Goal: Task Accomplishment & Management: Manage account settings

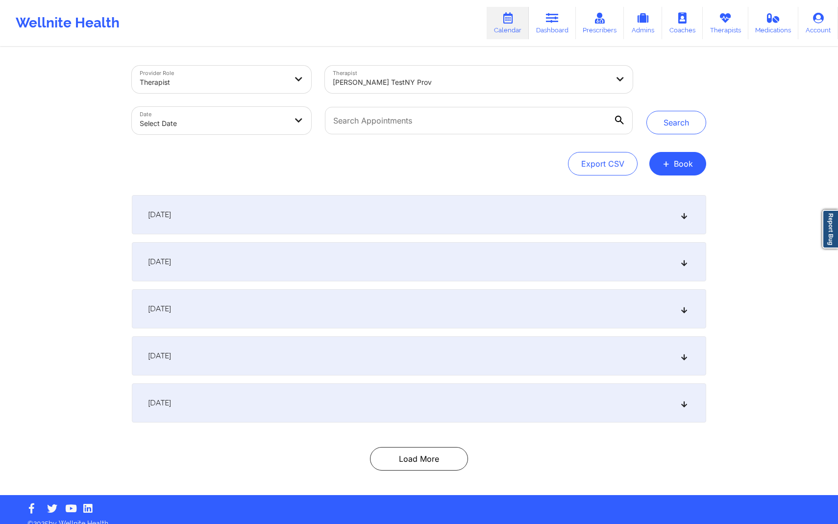
scroll to position [2, 0]
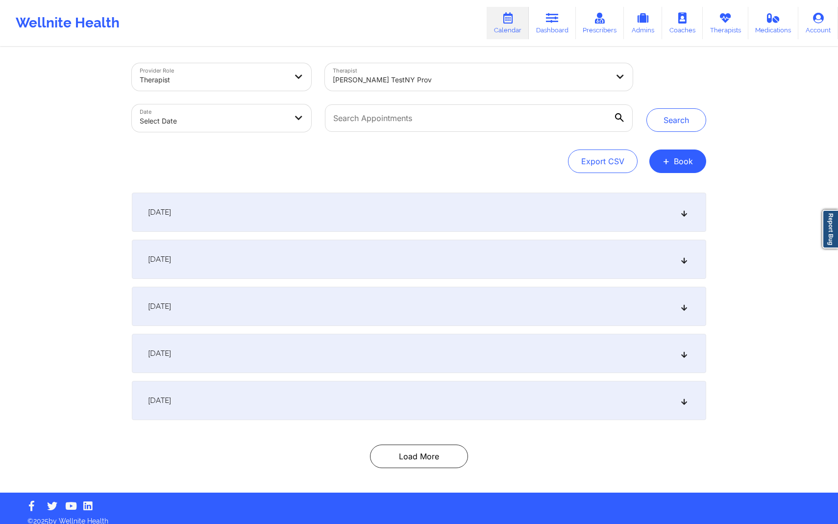
click at [302, 319] on div "[DATE]" at bounding box center [419, 306] width 574 height 39
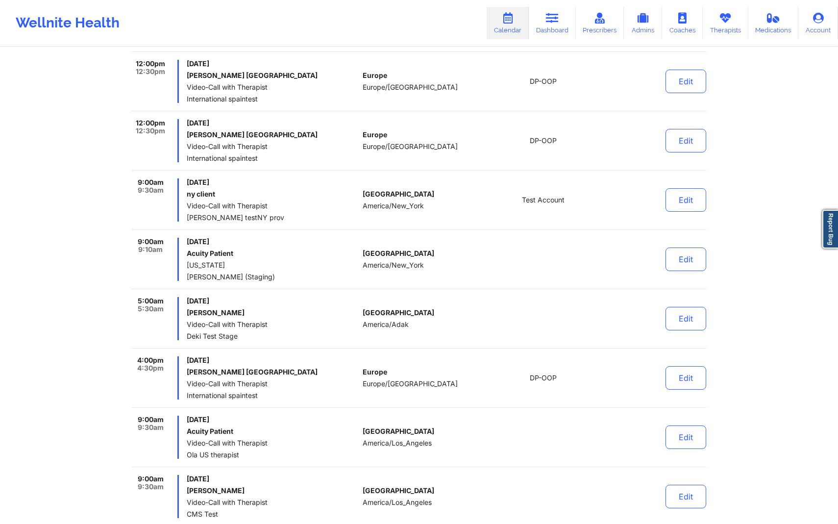
scroll to position [456, 0]
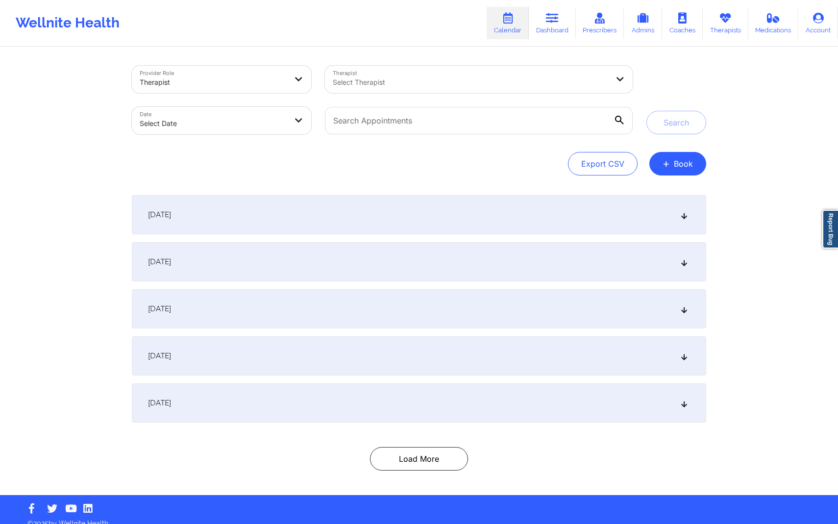
click at [333, 306] on div "[DATE]" at bounding box center [419, 308] width 574 height 39
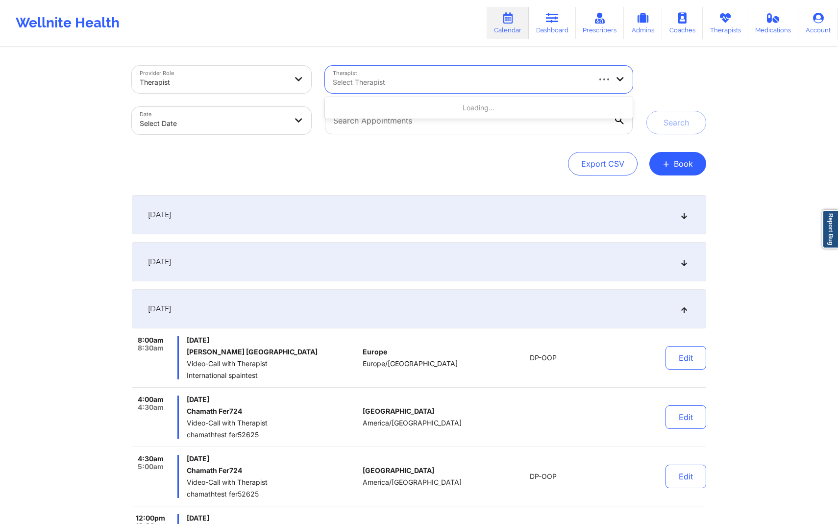
click at [405, 88] on div at bounding box center [461, 82] width 256 height 12
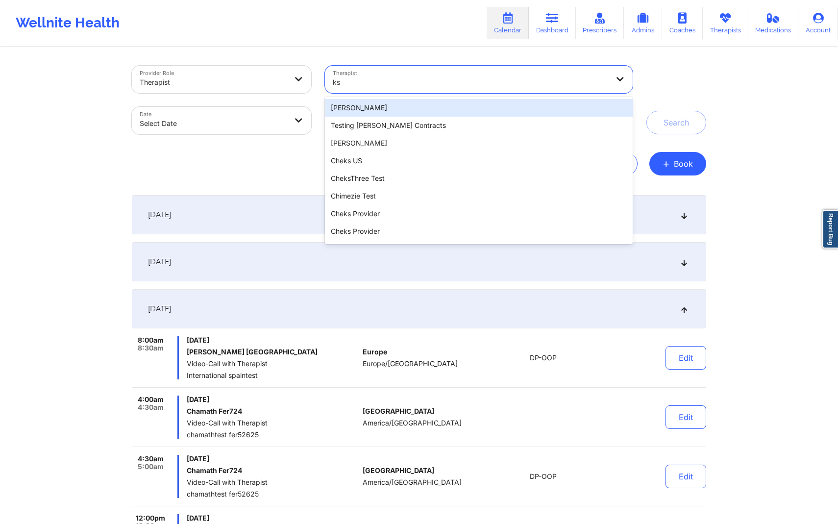
type input "k"
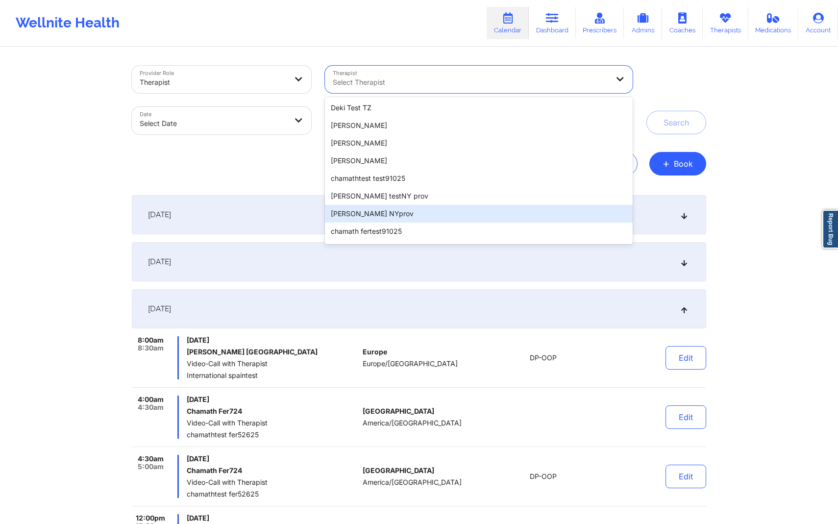
click at [460, 214] on div "[PERSON_NAME] NYprov" at bounding box center [479, 214] width 308 height 18
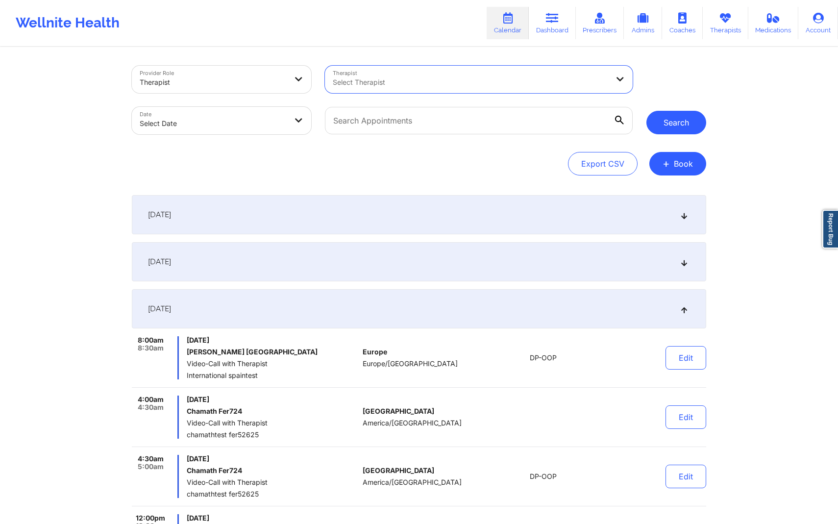
click at [673, 115] on button "Search" at bounding box center [676, 123] width 60 height 24
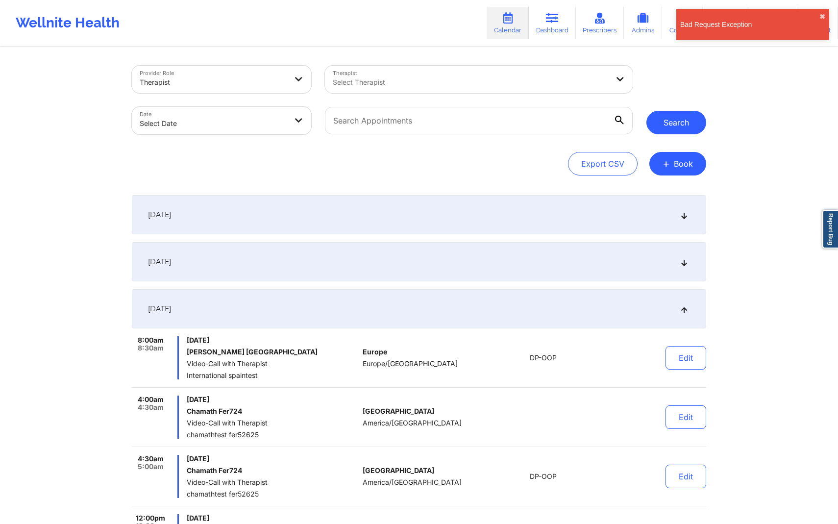
click at [671, 124] on button "Search" at bounding box center [676, 123] width 60 height 24
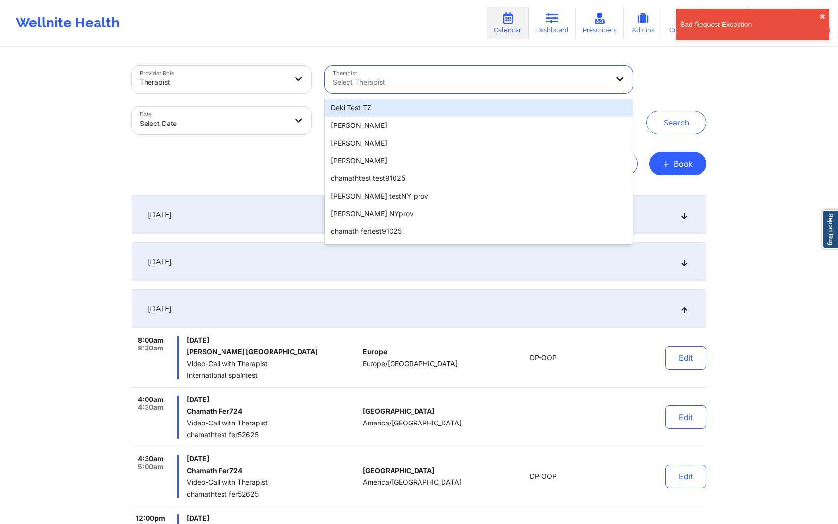
click at [584, 86] on div at bounding box center [471, 82] width 276 height 12
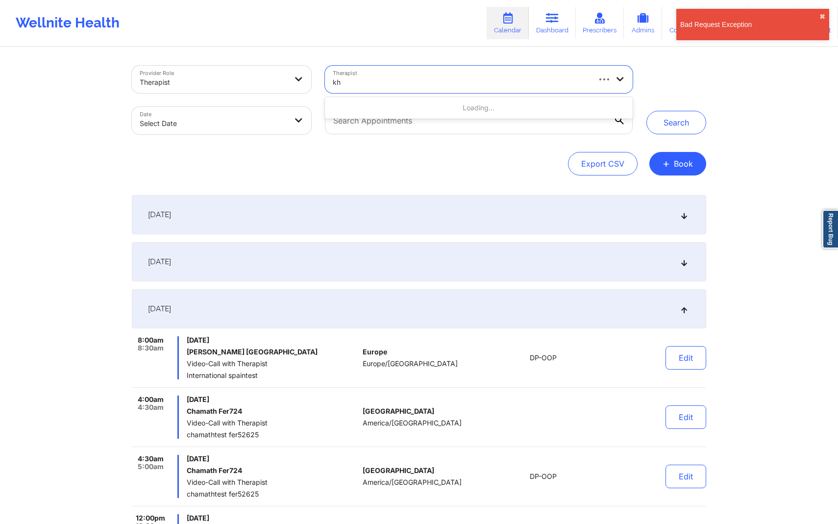
type input "khu"
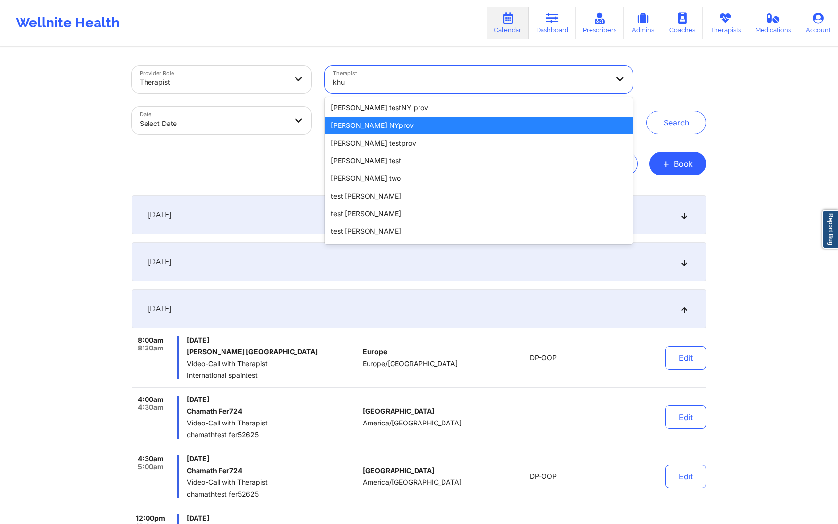
click at [534, 125] on div "[PERSON_NAME] NYprov" at bounding box center [479, 126] width 308 height 18
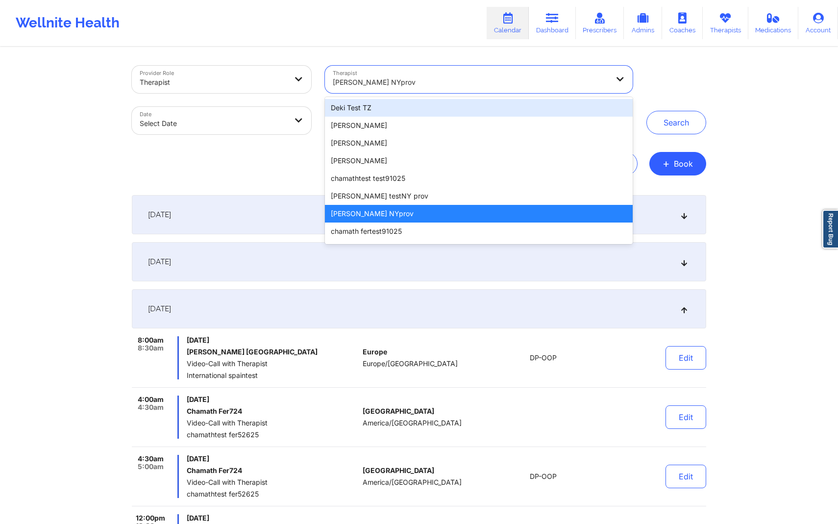
click at [431, 79] on div at bounding box center [471, 82] width 276 height 12
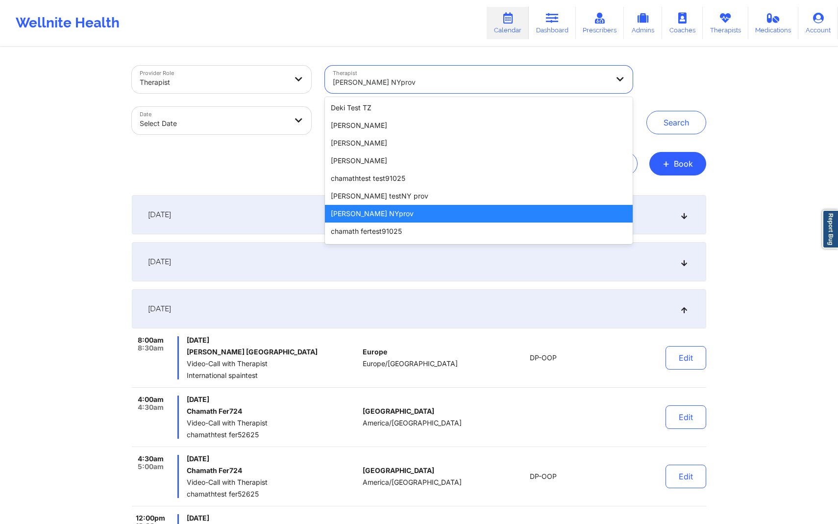
click at [394, 216] on div "[PERSON_NAME] NYprov" at bounding box center [479, 214] width 308 height 18
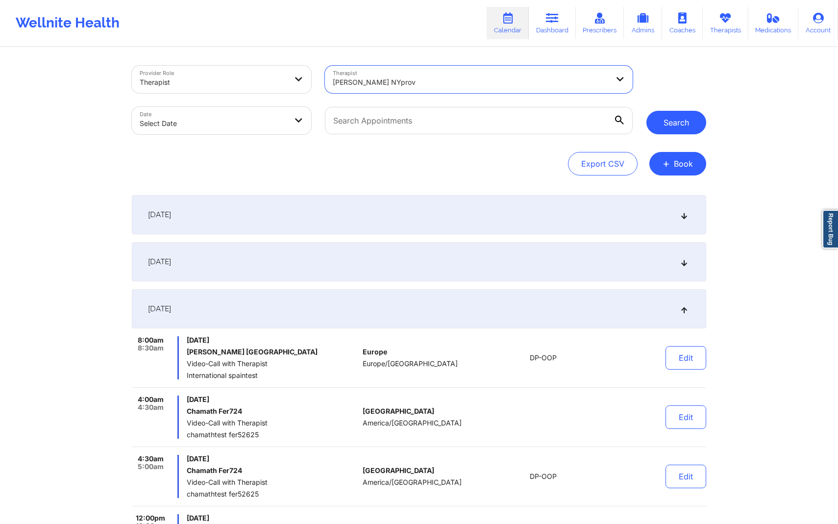
click at [669, 122] on button "Search" at bounding box center [676, 123] width 60 height 24
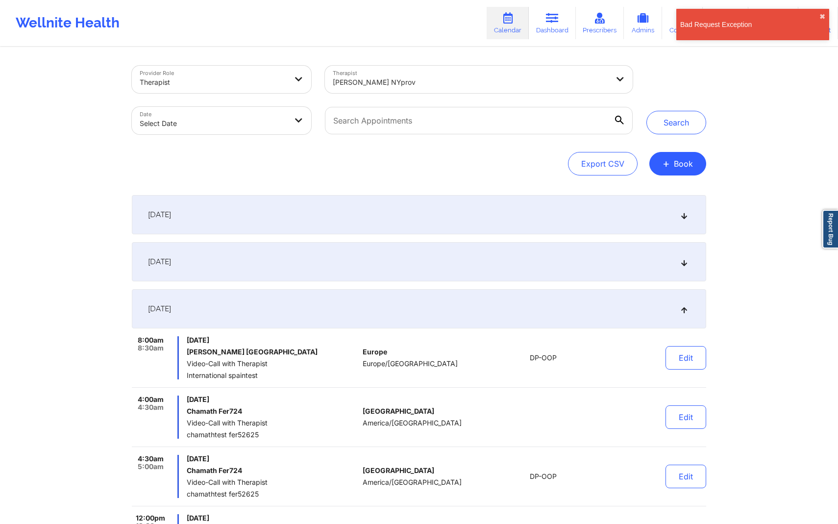
click at [241, 121] on body "Bad Request Exception ✖︎ Wellnite Health Calendar Dashboard Prescribers Admins …" at bounding box center [419, 262] width 838 height 524
select select "2025-8"
select select "2025-9"
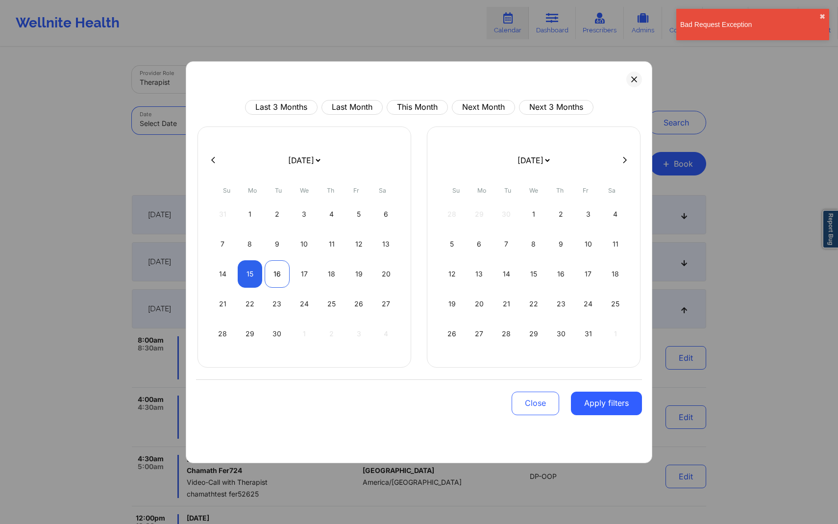
click at [279, 271] on div "16" at bounding box center [277, 273] width 25 height 27
select select "2025-8"
select select "2025-9"
select select "2025-8"
select select "2025-9"
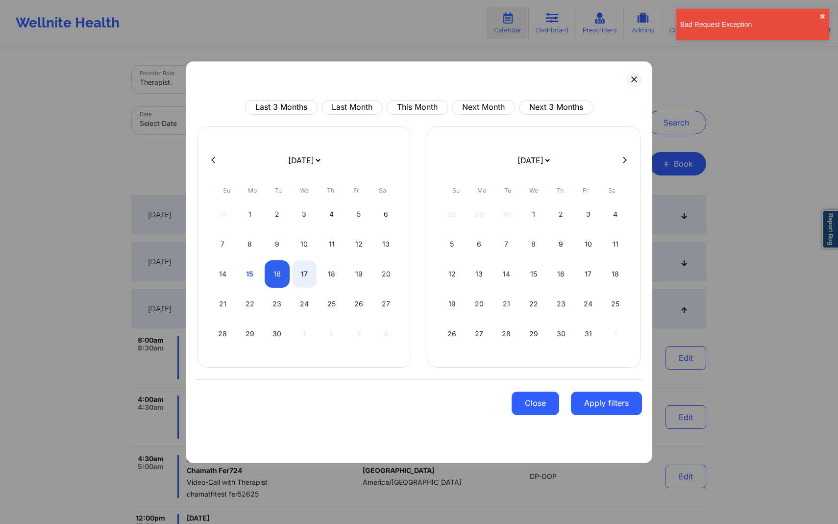
click at [540, 407] on button "Close" at bounding box center [535, 403] width 48 height 24
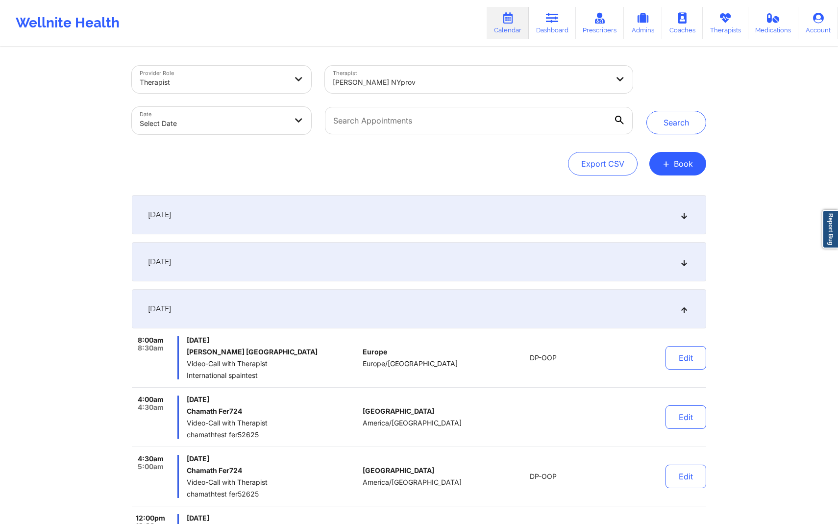
click at [499, 310] on div "[DATE]" at bounding box center [419, 308] width 574 height 39
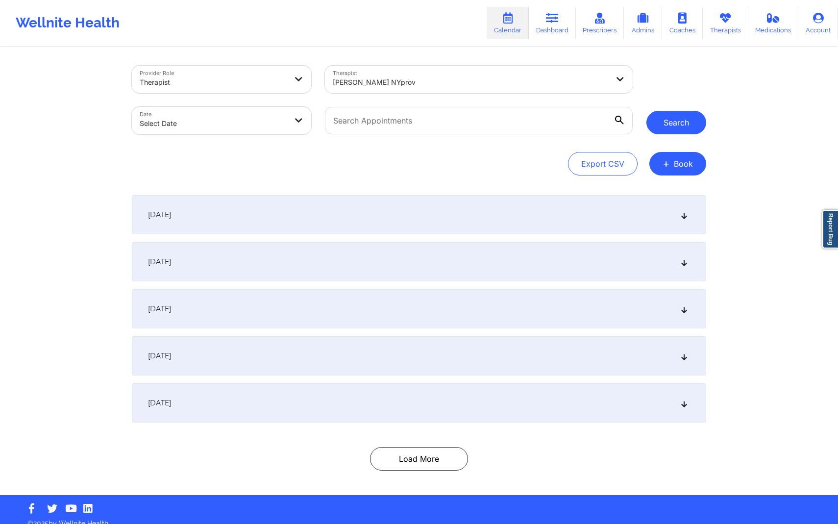
click at [665, 124] on button "Search" at bounding box center [676, 123] width 60 height 24
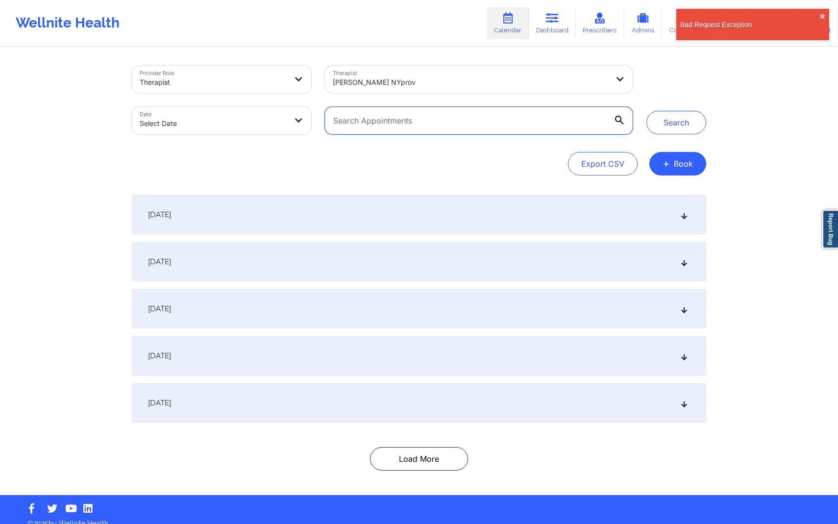
click at [571, 107] on input "text" at bounding box center [479, 120] width 308 height 27
click at [529, 143] on div "Provider Role Therapist Therapist khushbu NYprov Date Select Date Search Export…" at bounding box center [419, 121] width 574 height 110
click at [529, 122] on input "text" at bounding box center [479, 120] width 308 height 27
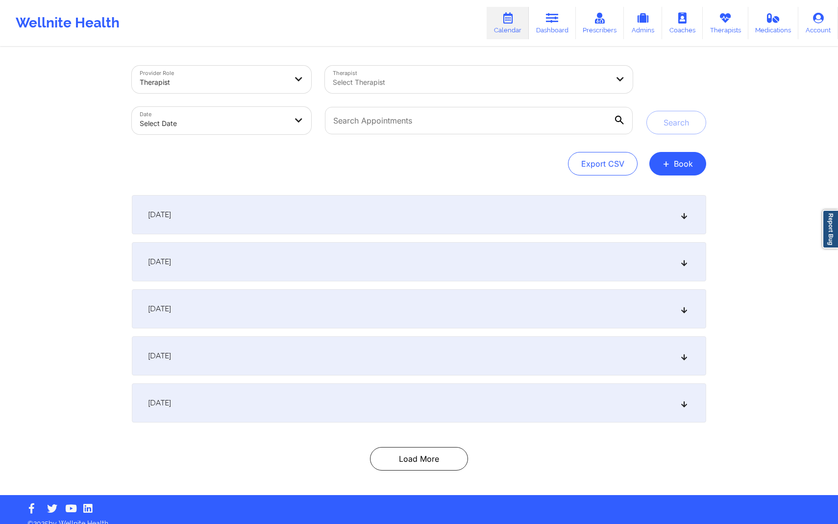
click at [490, 88] on div at bounding box center [471, 82] width 276 height 12
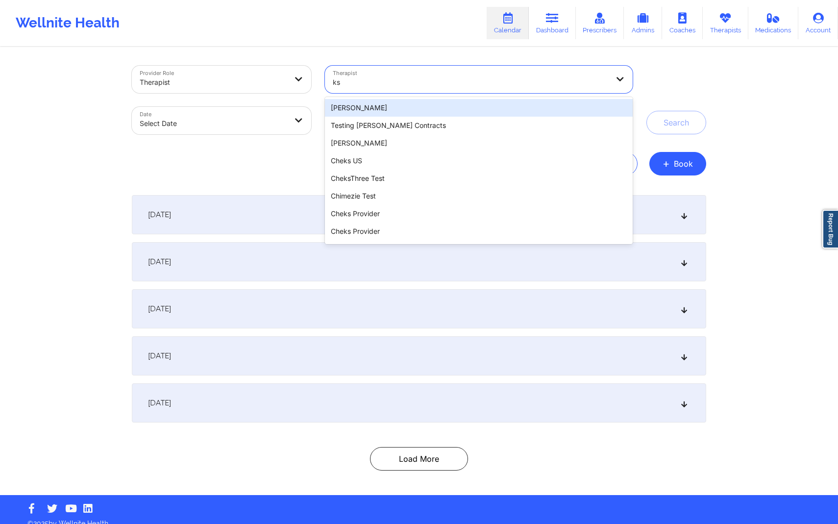
type input "ks"
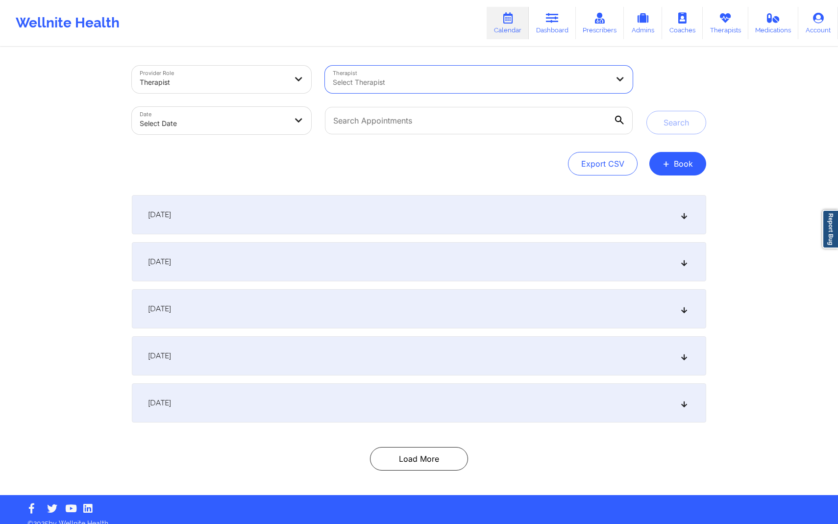
click at [430, 90] on div "Select Therapist" at bounding box center [467, 79] width 285 height 27
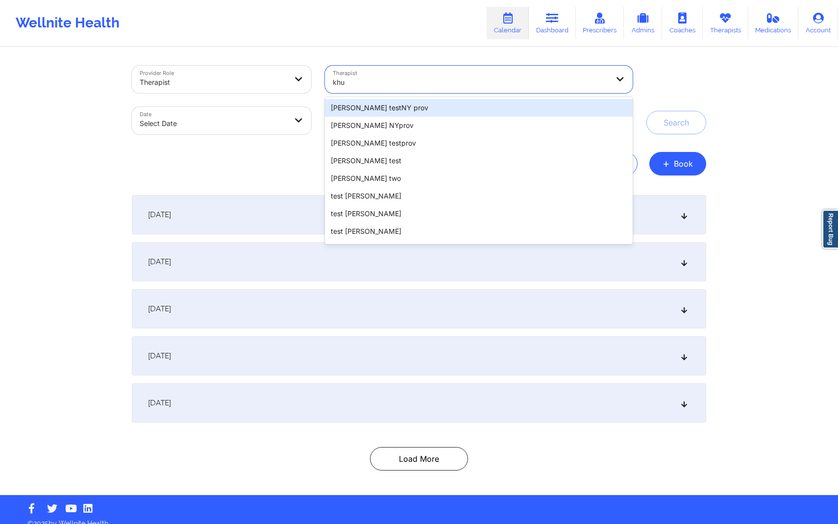
type input "khu"
click at [371, 83] on div at bounding box center [471, 82] width 276 height 12
type input "l"
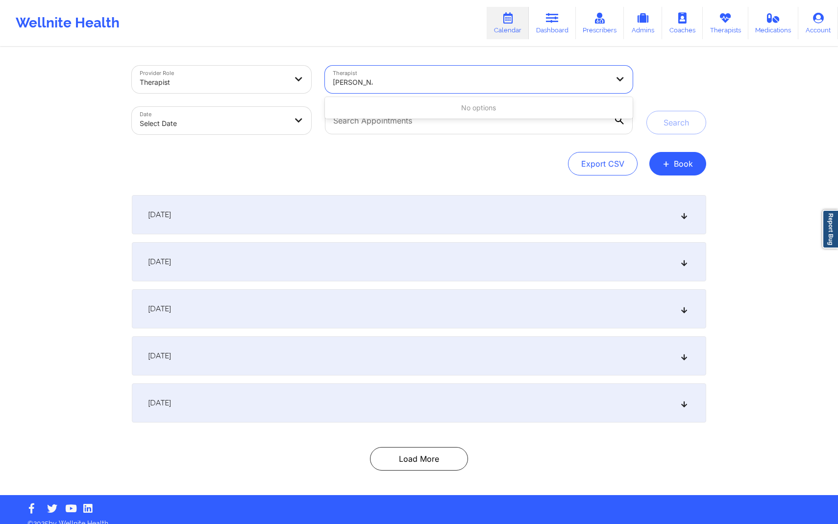
type input "khusbu test"
click at [456, 87] on div at bounding box center [471, 82] width 276 height 12
type input "khushbu"
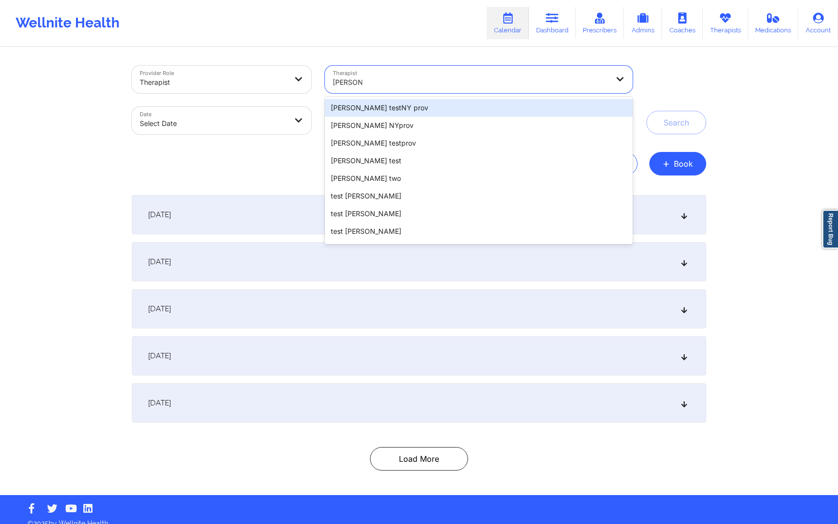
click at [468, 109] on div "[PERSON_NAME] testNY prov" at bounding box center [479, 108] width 308 height 18
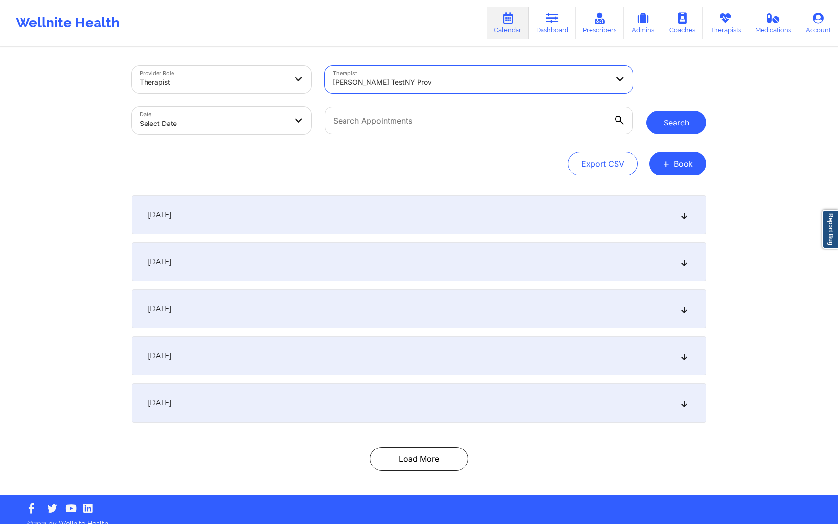
click at [671, 126] on button "Search" at bounding box center [676, 123] width 60 height 24
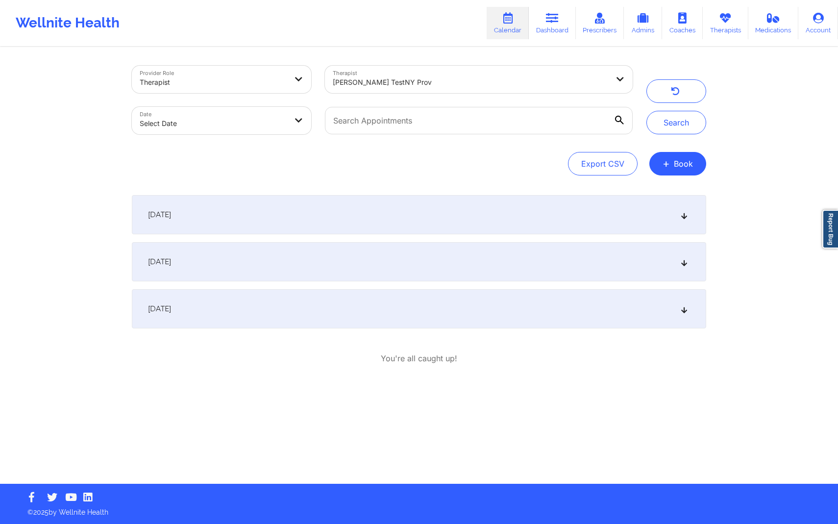
click at [488, 255] on div "[DATE]" at bounding box center [419, 261] width 574 height 39
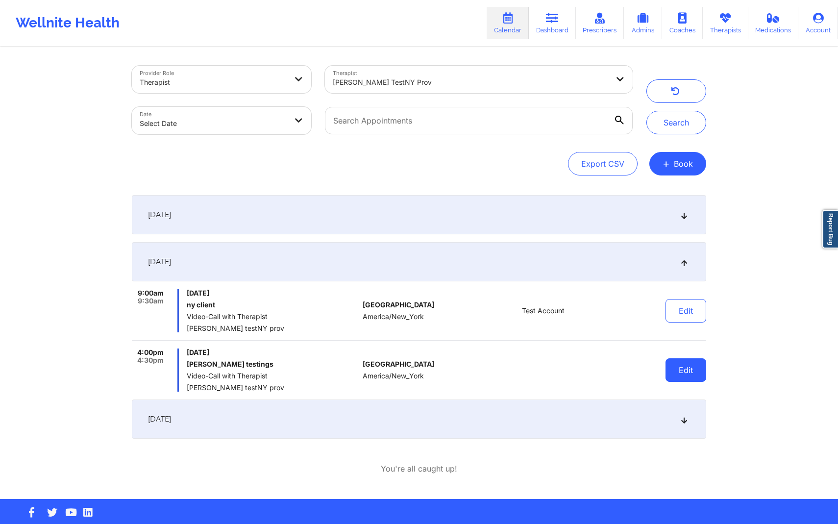
click at [689, 378] on button "Edit" at bounding box center [685, 370] width 41 height 24
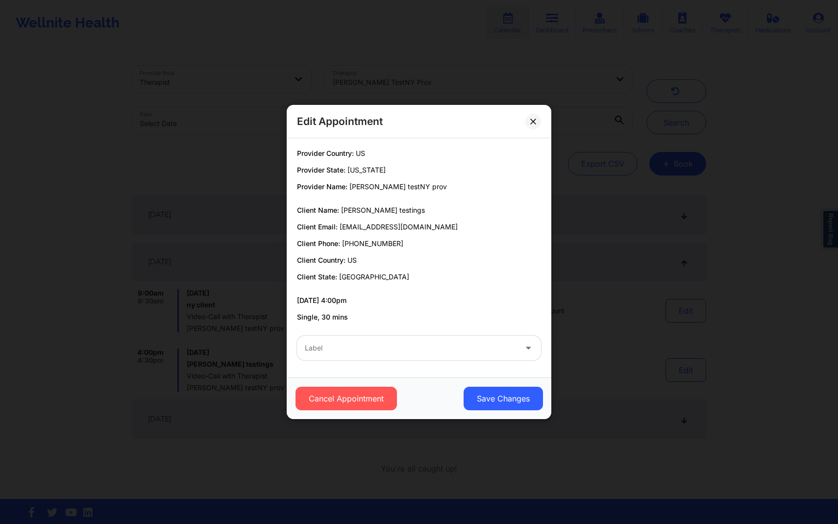
click at [459, 356] on div "Label" at bounding box center [407, 348] width 220 height 24
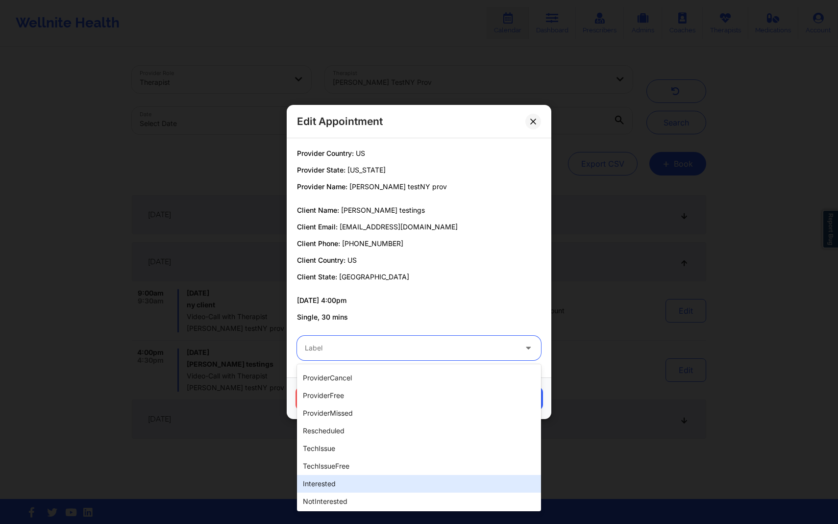
scroll to position [245, 0]
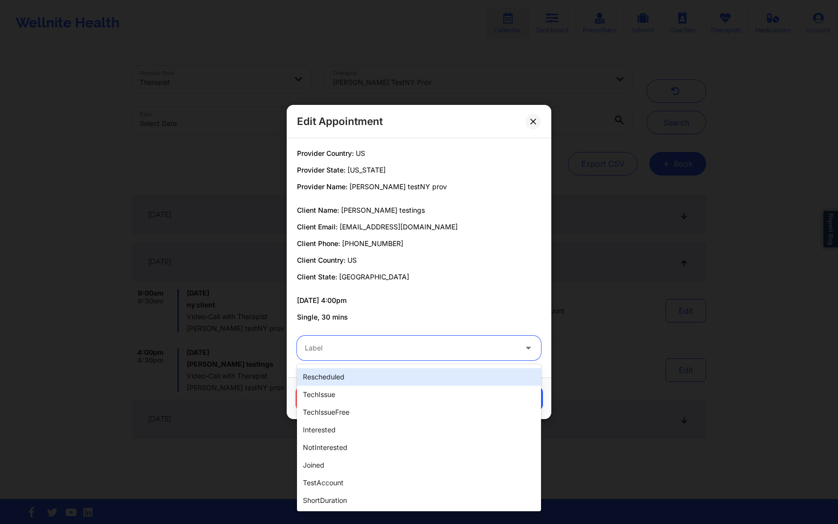
click at [462, 286] on div "Provider Country: US Provider State: New York Provider Name: khushbu testNY pro…" at bounding box center [419, 234] width 258 height 173
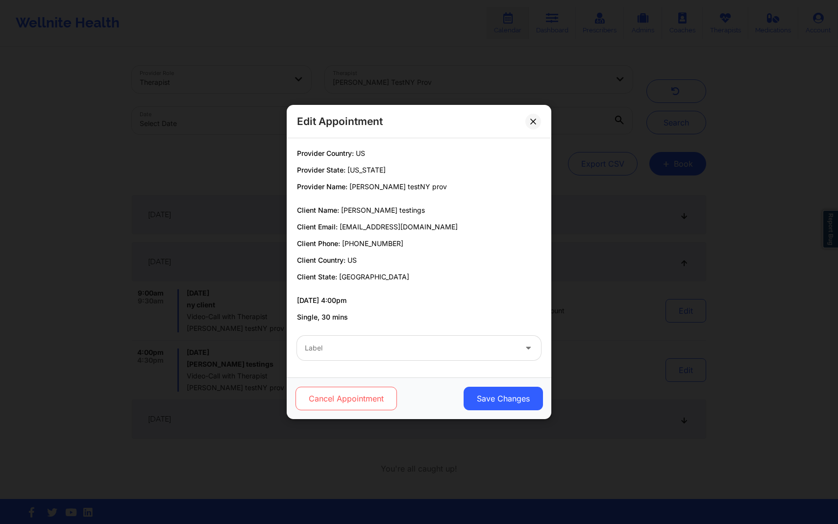
click at [375, 390] on button "Cancel Appointment" at bounding box center [345, 398] width 101 height 24
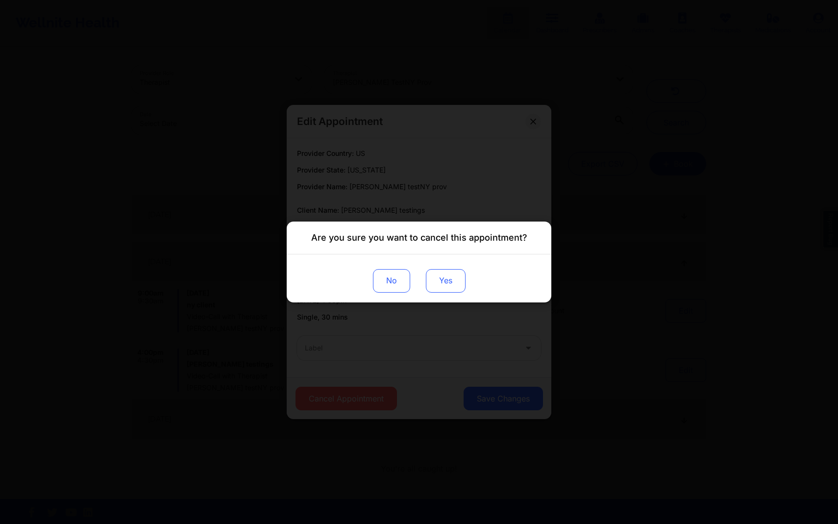
click at [451, 282] on button "Yes" at bounding box center [446, 281] width 40 height 24
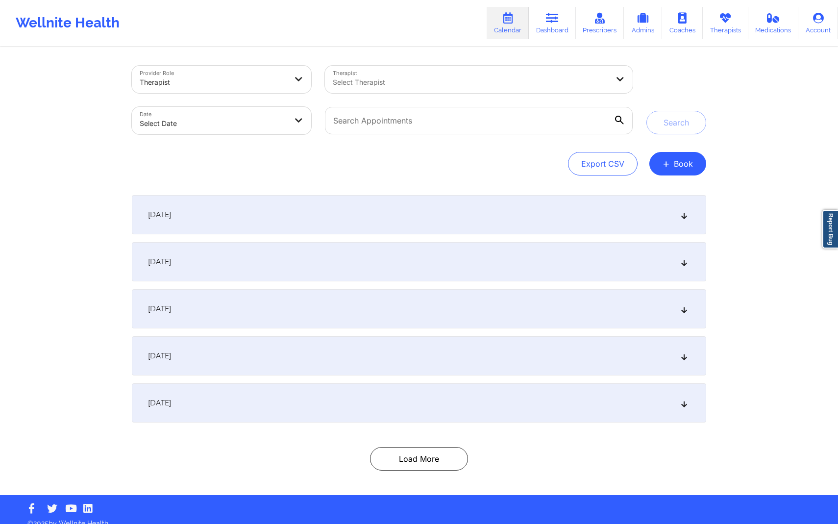
click at [410, 303] on div "[DATE]" at bounding box center [419, 308] width 574 height 39
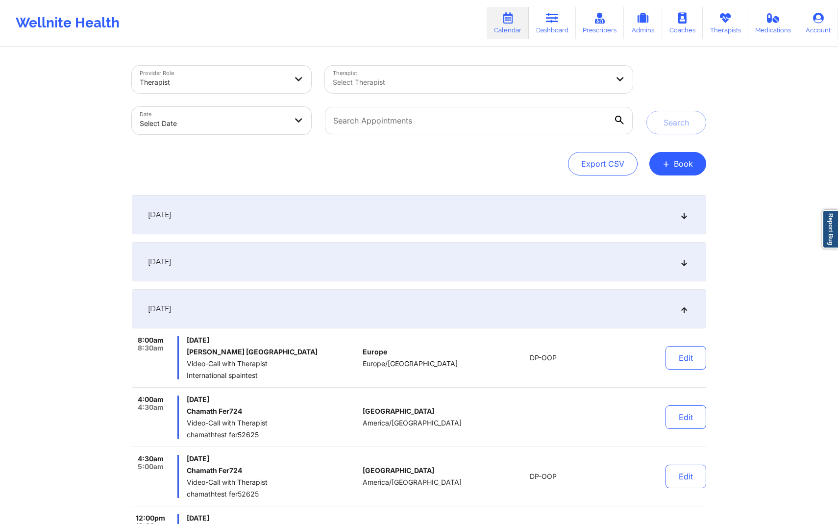
click at [432, 85] on div at bounding box center [471, 82] width 276 height 12
type input "j"
type input "khu"
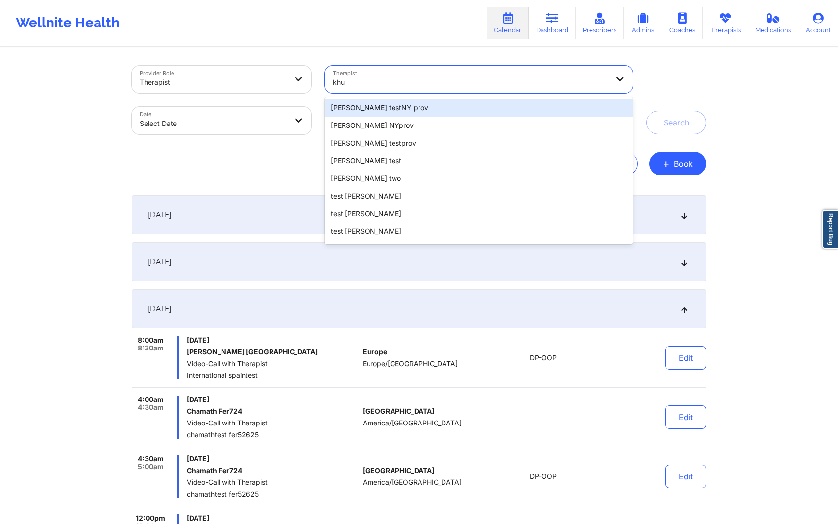
click at [433, 110] on div "[PERSON_NAME] testNY prov" at bounding box center [479, 108] width 308 height 18
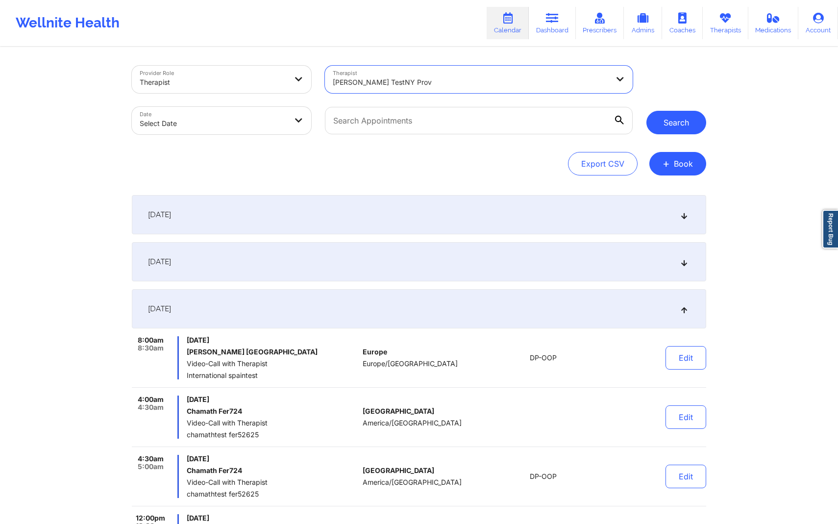
click at [661, 133] on button "Search" at bounding box center [676, 123] width 60 height 24
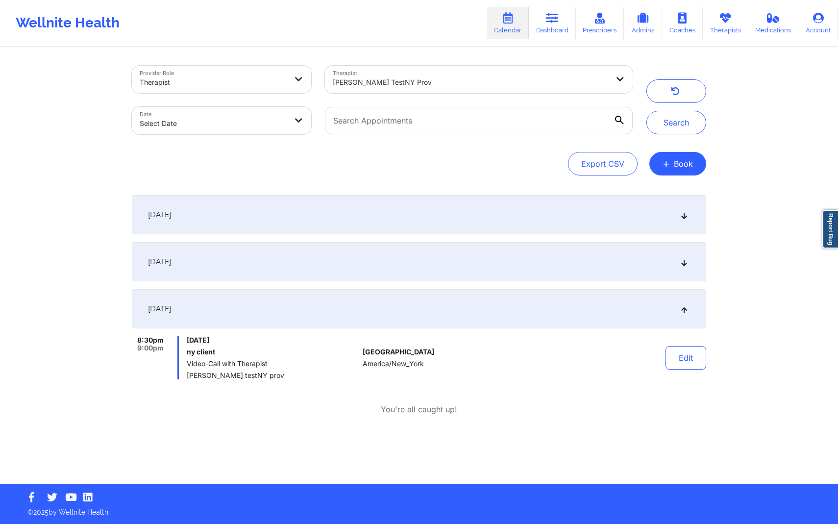
click at [501, 257] on div "[DATE]" at bounding box center [419, 261] width 574 height 39
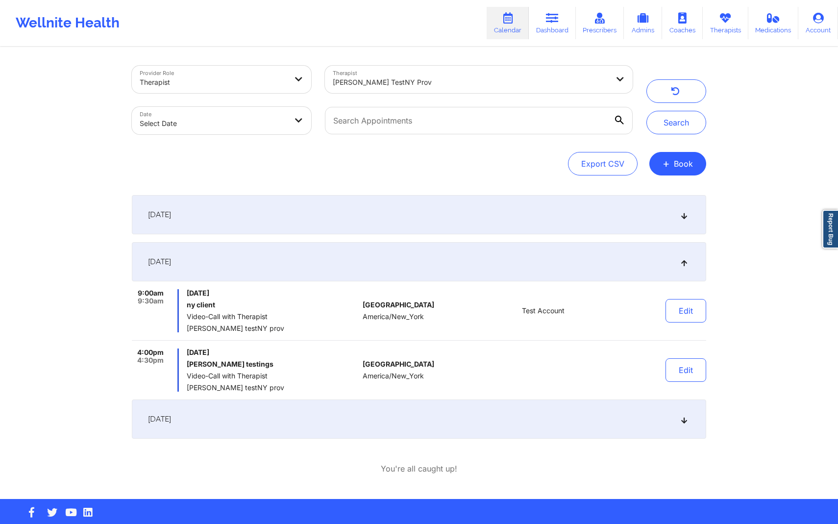
click at [191, 376] on span "Video-Call with Therapist" at bounding box center [273, 376] width 172 height 8
click at [232, 344] on div "9:00am 9:30am Tuesday, September 16, 2025 ny client Video-Call with Therapist k…" at bounding box center [419, 340] width 574 height 102
click at [663, 369] on div "Edit" at bounding box center [660, 369] width 91 height 43
click at [666, 369] on button "Edit" at bounding box center [685, 370] width 41 height 24
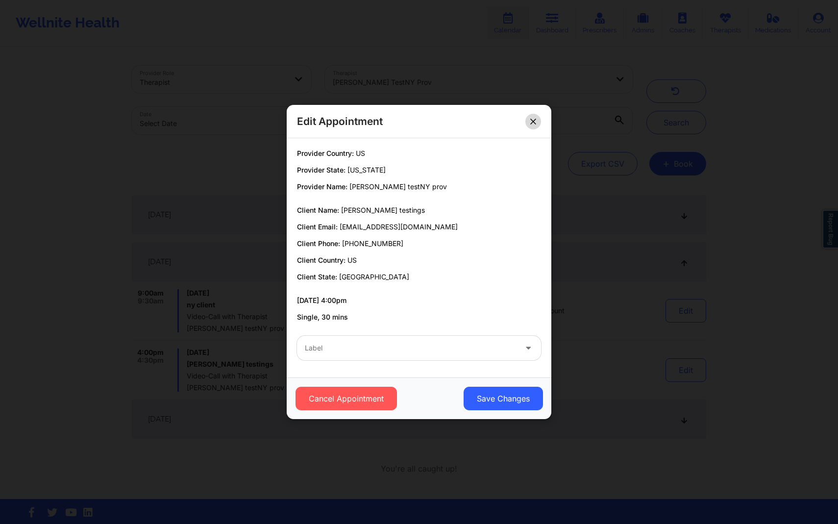
click at [536, 119] on button at bounding box center [533, 122] width 16 height 16
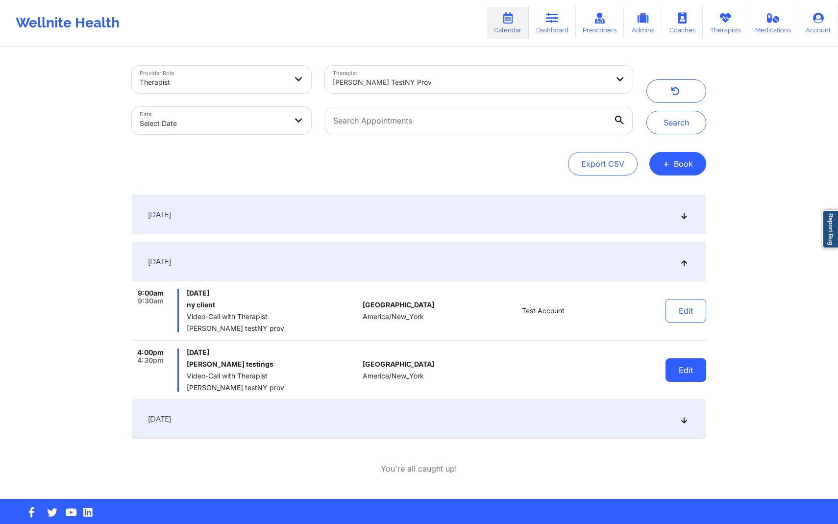
click at [692, 366] on button "Edit" at bounding box center [685, 370] width 41 height 24
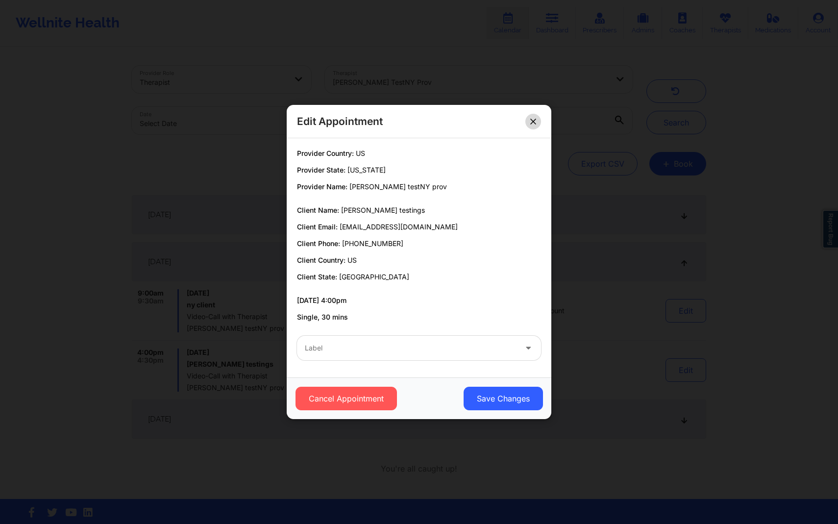
click at [531, 123] on icon at bounding box center [532, 121] width 5 height 5
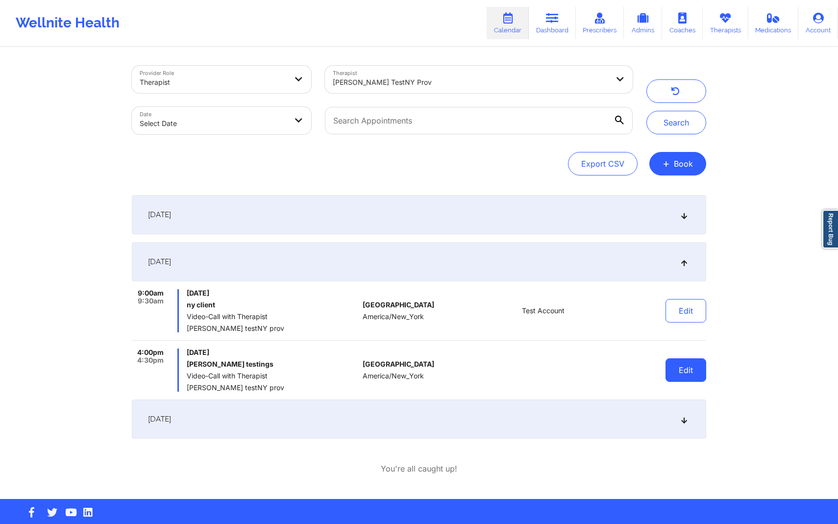
click at [694, 371] on button "Edit" at bounding box center [685, 370] width 41 height 24
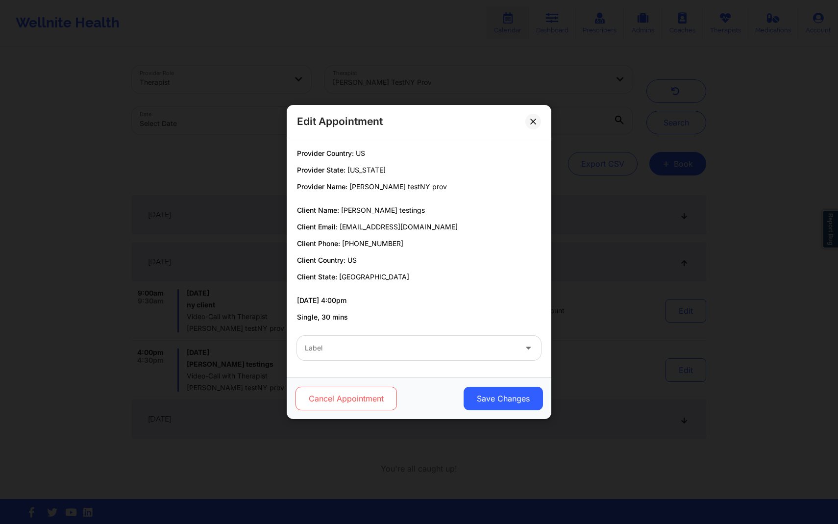
click at [353, 401] on button "Cancel Appointment" at bounding box center [345, 398] width 101 height 24
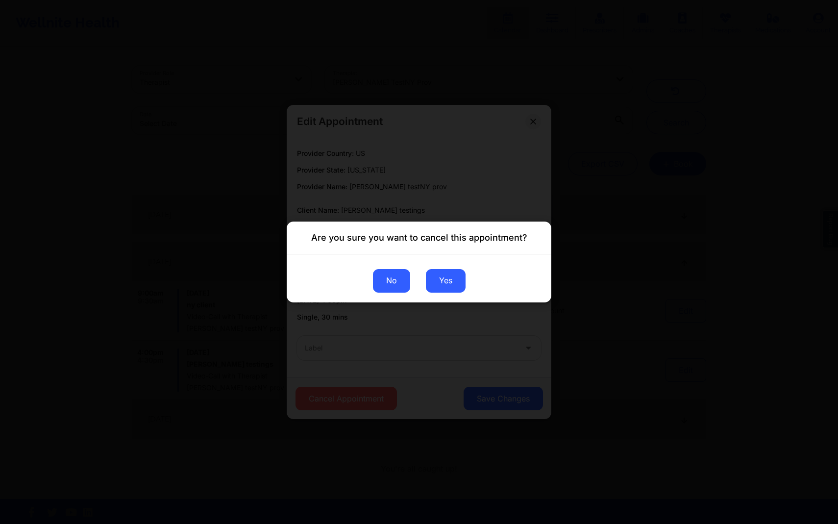
click at [392, 286] on button "No" at bounding box center [391, 281] width 37 height 24
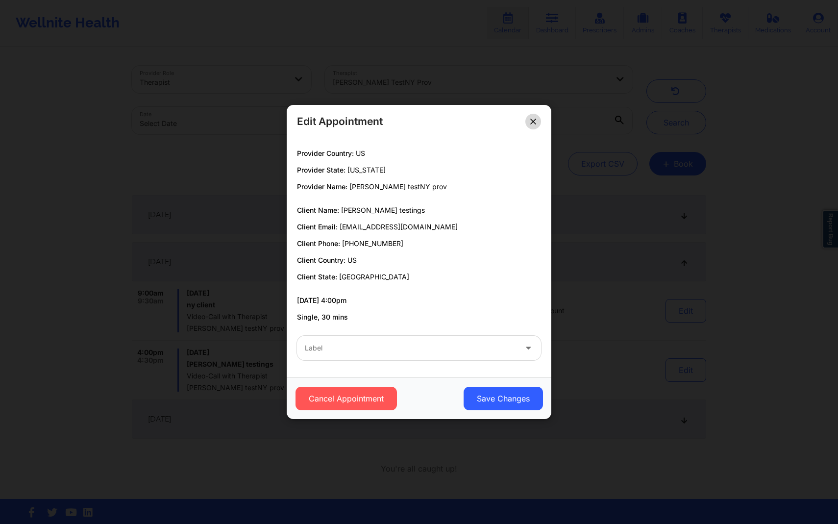
click at [539, 122] on button at bounding box center [533, 122] width 16 height 16
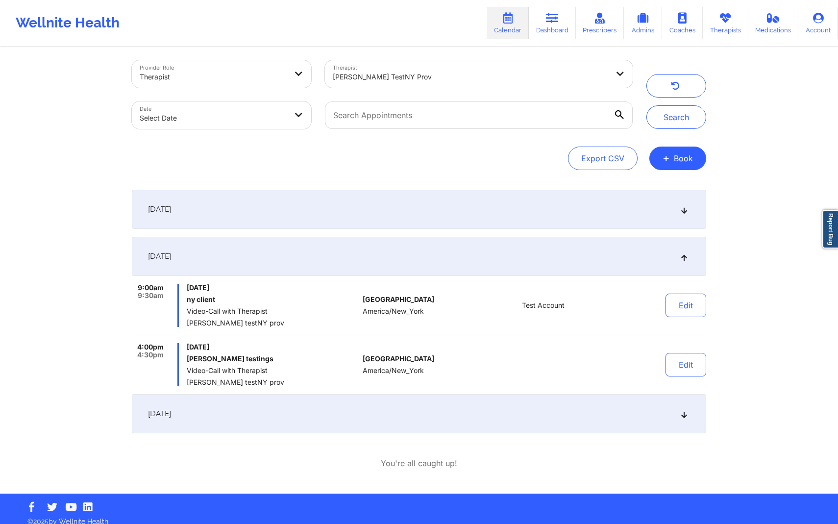
scroll to position [3, 0]
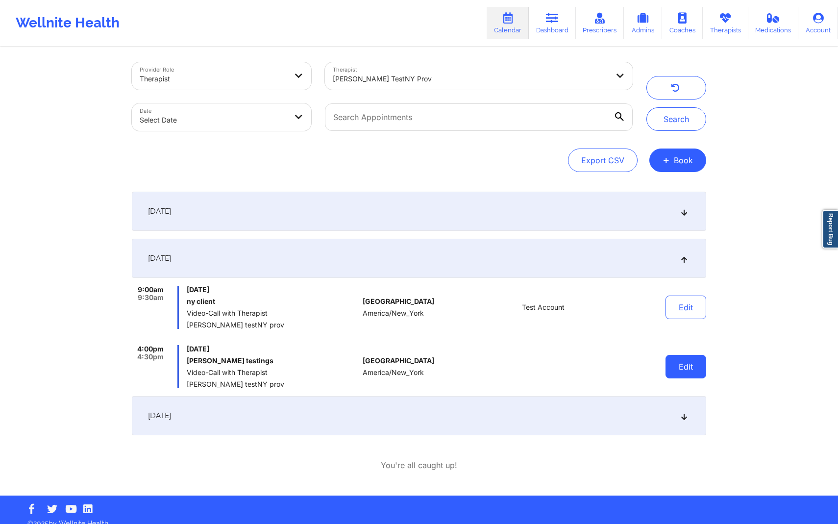
click at [690, 367] on button "Edit" at bounding box center [685, 367] width 41 height 24
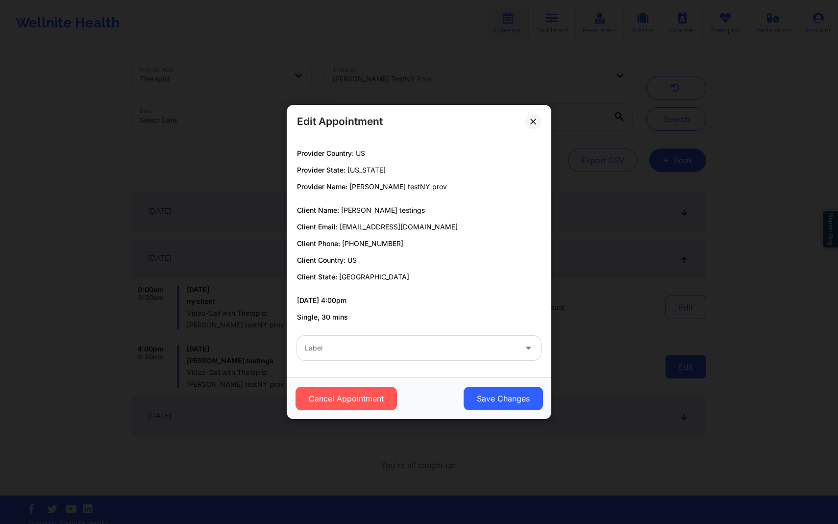
click at [690, 367] on div "Edit Appointment Provider Country: US Provider State: New York Provider Name: k…" at bounding box center [419, 262] width 838 height 524
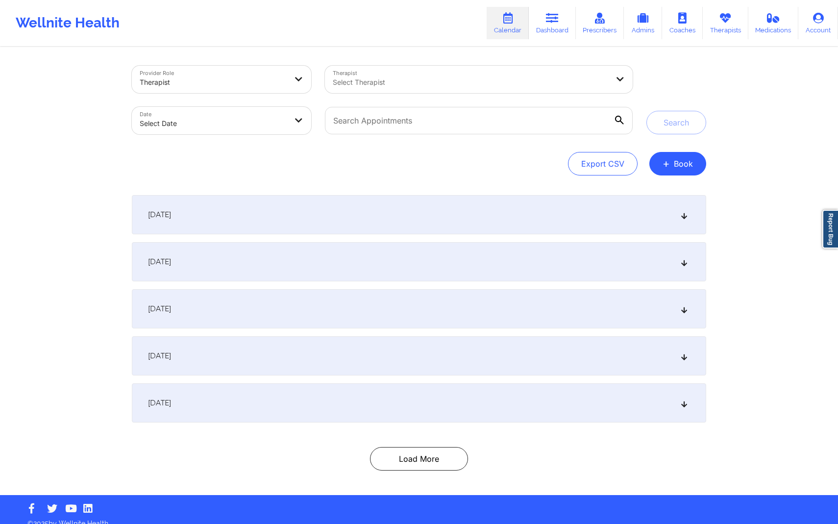
click at [418, 75] on div "Select Therapist" at bounding box center [467, 79] width 285 height 27
type input "khu"
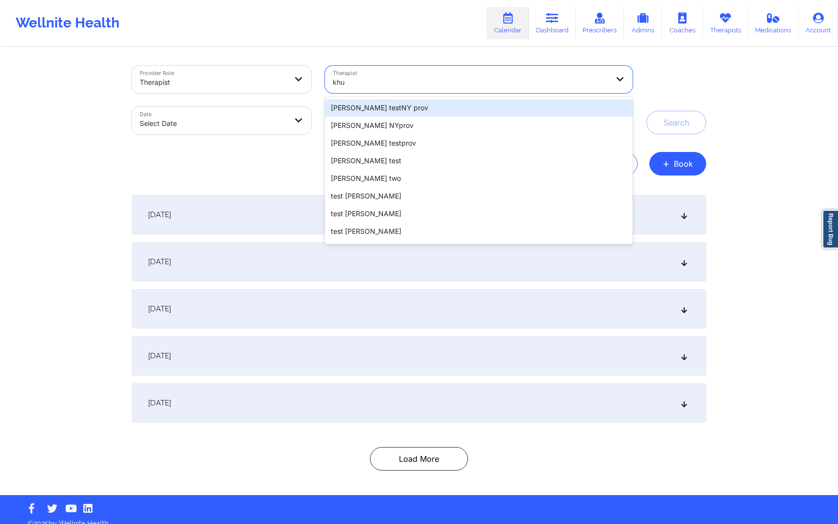
click at [436, 100] on div "[PERSON_NAME] testNY prov" at bounding box center [479, 108] width 308 height 18
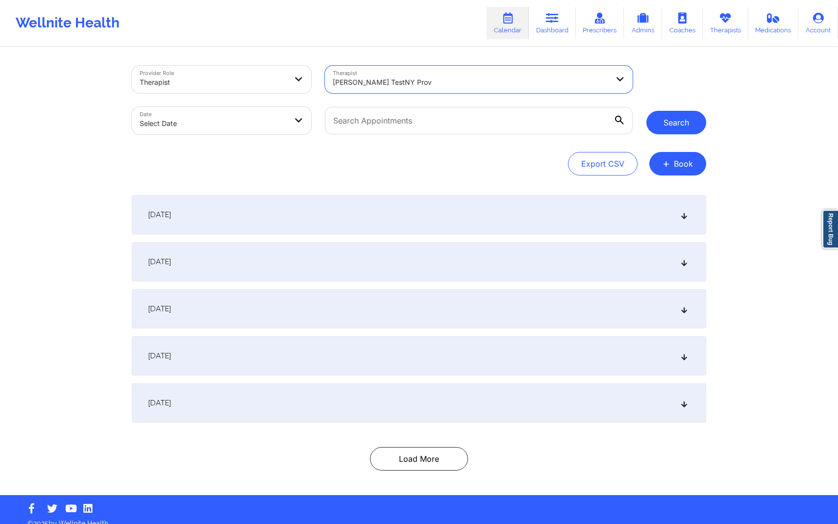
click at [678, 116] on button "Search" at bounding box center [676, 123] width 60 height 24
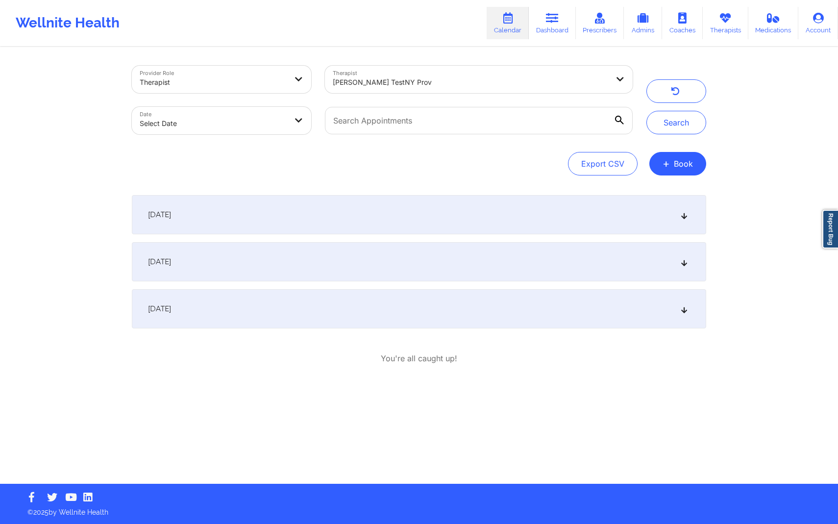
click at [422, 258] on div "[DATE]" at bounding box center [419, 261] width 574 height 39
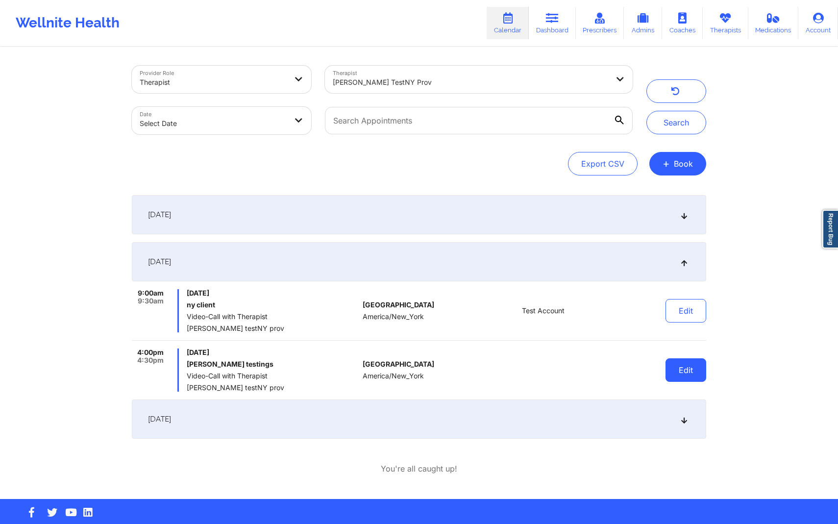
click at [700, 379] on button "Edit" at bounding box center [685, 370] width 41 height 24
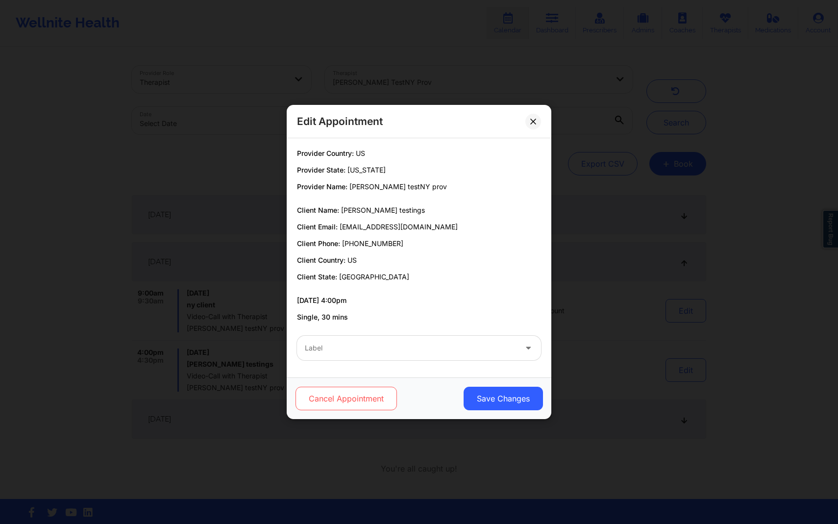
click at [376, 400] on button "Cancel Appointment" at bounding box center [345, 398] width 101 height 24
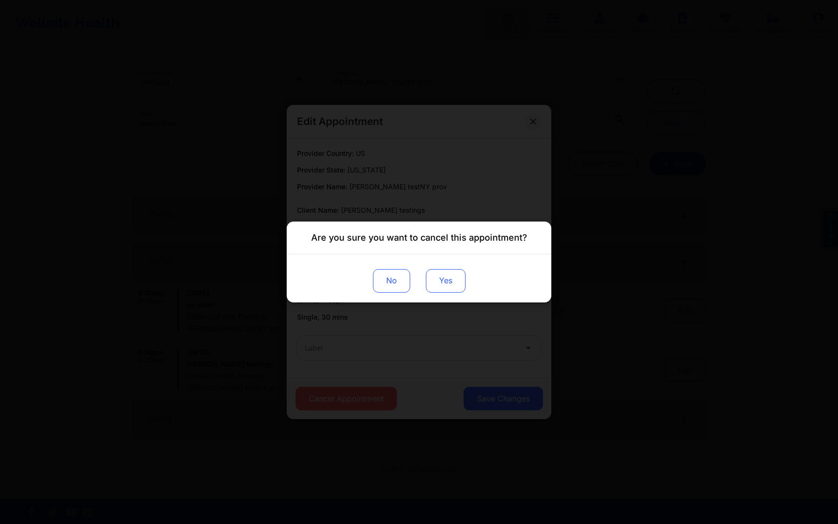
click at [456, 280] on button "Yes" at bounding box center [446, 281] width 40 height 24
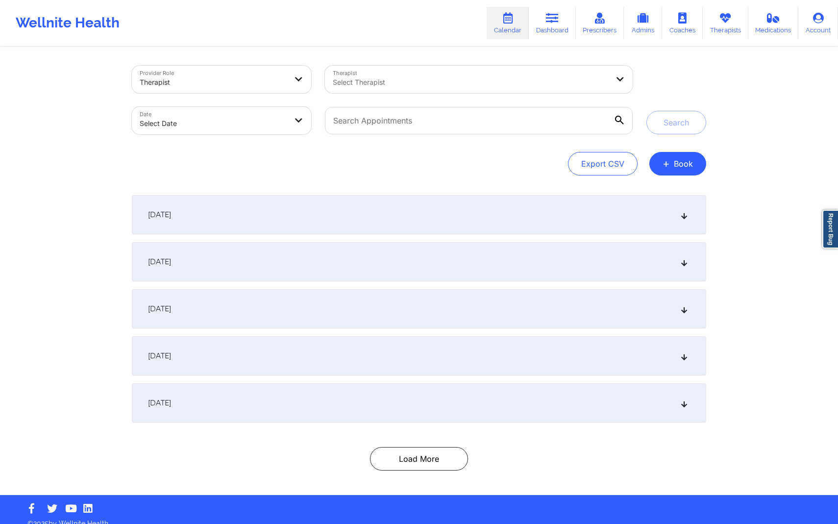
click at [351, 312] on div "[DATE]" at bounding box center [419, 308] width 574 height 39
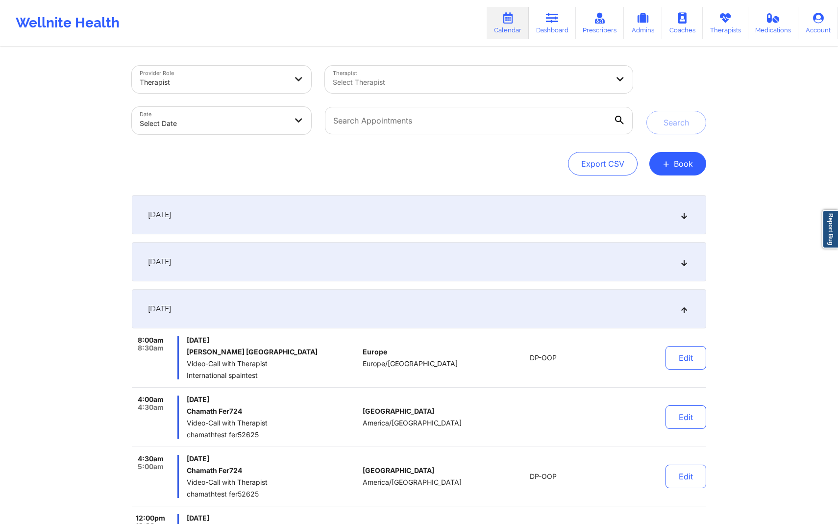
click at [387, 95] on div "Therapist Select Therapist" at bounding box center [478, 79] width 321 height 41
click at [385, 90] on div "Select Therapist" at bounding box center [457, 79] width 265 height 27
type input "khu"
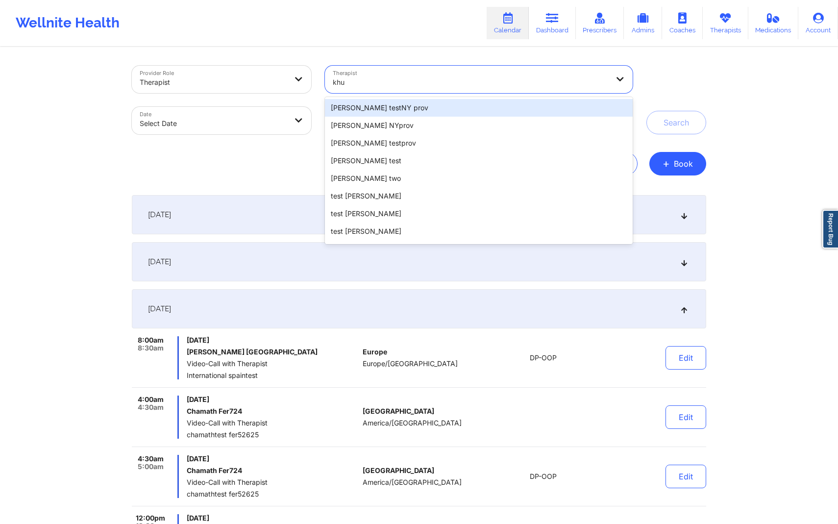
click at [369, 104] on div "[PERSON_NAME] testNY prov" at bounding box center [479, 108] width 308 height 18
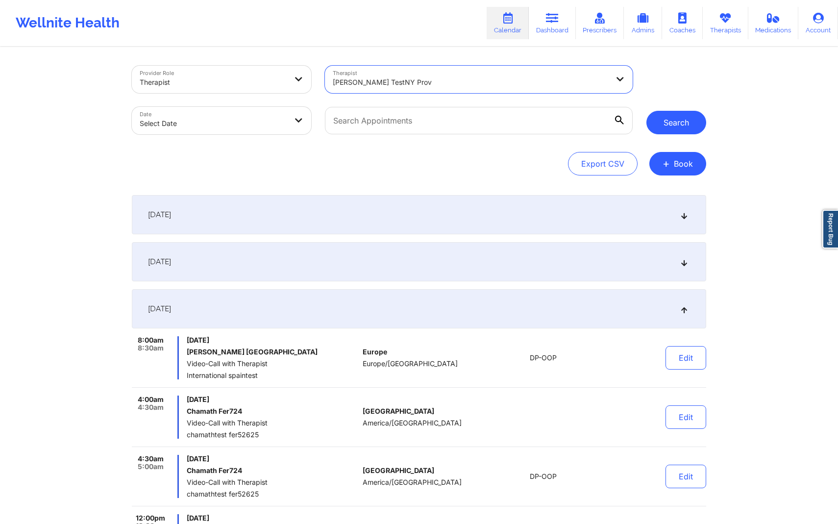
click at [662, 118] on button "Search" at bounding box center [676, 123] width 60 height 24
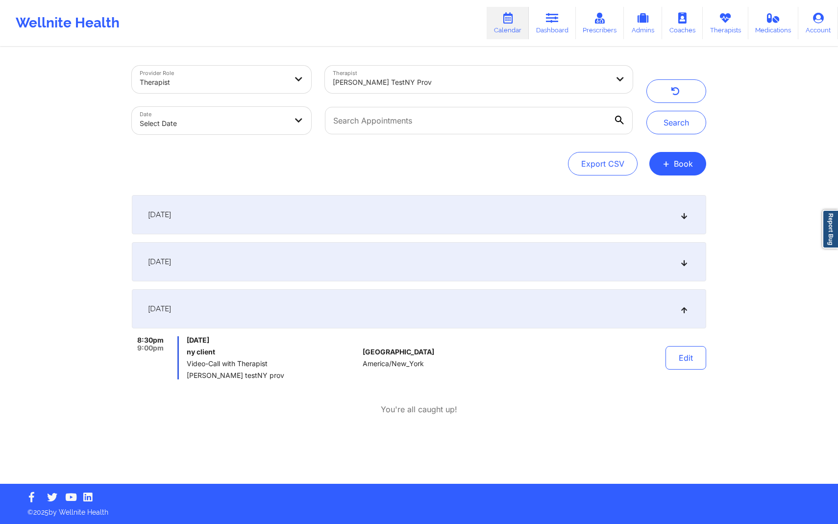
click at [485, 274] on div "[DATE]" at bounding box center [419, 261] width 574 height 39
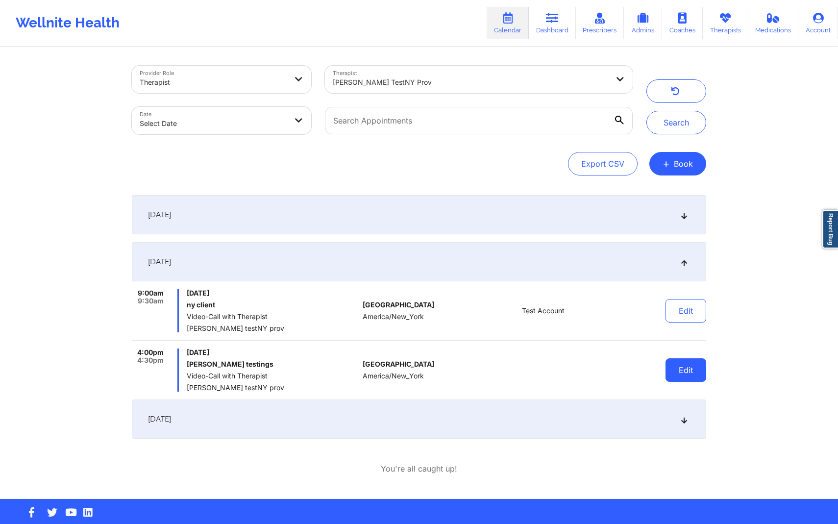
click at [699, 377] on button "Edit" at bounding box center [685, 370] width 41 height 24
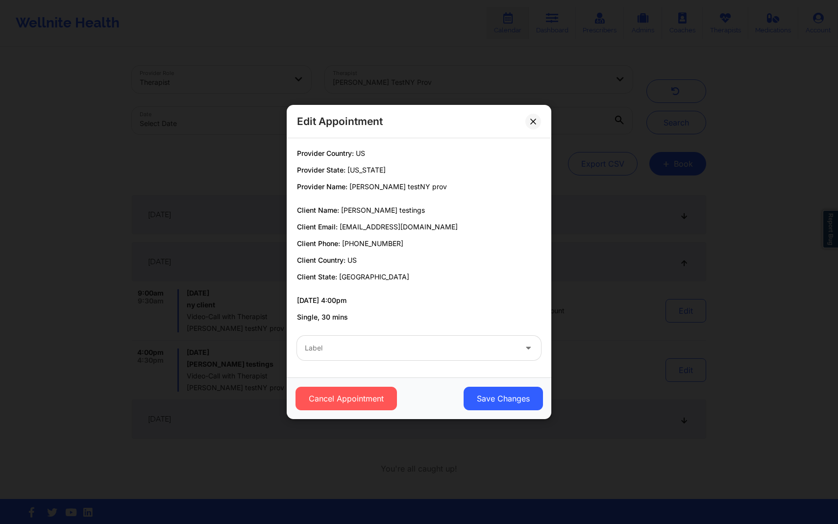
click at [508, 337] on div "Label" at bounding box center [407, 348] width 220 height 24
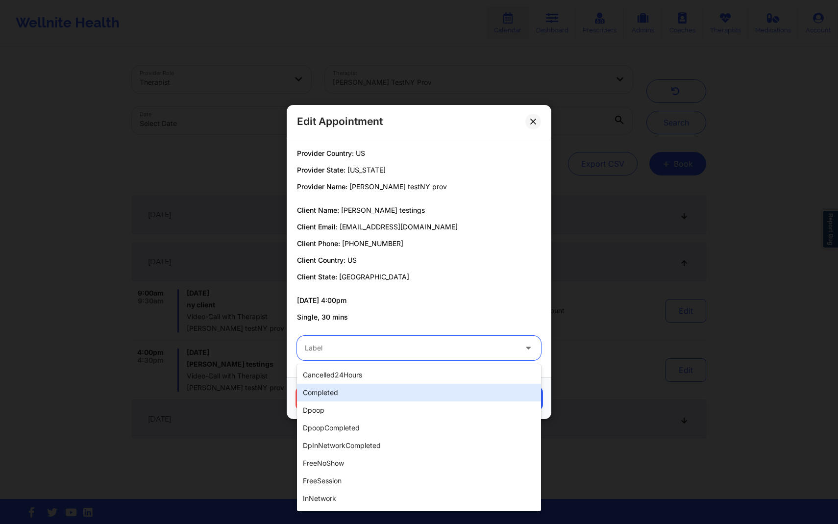
click at [614, 436] on div "Edit Appointment Provider Country: [GEOGRAPHIC_DATA] Provider State: [US_STATE]…" at bounding box center [419, 262] width 838 height 524
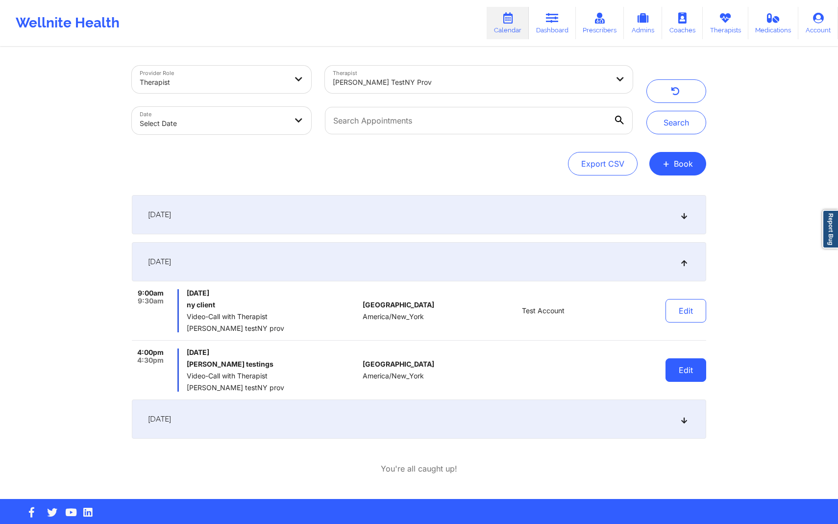
click at [675, 373] on button "Edit" at bounding box center [685, 370] width 41 height 24
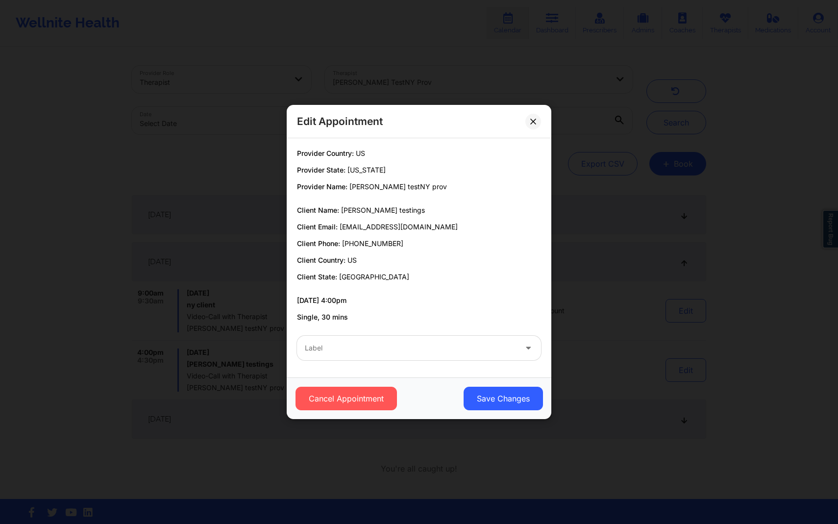
click at [655, 327] on div "Edit Appointment Provider Country: [GEOGRAPHIC_DATA] Provider State: [US_STATE]…" at bounding box center [419, 262] width 838 height 524
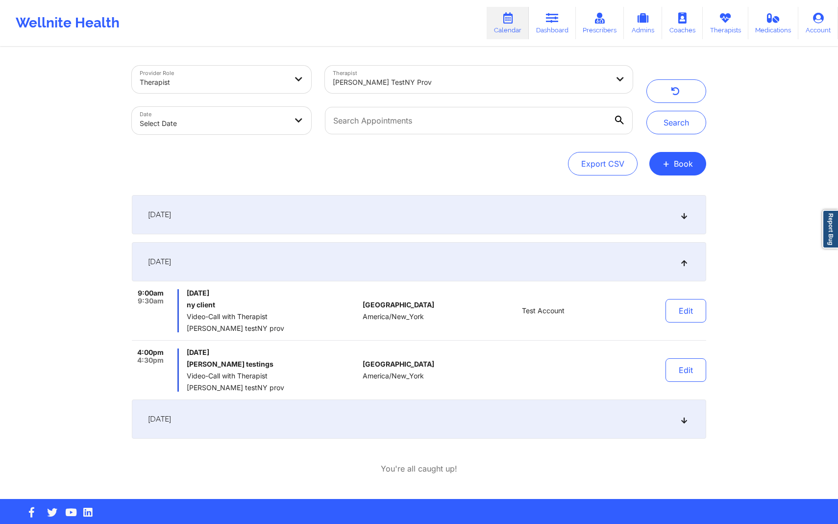
click at [462, 75] on div "[PERSON_NAME] testNY prov" at bounding box center [471, 83] width 276 height 22
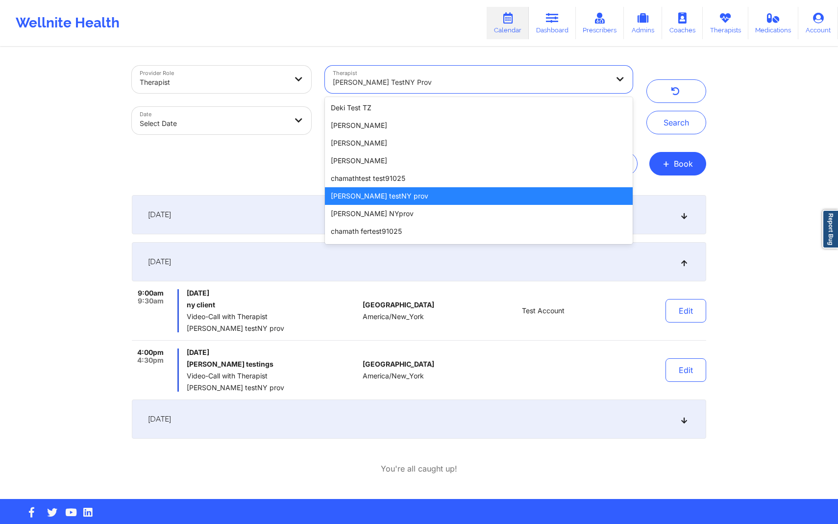
click at [417, 197] on div "[PERSON_NAME] testNY prov" at bounding box center [479, 196] width 308 height 18
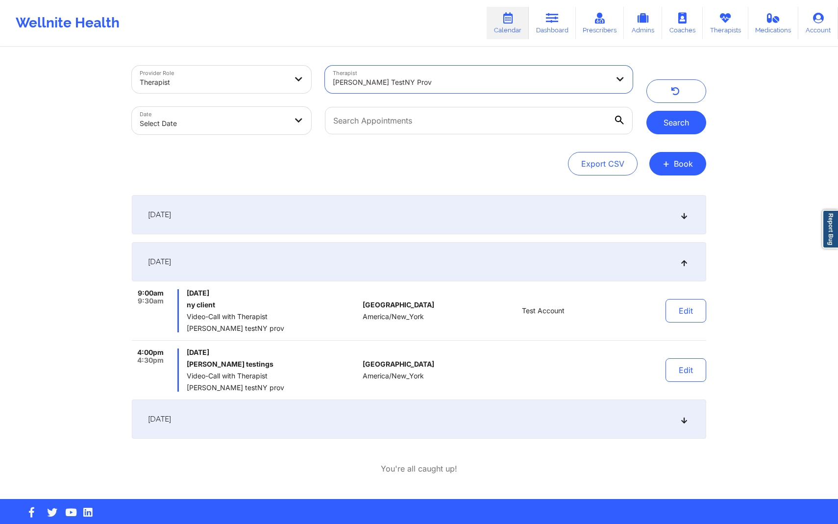
click at [679, 117] on button "Search" at bounding box center [676, 123] width 60 height 24
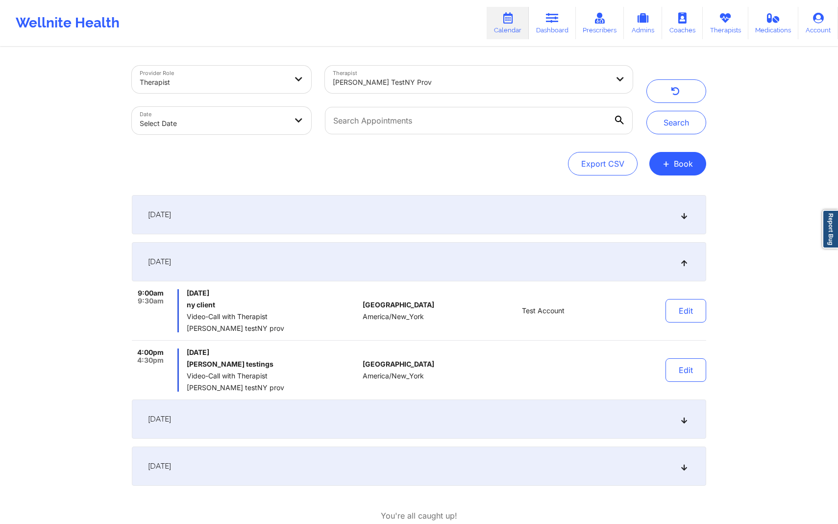
click at [449, 434] on div "[DATE]" at bounding box center [419, 418] width 574 height 39
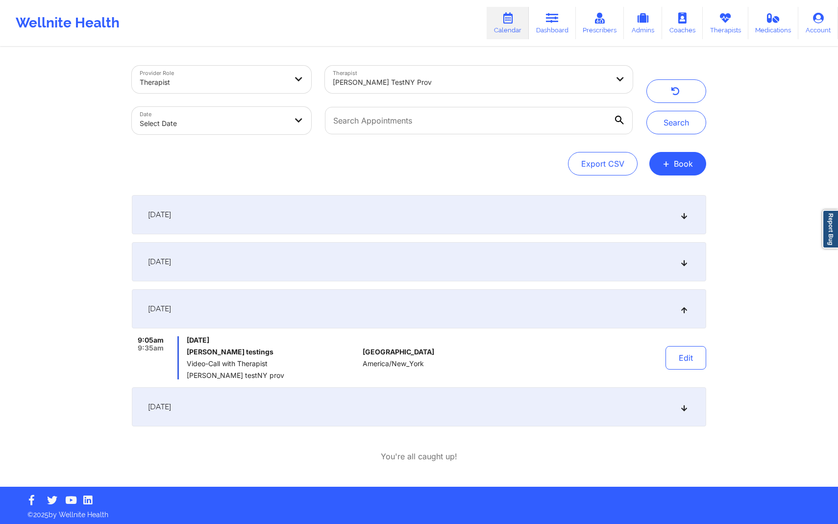
scroll to position [2, 0]
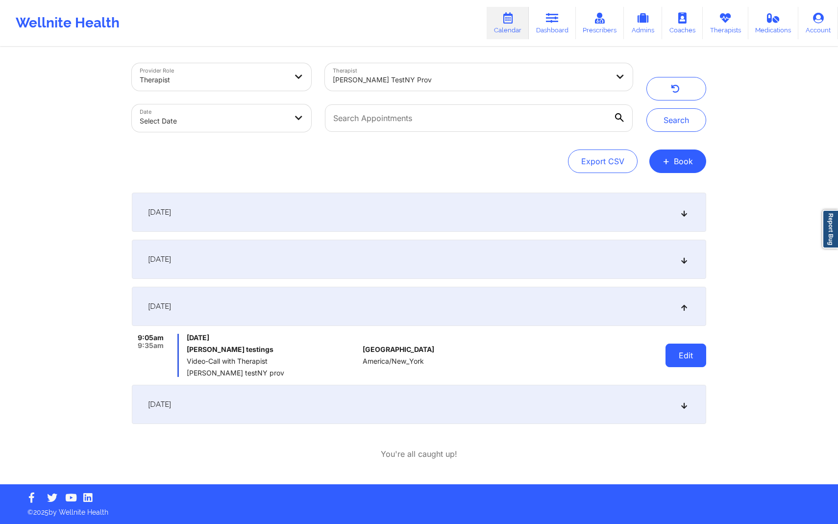
click at [701, 365] on button "Edit" at bounding box center [685, 355] width 41 height 24
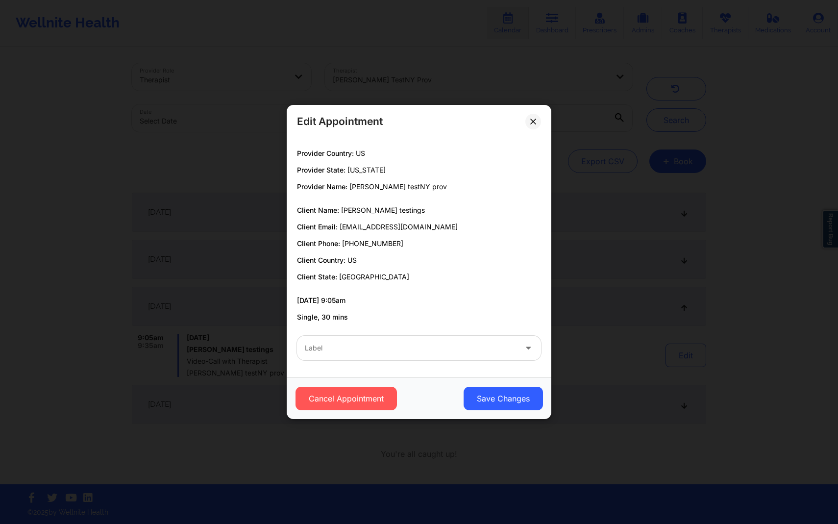
click at [446, 343] on div at bounding box center [411, 348] width 212 height 12
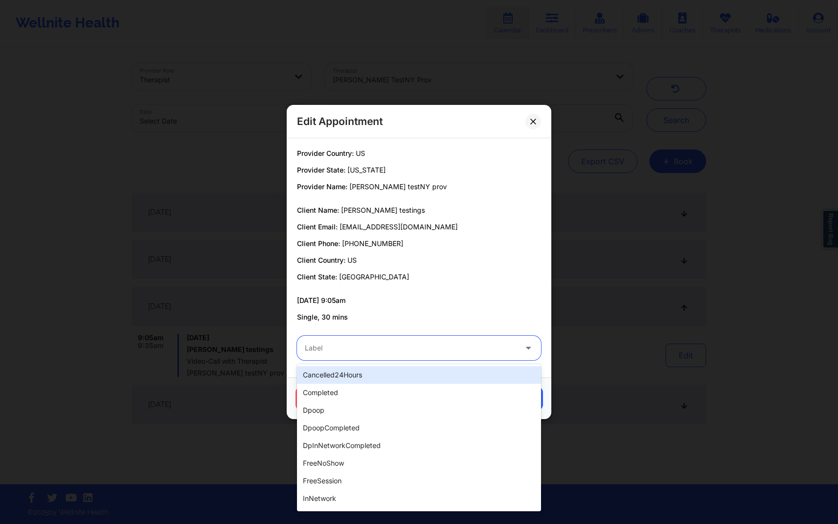
click at [448, 291] on div "Provider Country: [GEOGRAPHIC_DATA] Provider State: [US_STATE] Provider Name: […" at bounding box center [419, 234] width 258 height 173
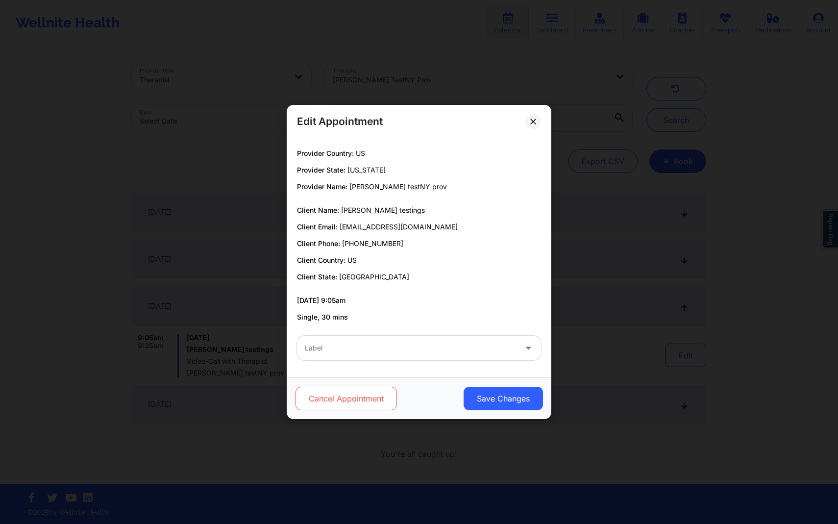
click at [344, 390] on button "Cancel Appointment" at bounding box center [345, 398] width 101 height 24
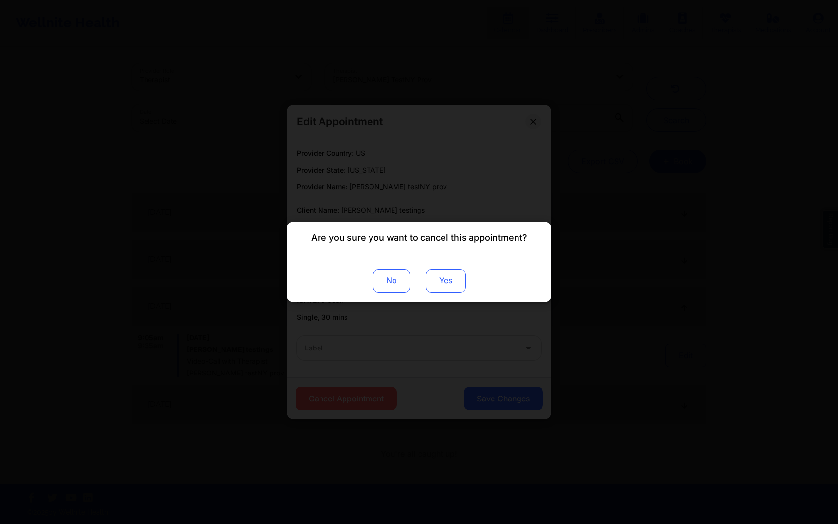
click at [448, 289] on button "Yes" at bounding box center [446, 281] width 40 height 24
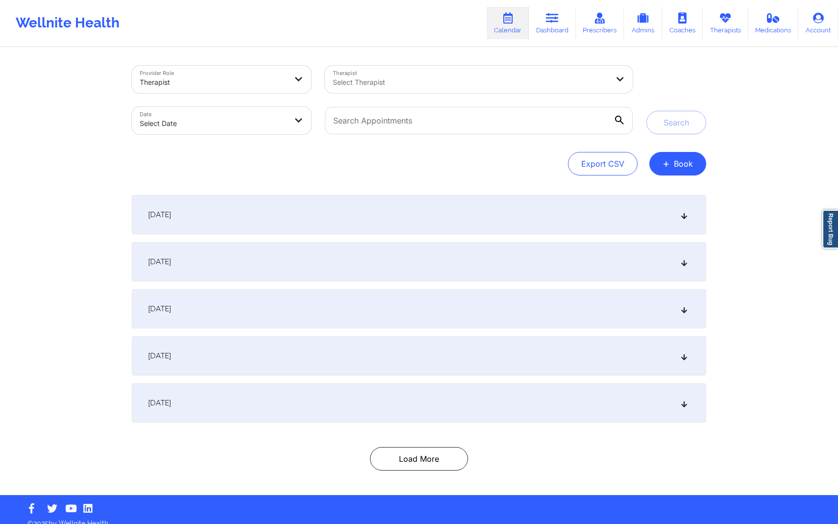
click at [452, 386] on div "[DATE]" at bounding box center [419, 402] width 574 height 39
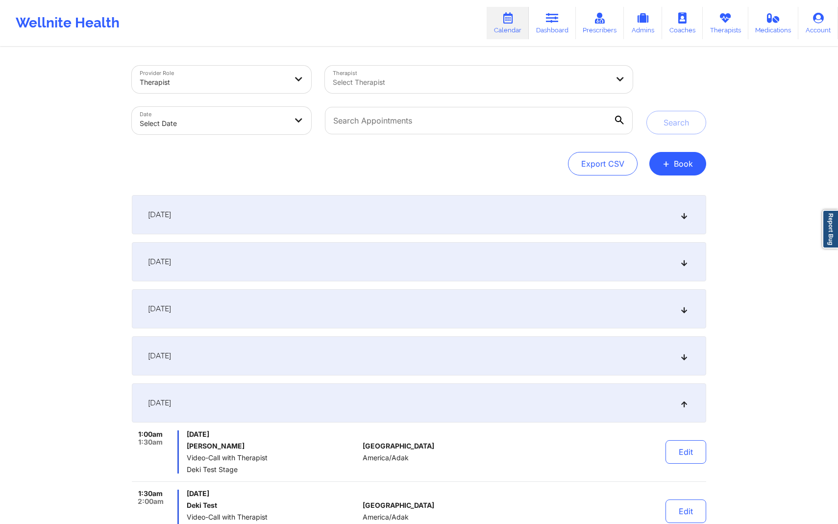
click at [434, 95] on div "Therapist Select Therapist" at bounding box center [478, 79] width 321 height 41
click at [434, 86] on div at bounding box center [471, 82] width 276 height 12
type input "khu"
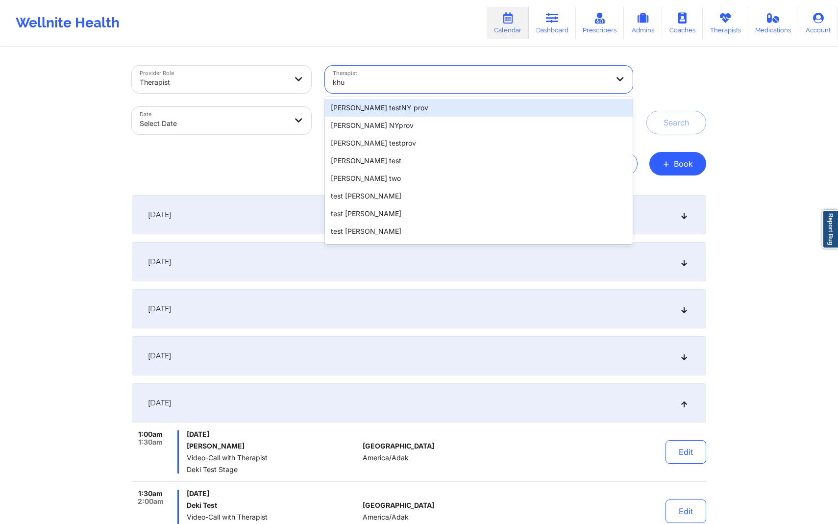
click at [417, 108] on div "[PERSON_NAME] testNY prov" at bounding box center [479, 108] width 308 height 18
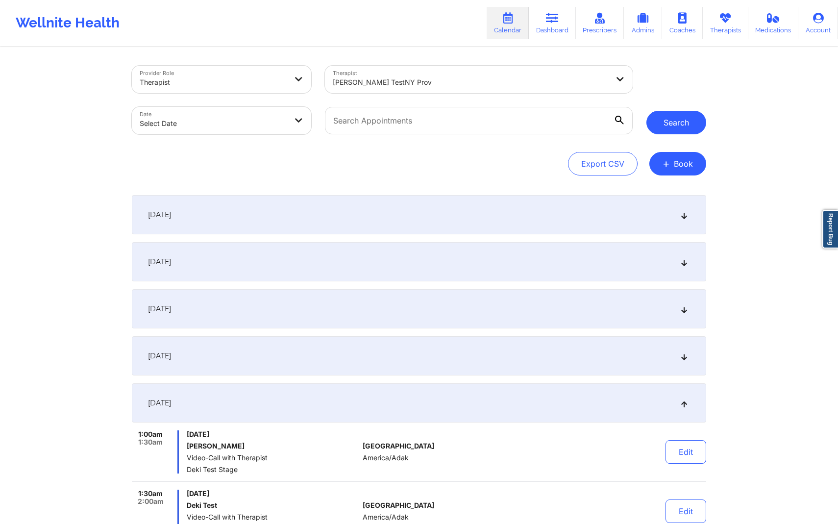
click at [666, 128] on button "Search" at bounding box center [676, 123] width 60 height 24
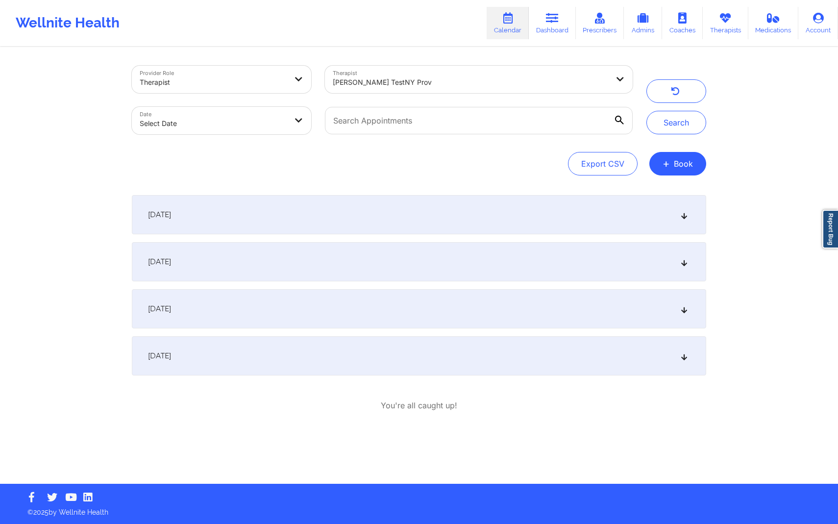
click at [497, 313] on div "[DATE]" at bounding box center [419, 308] width 574 height 39
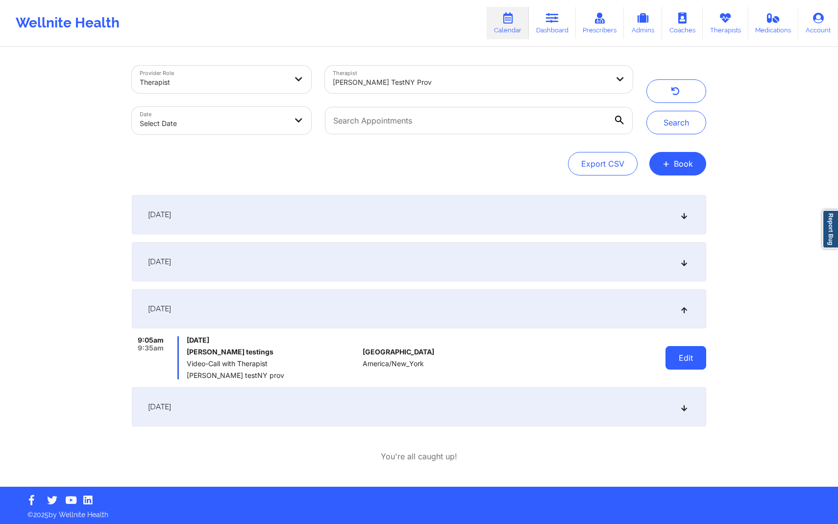
click at [680, 364] on button "Edit" at bounding box center [685, 358] width 41 height 24
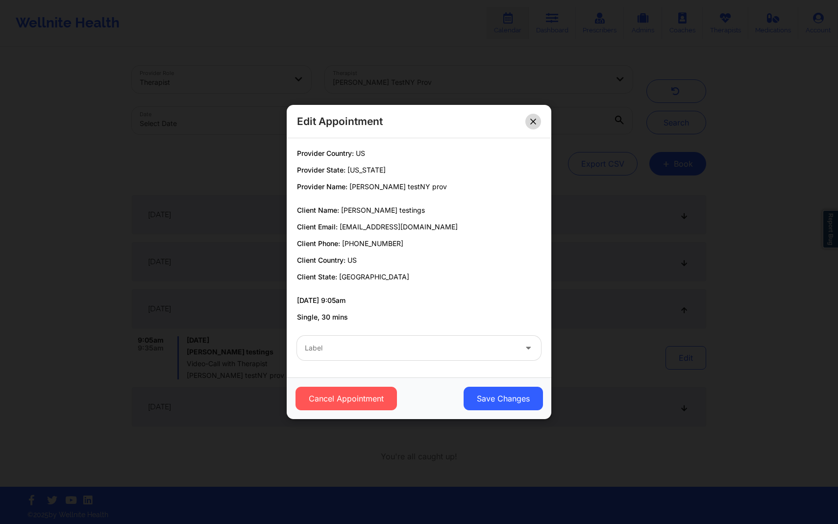
click at [540, 122] on button at bounding box center [533, 122] width 16 height 16
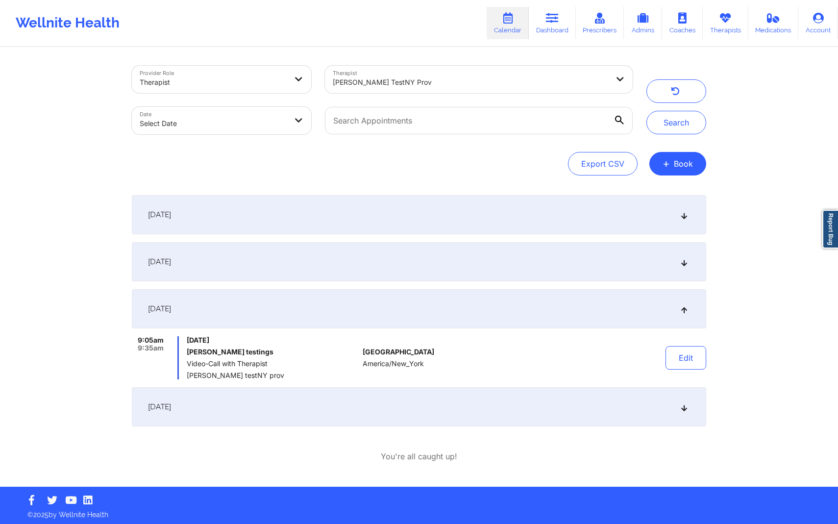
scroll to position [2, 0]
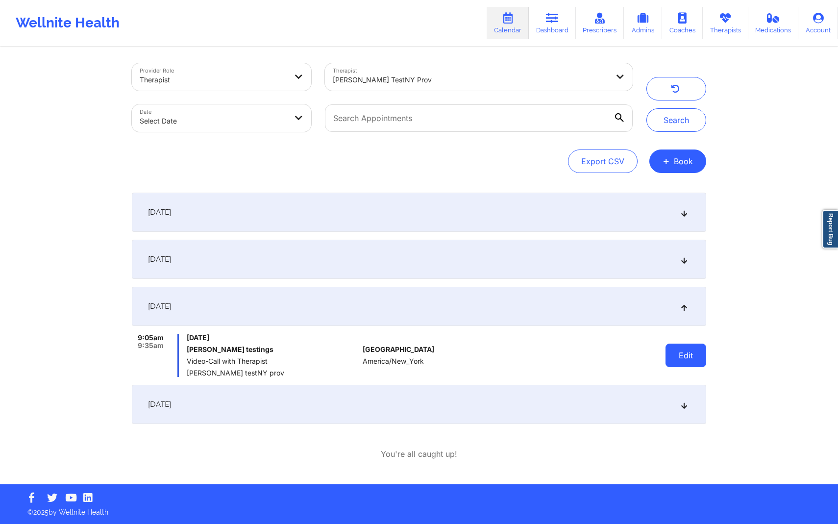
click at [691, 359] on button "Edit" at bounding box center [685, 355] width 41 height 24
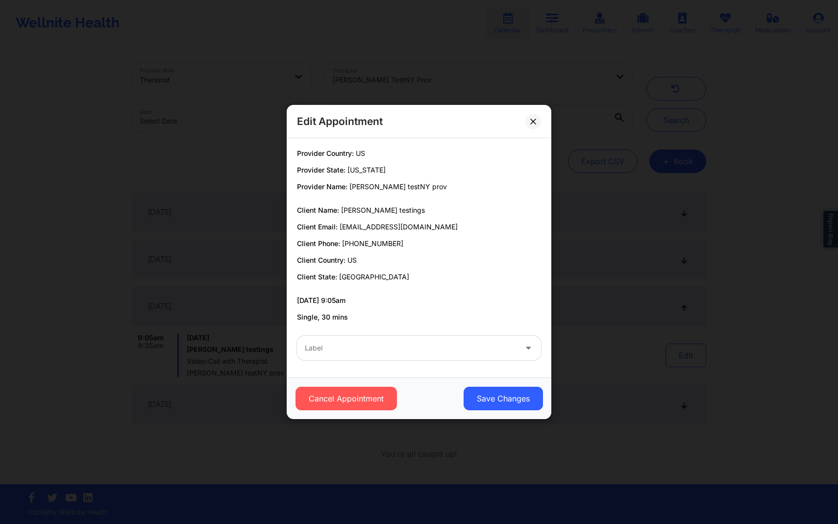
click at [495, 337] on div "Label" at bounding box center [407, 348] width 220 height 24
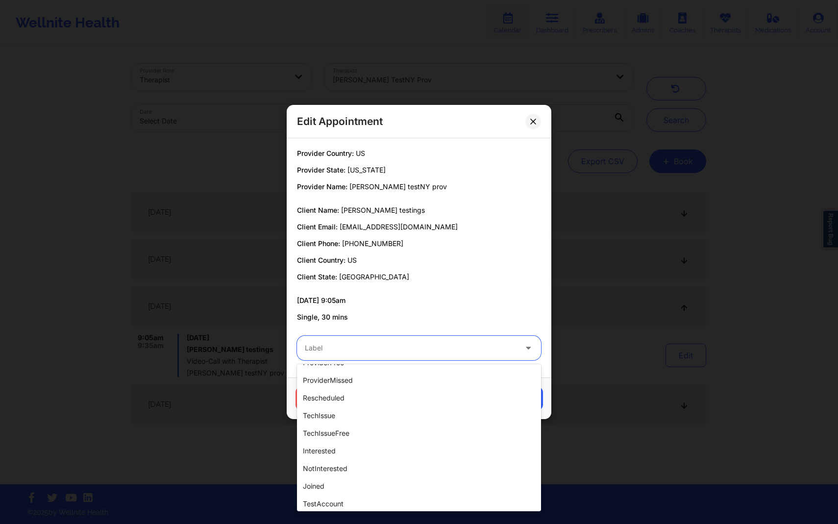
scroll to position [245, 0]
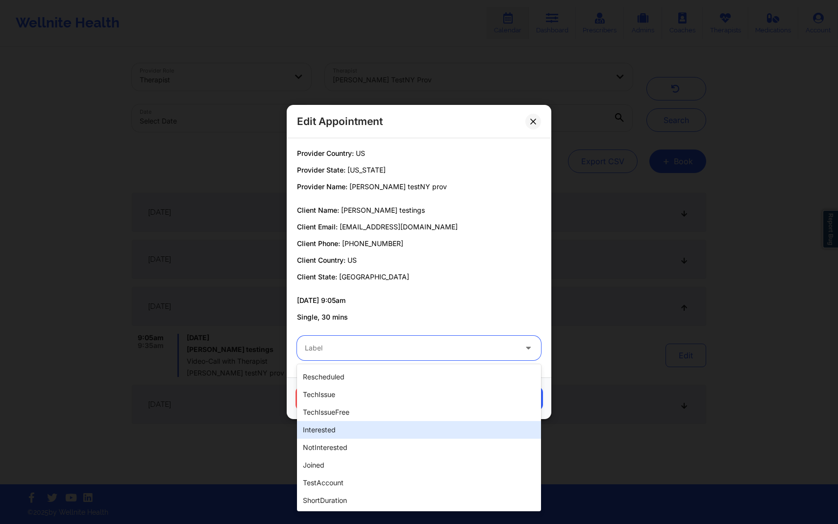
click at [671, 431] on div "Edit Appointment Provider Country: US Provider State: New York Provider Name: k…" at bounding box center [419, 262] width 838 height 524
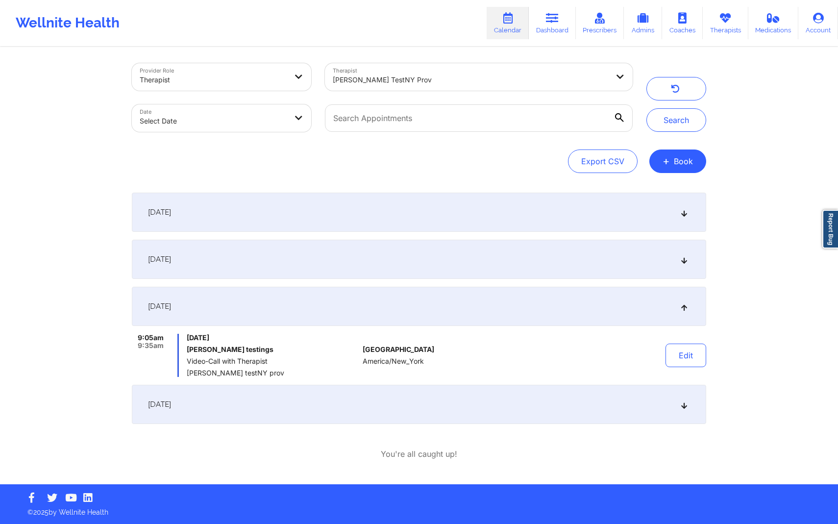
click at [527, 298] on div "[DATE]" at bounding box center [419, 306] width 574 height 39
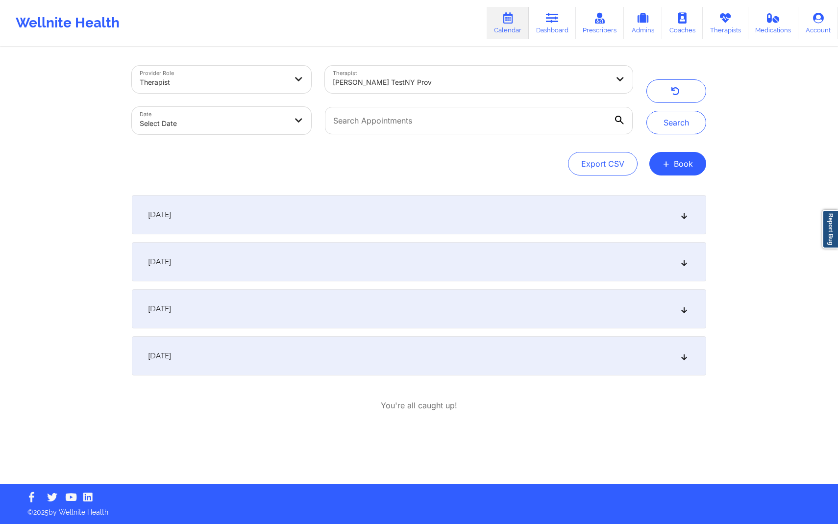
click at [520, 311] on div "[DATE]" at bounding box center [419, 308] width 574 height 39
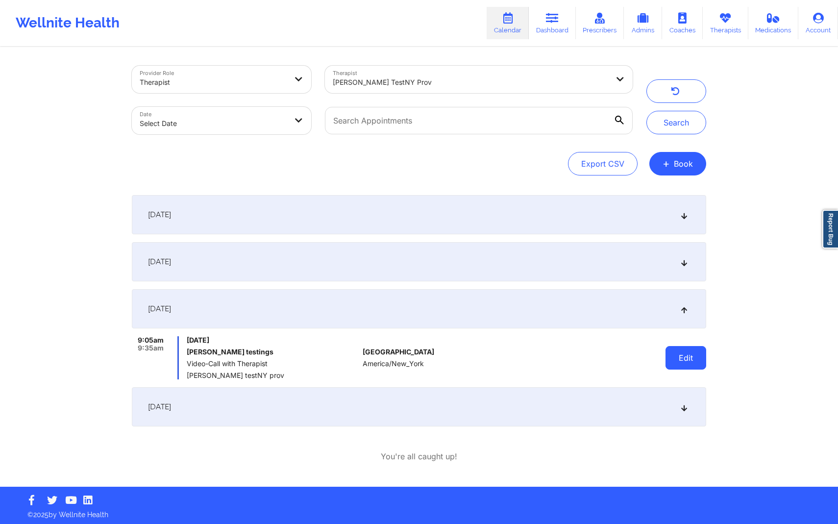
click at [672, 358] on button "Edit" at bounding box center [685, 358] width 41 height 24
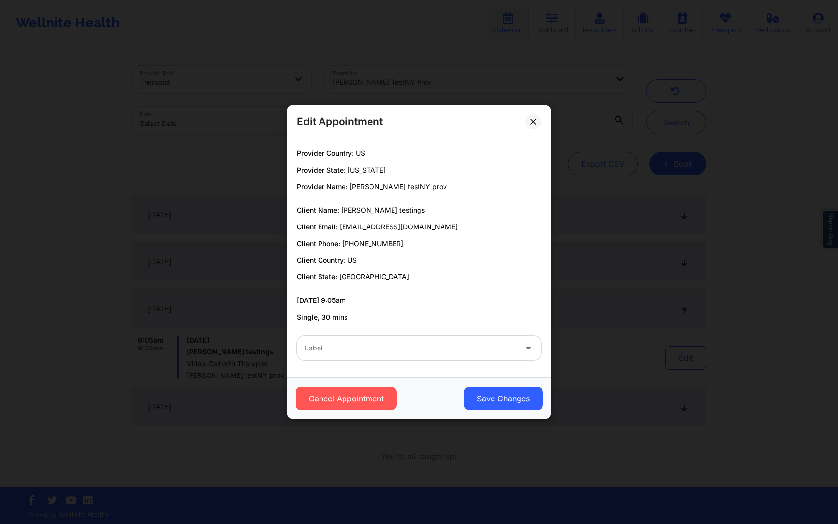
click at [589, 312] on div "Edit Appointment Provider Country: US Provider State: New York Provider Name: k…" at bounding box center [419, 262] width 838 height 524
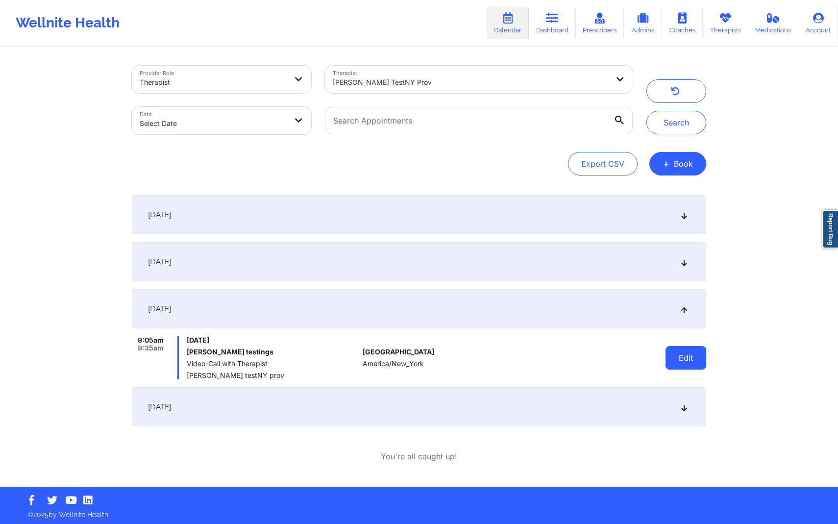
click at [697, 356] on button "Edit" at bounding box center [685, 358] width 41 height 24
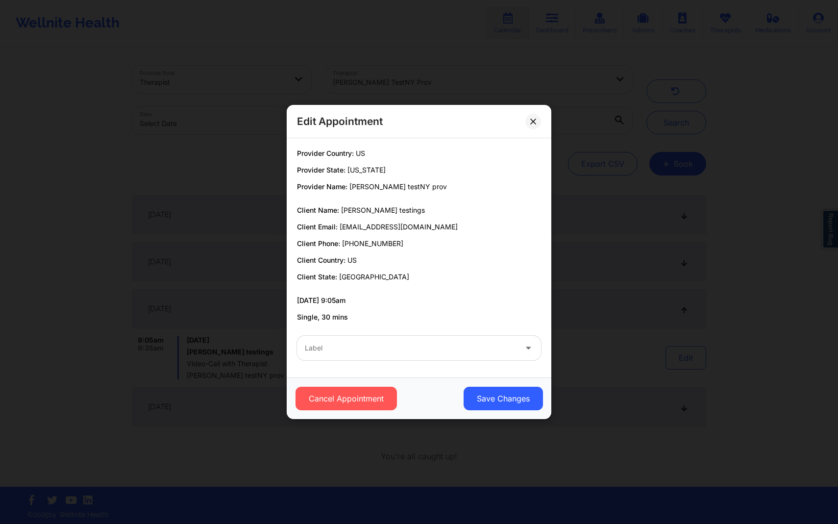
click at [622, 337] on div "Edit Appointment Provider Country: US Provider State: New York Provider Name: k…" at bounding box center [419, 262] width 838 height 524
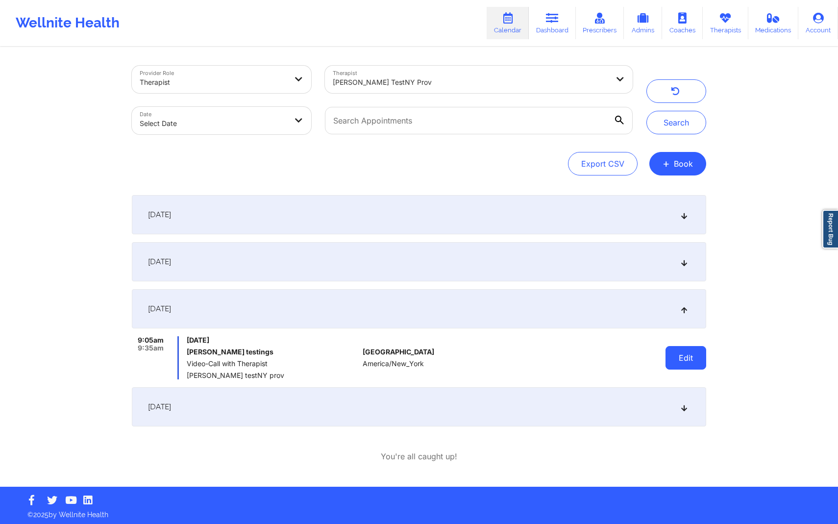
click at [692, 357] on button "Edit" at bounding box center [685, 358] width 41 height 24
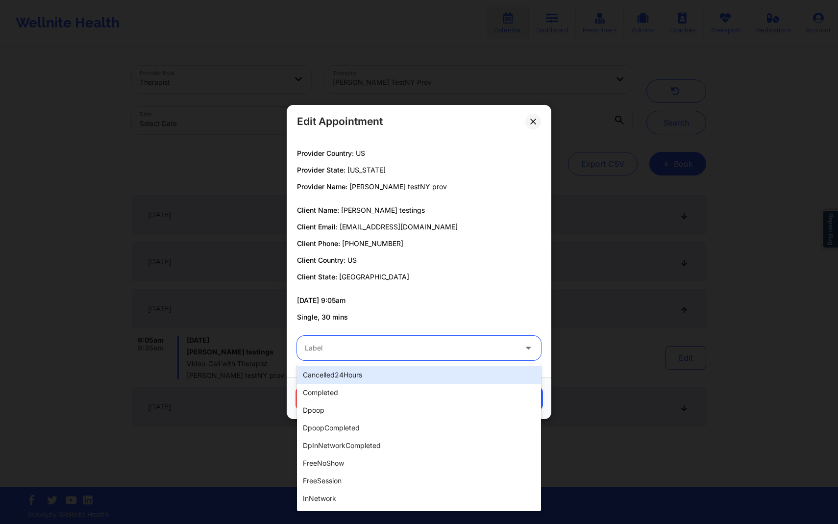
click at [448, 355] on div "Label" at bounding box center [407, 348] width 220 height 24
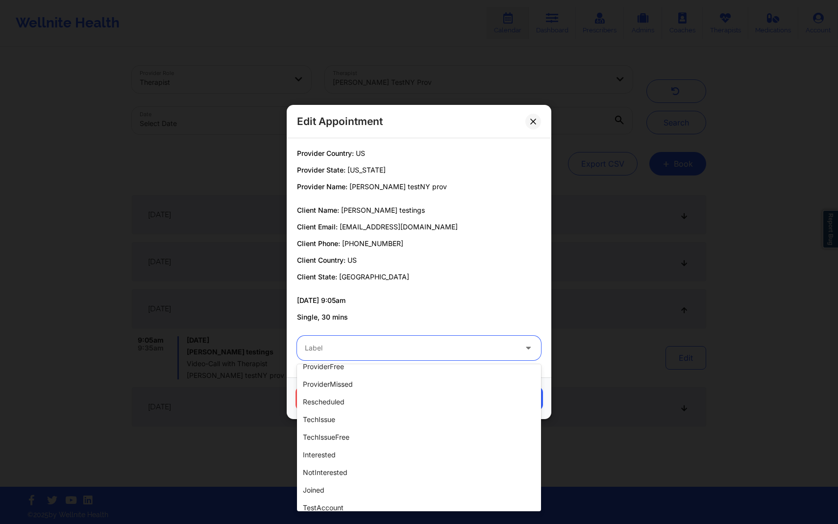
scroll to position [245, 0]
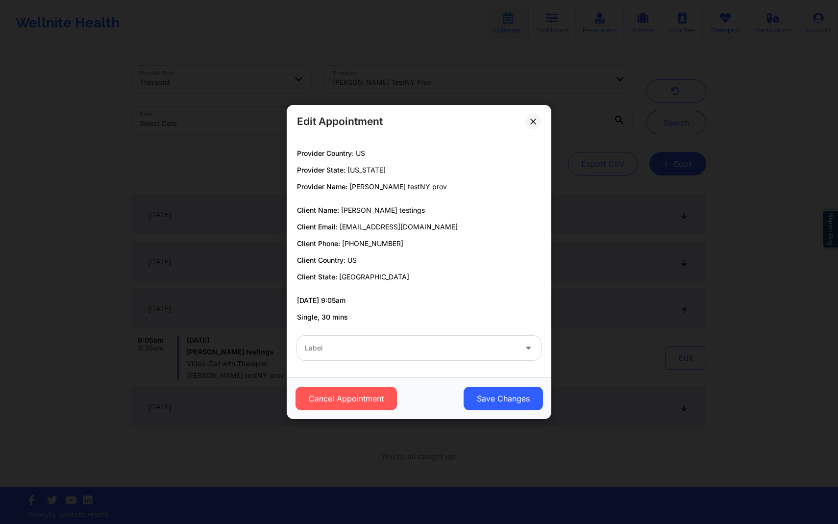
click at [635, 373] on div "Edit Appointment Provider Country: US Provider State: New York Provider Name: k…" at bounding box center [419, 262] width 838 height 524
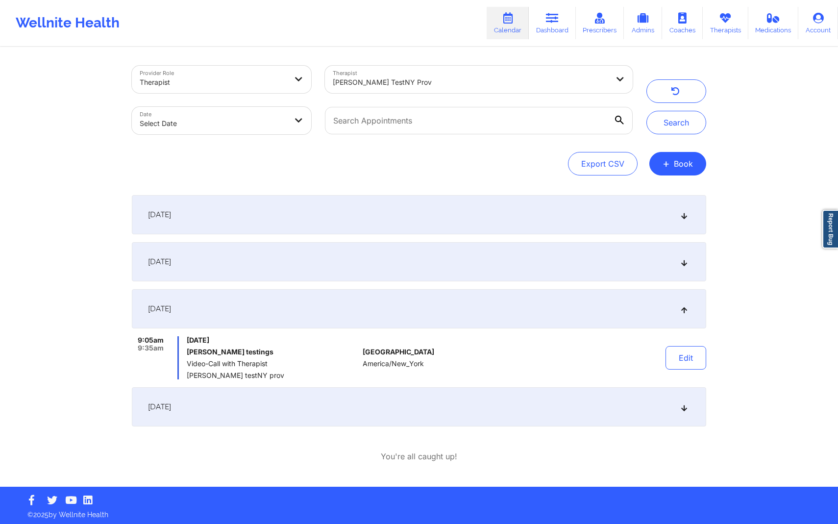
click at [273, 339] on span "[DATE]" at bounding box center [273, 340] width 172 height 8
click at [672, 359] on button "Edit" at bounding box center [685, 358] width 41 height 24
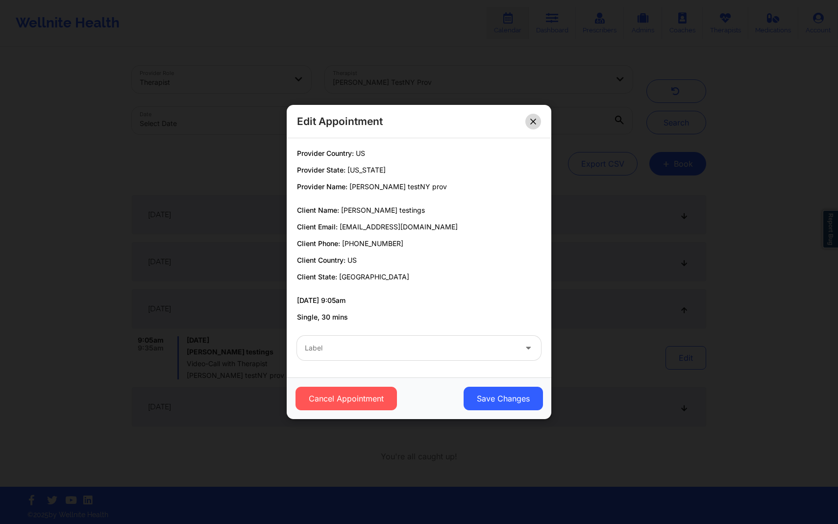
click at [533, 117] on button at bounding box center [533, 122] width 16 height 16
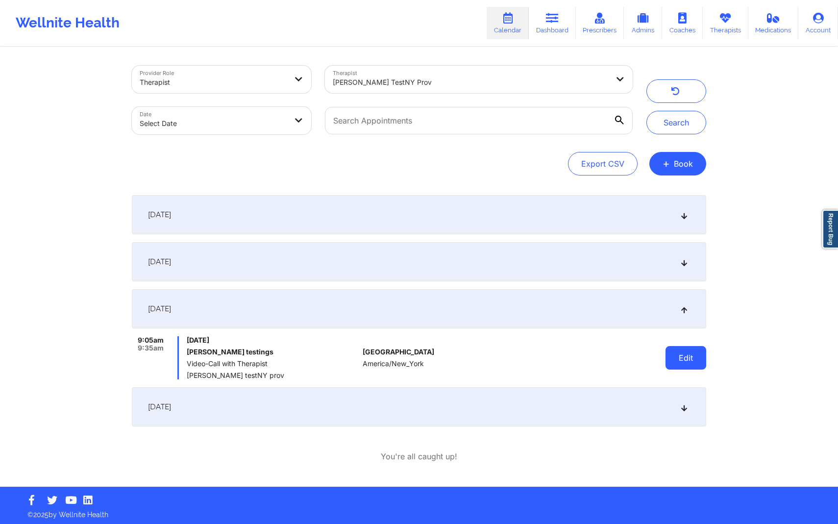
click at [694, 362] on button "Edit" at bounding box center [685, 358] width 41 height 24
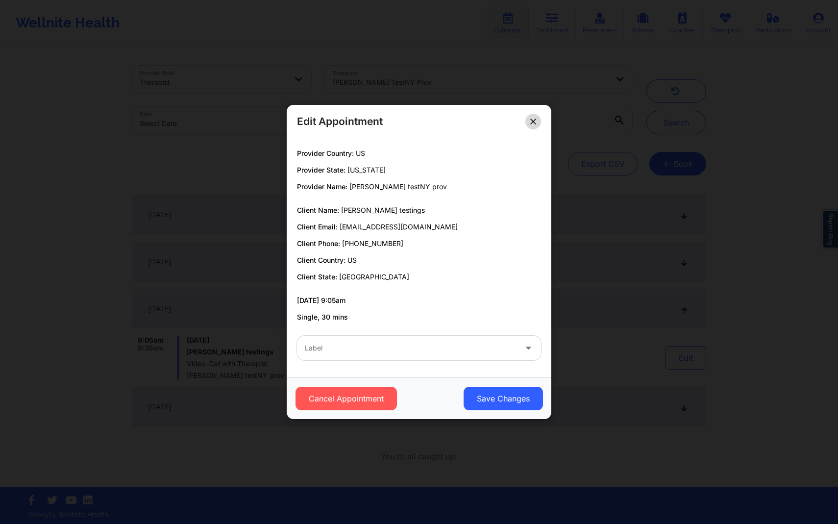
click at [531, 122] on icon at bounding box center [533, 122] width 6 height 6
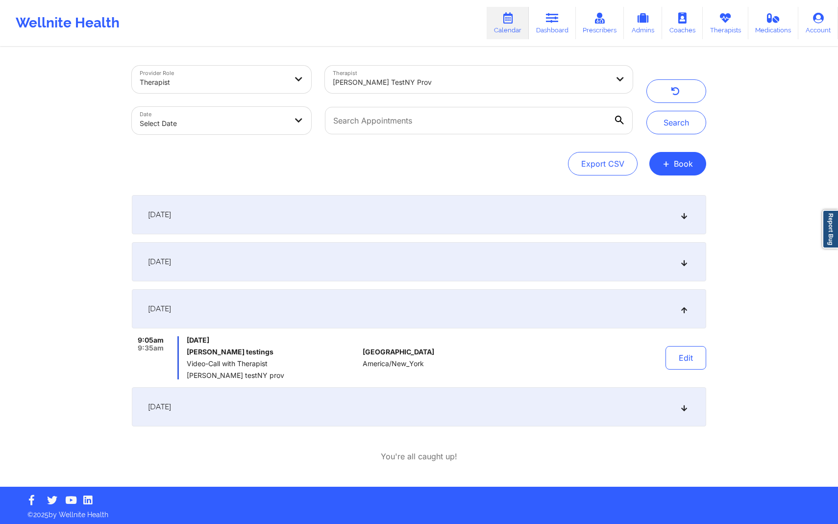
click at [437, 283] on div "September 15, 2025 9:00am 9:30am Monday, September 15, 2025 ny client Video-Cal…" at bounding box center [419, 310] width 574 height 231
click at [431, 259] on div "[DATE]" at bounding box center [419, 261] width 574 height 39
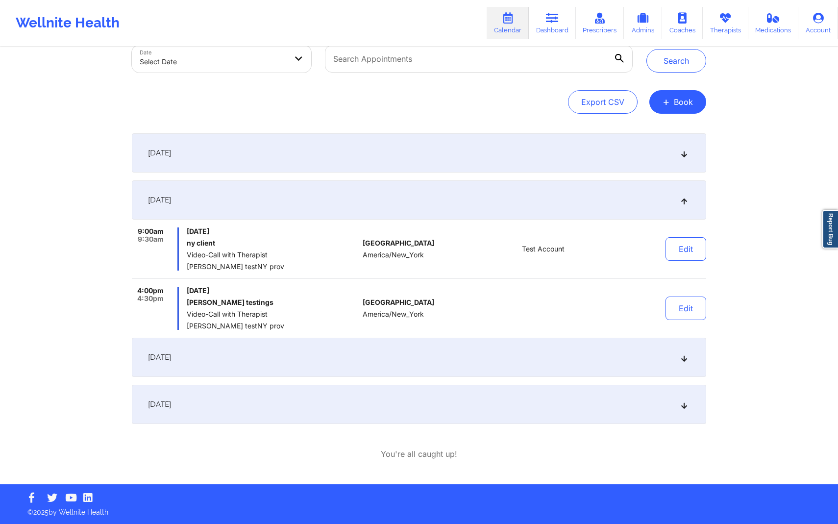
click at [436, 364] on div "[DATE]" at bounding box center [419, 356] width 574 height 39
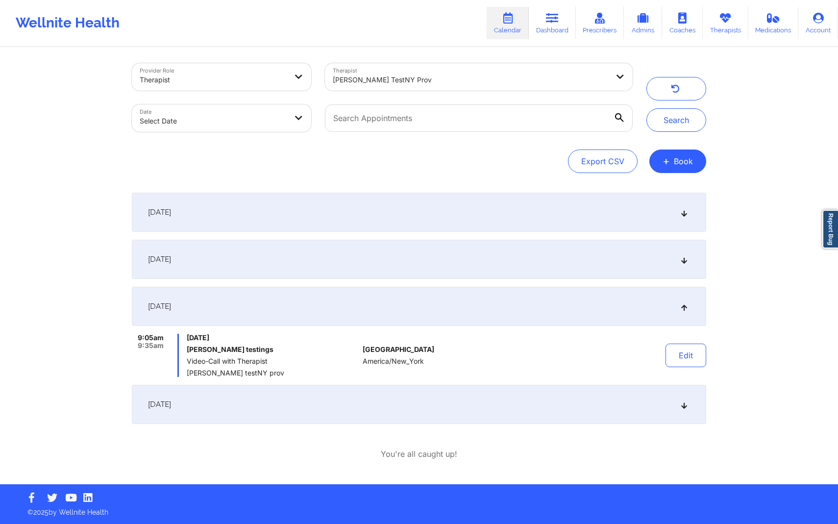
click at [436, 364] on div "United States America/New_York" at bounding box center [416, 355] width 109 height 43
click at [675, 352] on button "Edit" at bounding box center [685, 355] width 41 height 24
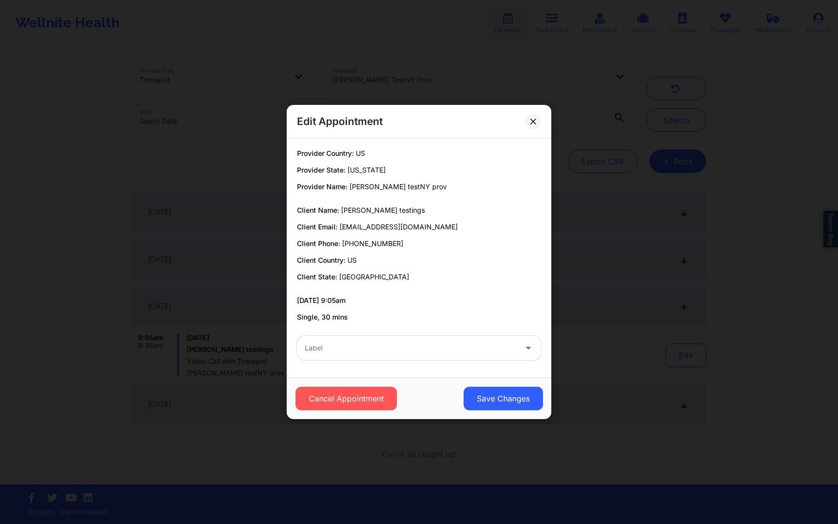
click at [472, 298] on p "[DATE] 9:05am" at bounding box center [419, 300] width 244 height 10
click at [450, 350] on div at bounding box center [411, 348] width 212 height 12
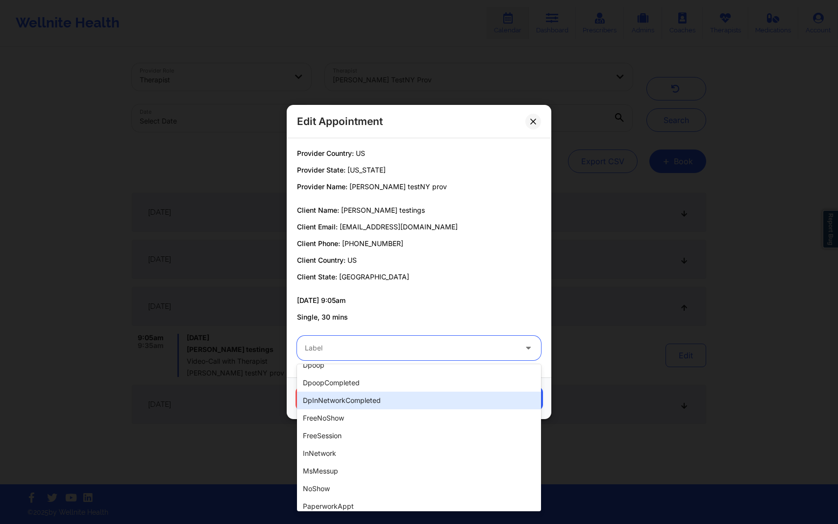
scroll to position [0, 0]
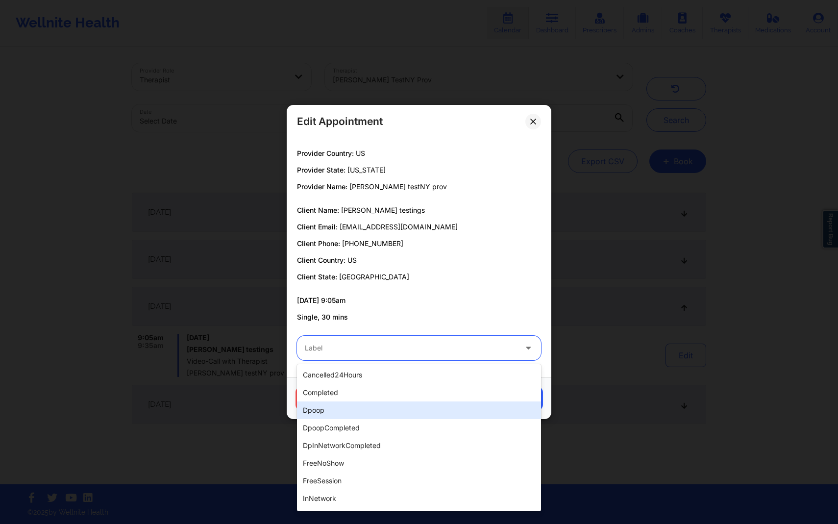
click at [650, 389] on div "Edit Appointment Provider Country: US Provider State: New York Provider Name: k…" at bounding box center [419, 262] width 838 height 524
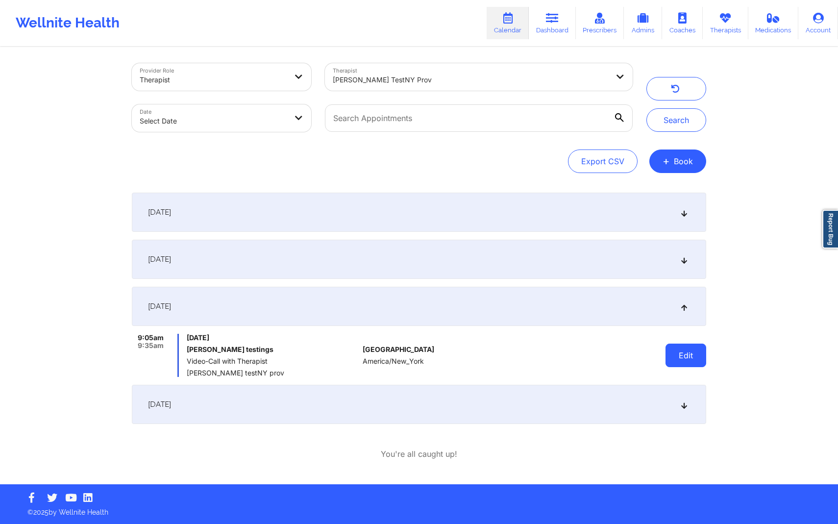
click at [666, 353] on button "Edit" at bounding box center [685, 355] width 41 height 24
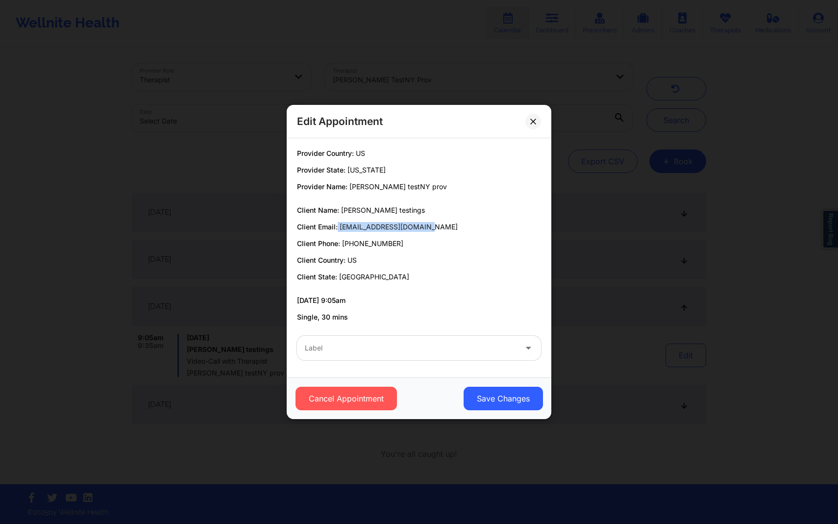
drag, startPoint x: 430, startPoint y: 225, endPoint x: 338, endPoint y: 229, distance: 91.7
click at [338, 229] on p "Client Email: testingsam@wellnite.com" at bounding box center [419, 227] width 244 height 10
copy p "[EMAIL_ADDRESS][DOMAIN_NAME]"
click at [532, 122] on icon at bounding box center [533, 122] width 6 height 6
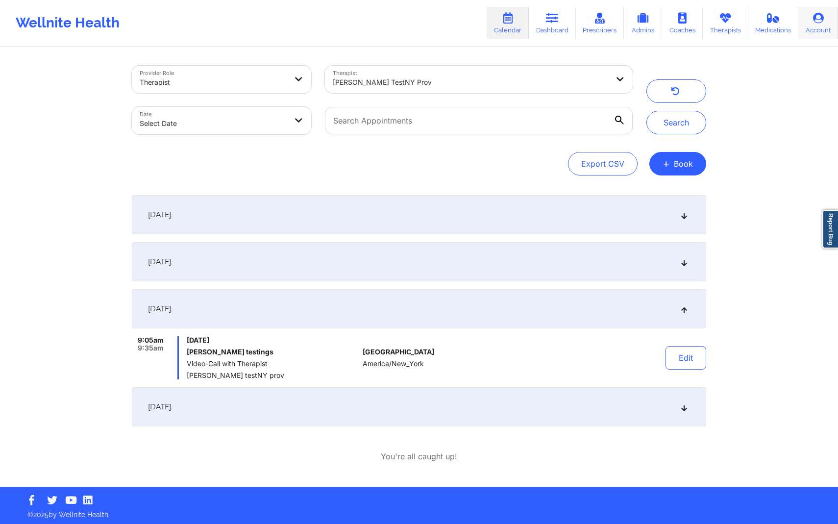
click at [831, 13] on link "Account" at bounding box center [818, 23] width 40 height 32
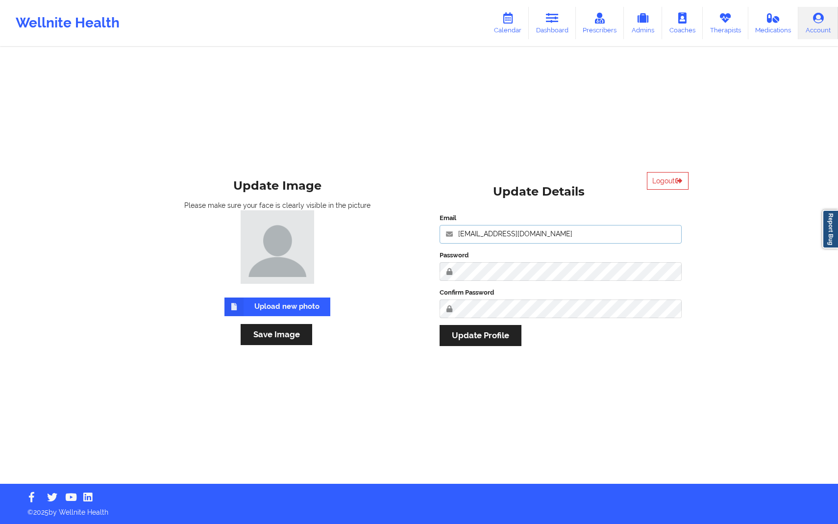
drag, startPoint x: 593, startPoint y: 237, endPoint x: 432, endPoint y: 230, distance: 160.8
click at [432, 230] on div "Logout Update Details Email anabelle_gerhold85@example.com Password Confirm Pas…" at bounding box center [560, 265] width 269 height 201
click at [538, 29] on link "Dashboard" at bounding box center [552, 23] width 47 height 32
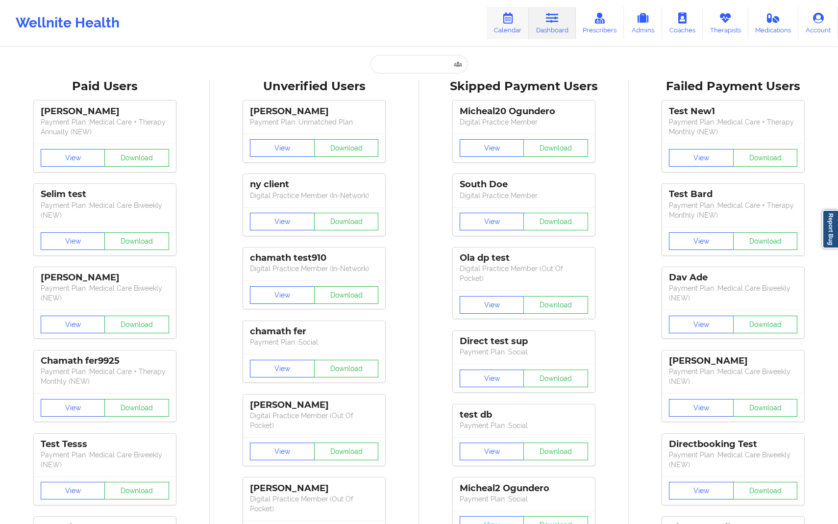
click at [520, 19] on link "Calendar" at bounding box center [507, 23] width 42 height 32
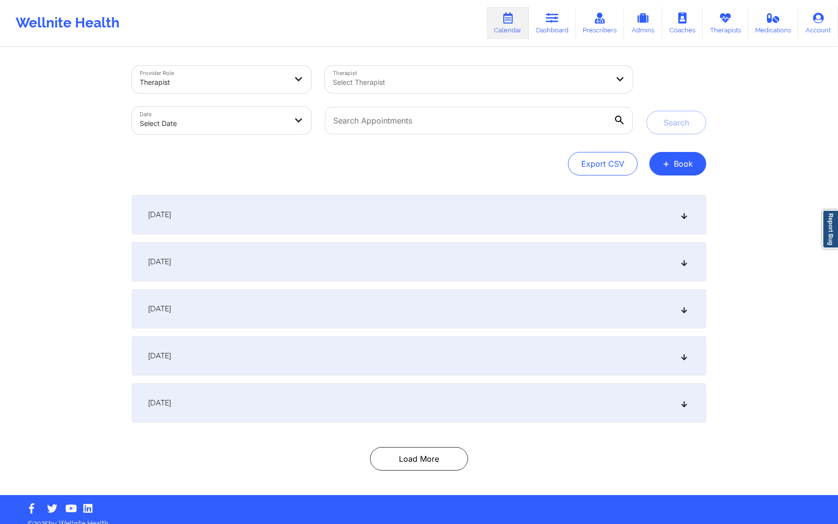
click at [482, 288] on div "September 14, 2025 7:00pm 7:45pm Sunday, September 14, 2025 Chamath Fer724 Vide…" at bounding box center [419, 308] width 574 height 227
click at [482, 238] on div "September 14, 2025 7:00pm 7:45pm Sunday, September 14, 2025 Chamath Fer724 Vide…" at bounding box center [419, 308] width 574 height 227
click at [395, 459] on button "Load More" at bounding box center [419, 459] width 98 height 24
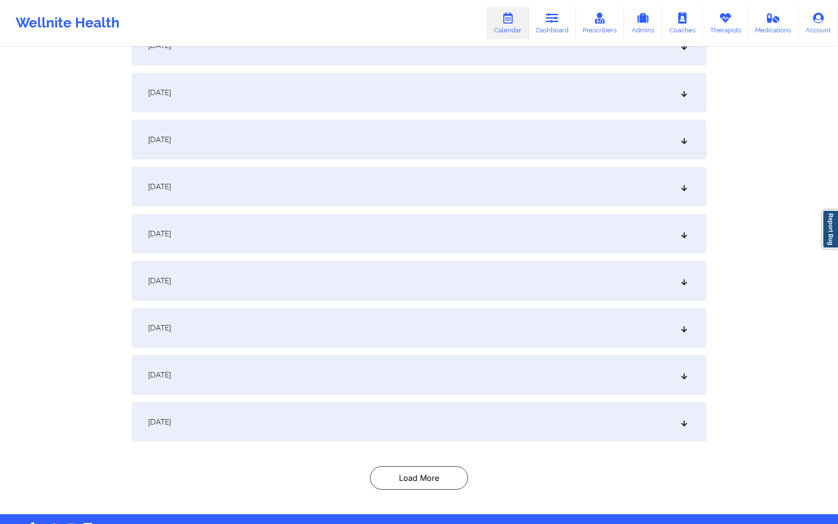
scroll to position [222, 0]
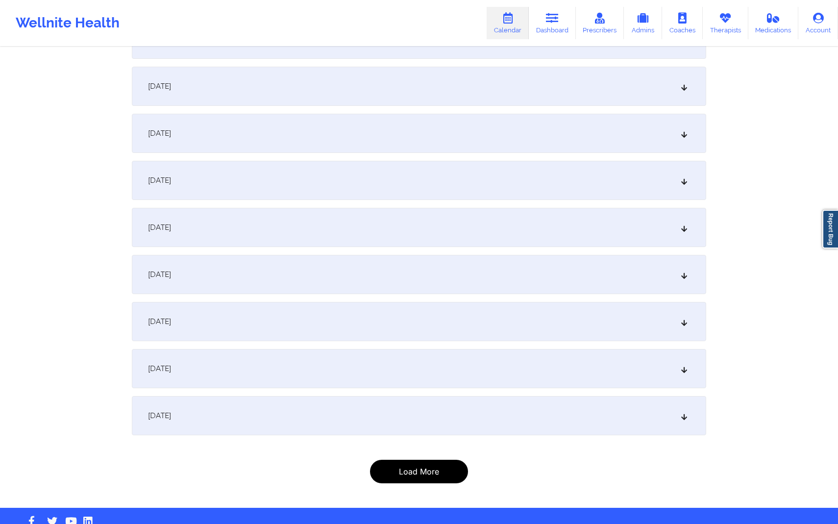
click at [398, 476] on button "Load More" at bounding box center [419, 471] width 98 height 24
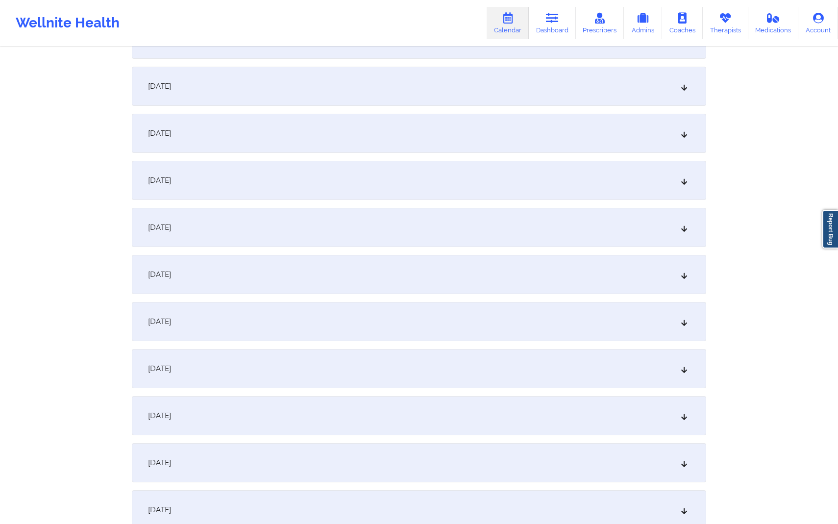
scroll to position [434, 0]
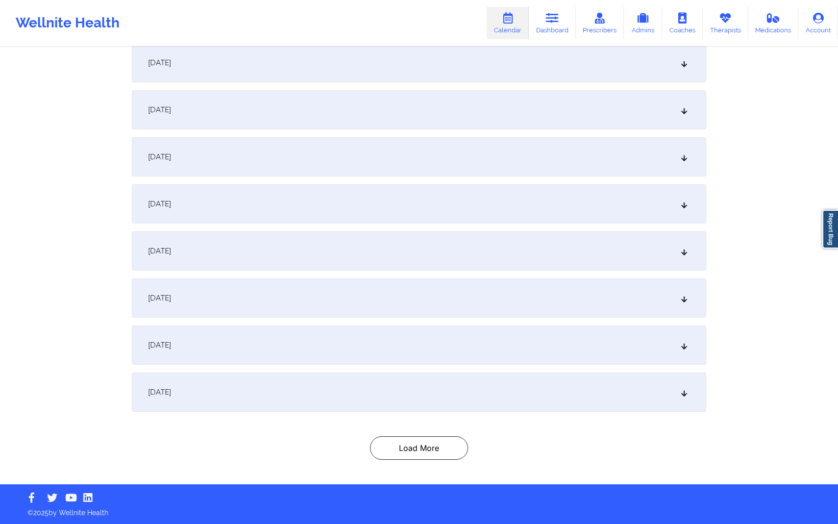
click at [403, 470] on div "Provider Role Therapist Therapist Select Therapist Date Select Date Search Expo…" at bounding box center [419, 49] width 588 height 870
click at [403, 455] on button "Load More" at bounding box center [419, 448] width 98 height 24
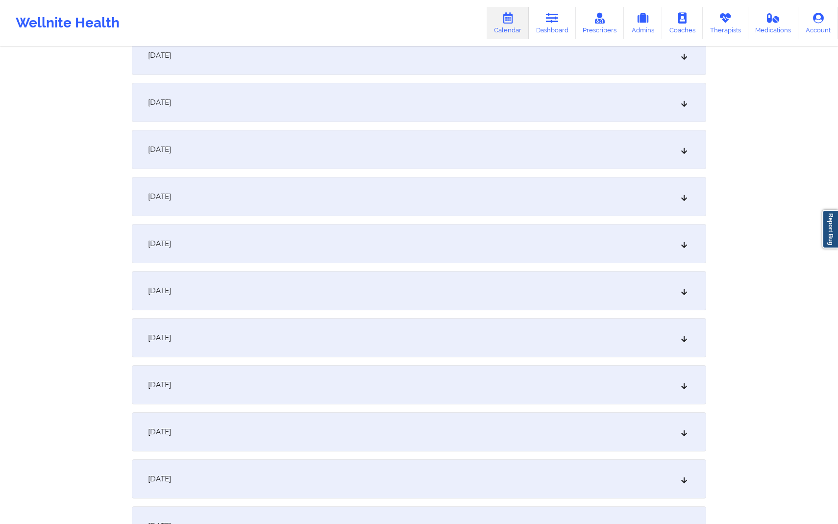
scroll to position [0, 0]
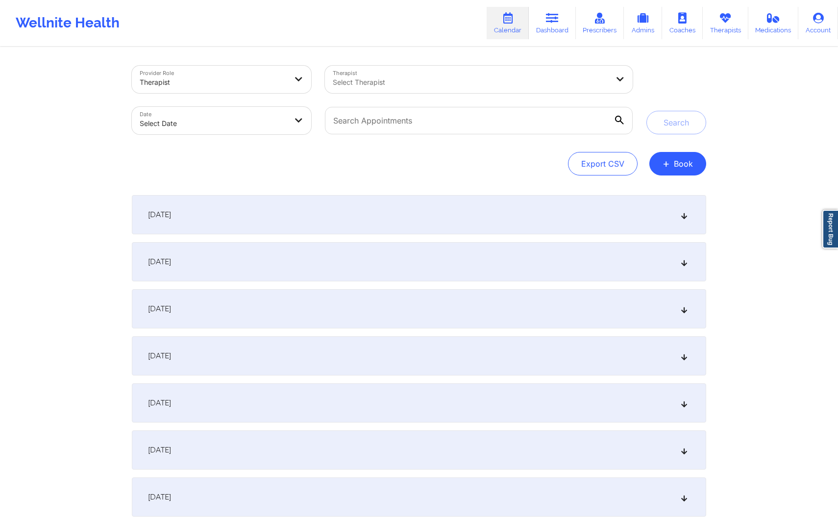
click at [486, 96] on div "Therapist Select Therapist" at bounding box center [478, 79] width 321 height 41
click at [486, 93] on div "Therapist Select Therapist" at bounding box center [478, 79] width 321 height 41
click at [482, 88] on div "Select Therapist" at bounding box center [457, 79] width 265 height 27
type input "khu"
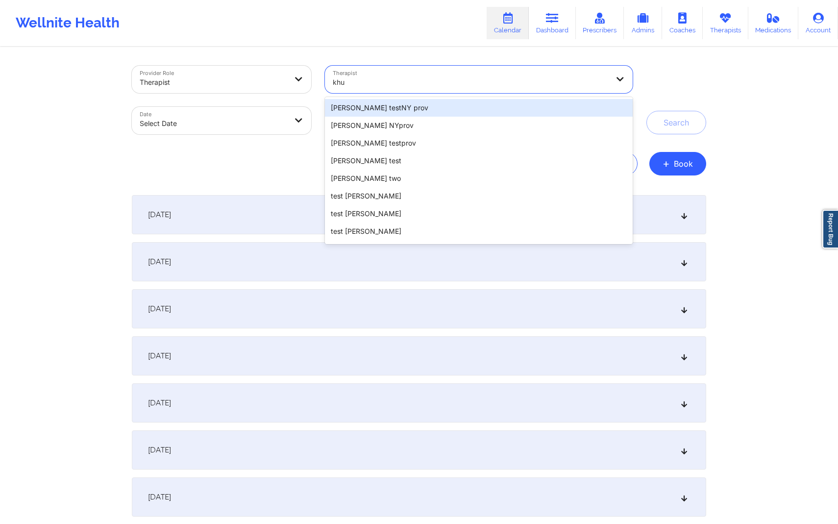
click at [463, 107] on div "[PERSON_NAME] testNY prov" at bounding box center [479, 108] width 308 height 18
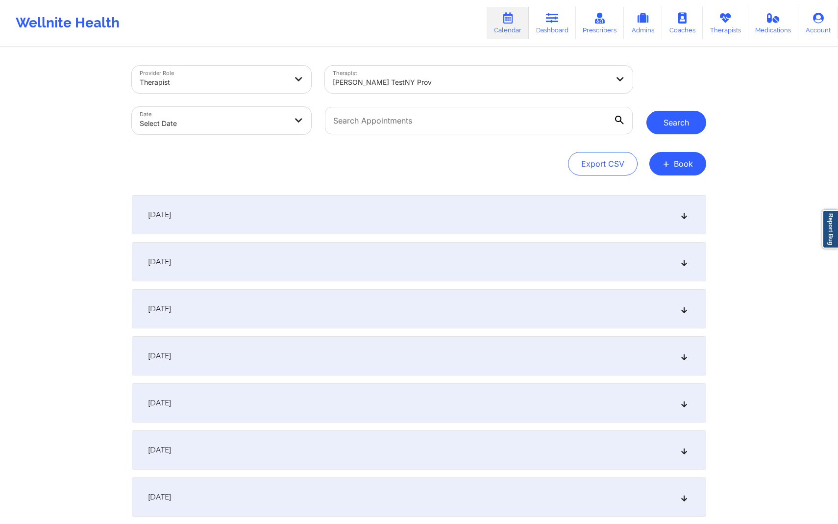
click at [658, 126] on button "Search" at bounding box center [676, 123] width 60 height 24
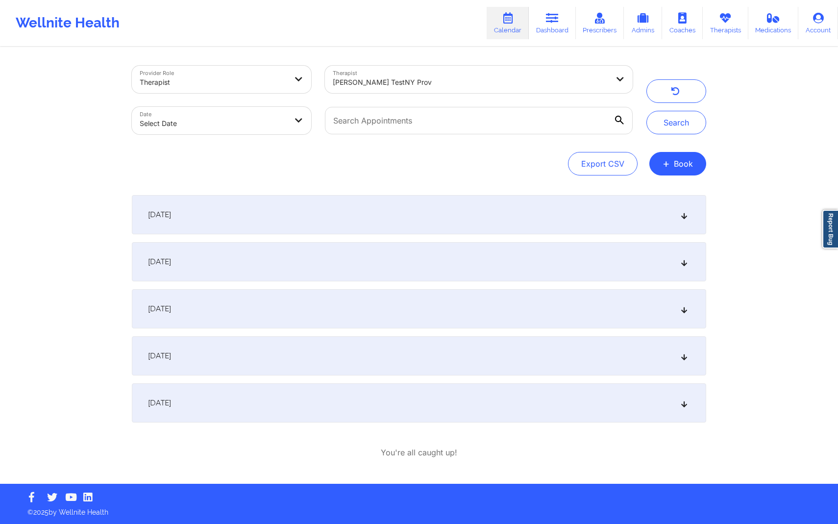
click at [205, 124] on body "Wellnite Health Calendar Dashboard Prescribers Admins Coaches Therapists Medica…" at bounding box center [419, 262] width 838 height 524
select select "2025-8"
select select "2025-9"
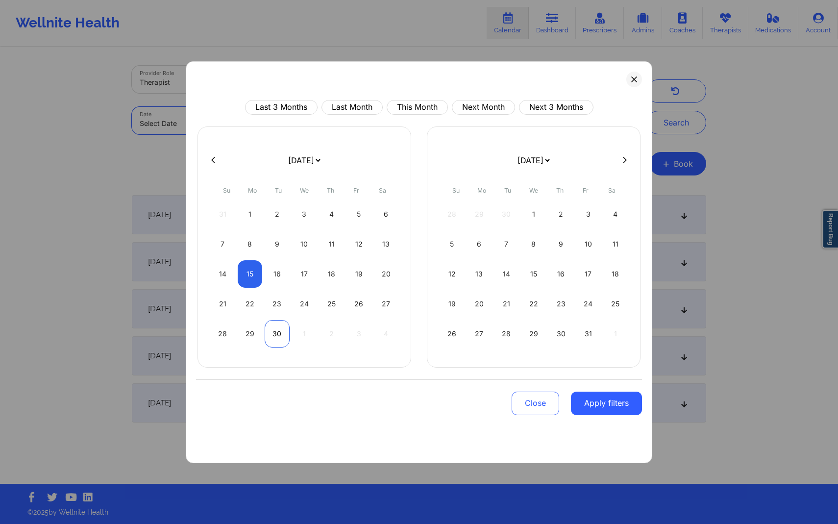
click at [279, 332] on div "30" at bounding box center [277, 333] width 25 height 27
select select "2025-8"
select select "2025-9"
select select "2025-8"
select select "2025-9"
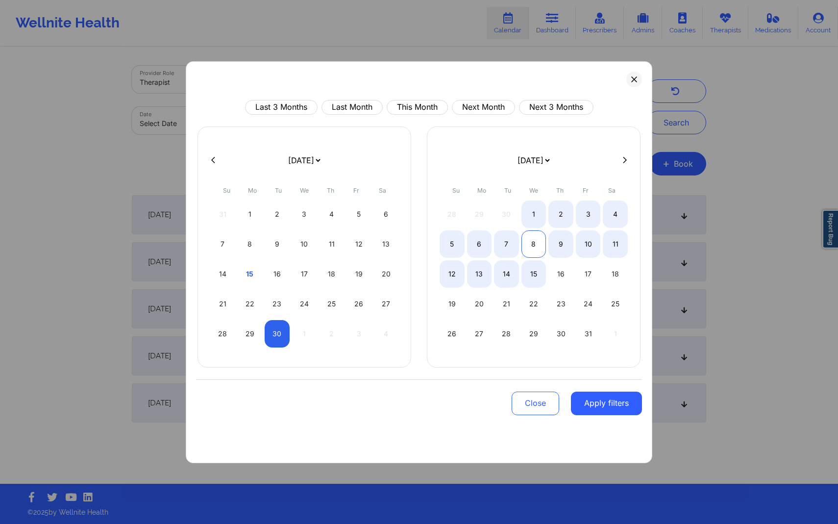
select select "2025-8"
select select "2025-9"
select select "2025-8"
select select "2025-9"
select select "2025-8"
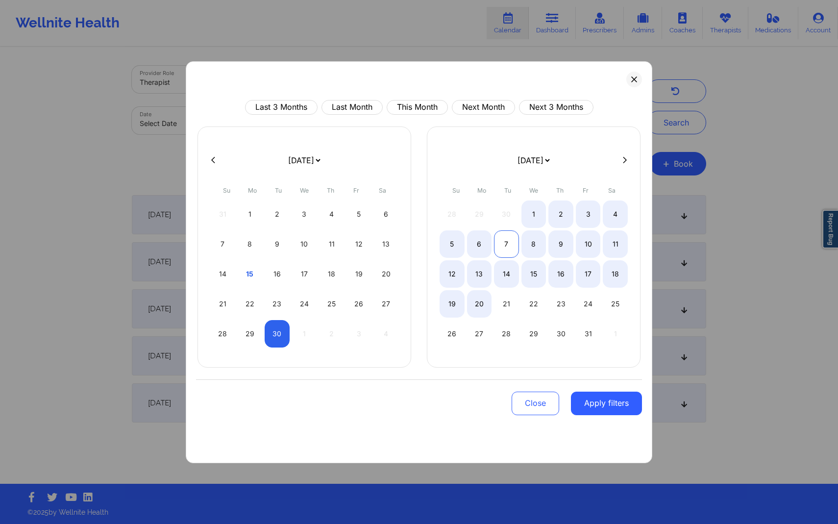
select select "2025-9"
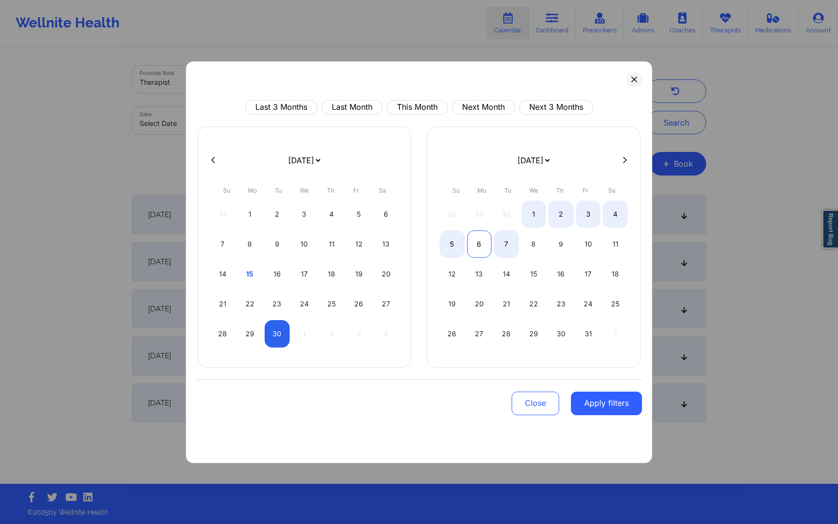
select select "2025-8"
select select "2025-9"
click at [478, 246] on div "6" at bounding box center [479, 243] width 25 height 27
select select "2025-8"
select select "2025-9"
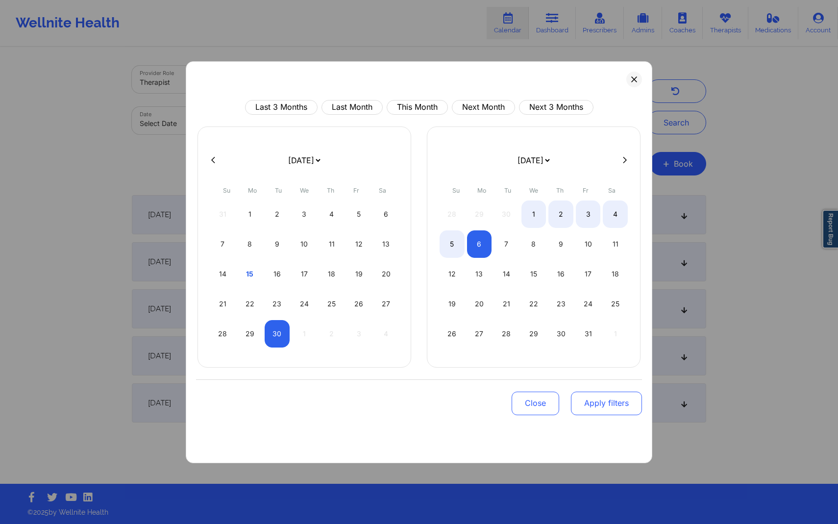
click at [592, 404] on button "Apply filters" at bounding box center [606, 403] width 71 height 24
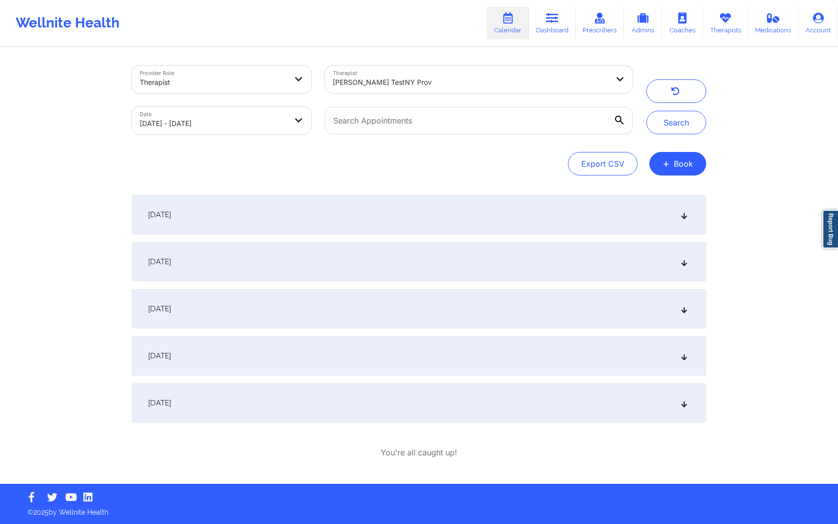
click at [533, 385] on div "September 30, 2025" at bounding box center [419, 402] width 574 height 39
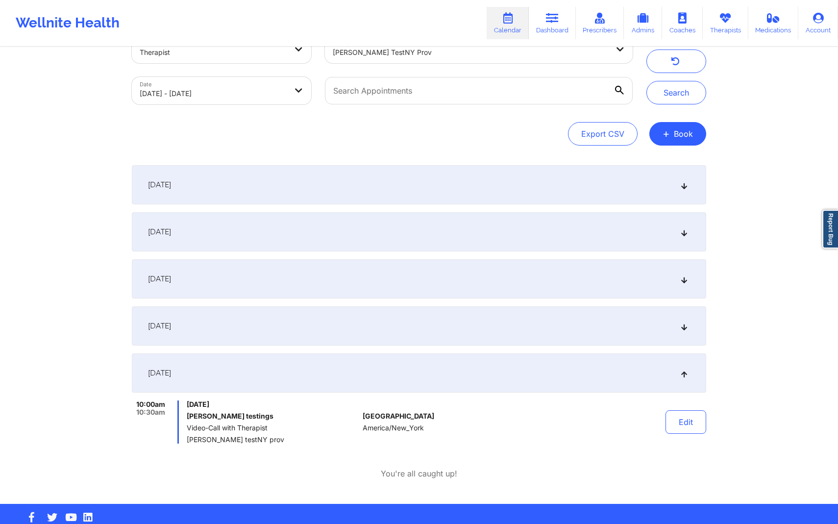
scroll to position [49, 0]
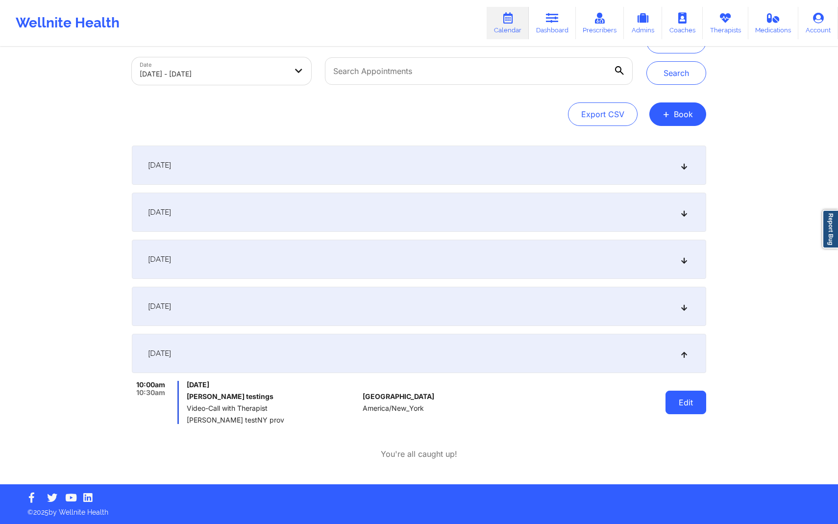
click at [672, 404] on button "Edit" at bounding box center [685, 402] width 41 height 24
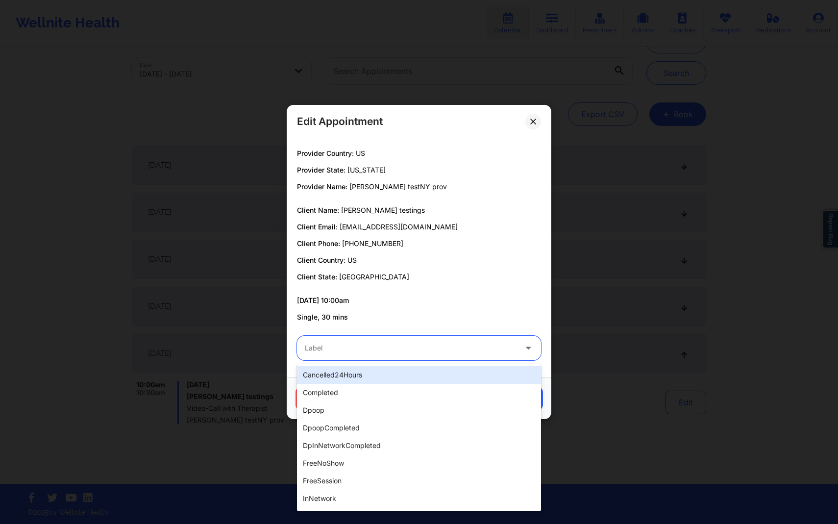
click at [494, 348] on div at bounding box center [411, 348] width 212 height 12
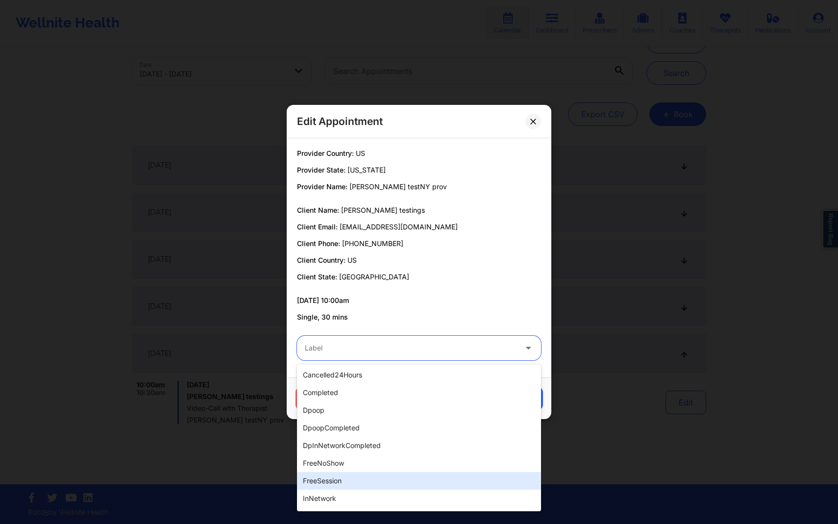
scroll to position [14, 0]
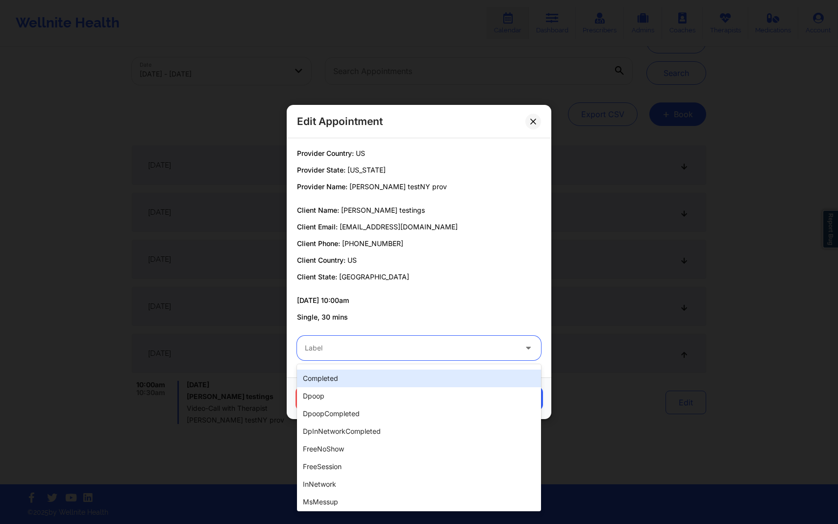
click at [400, 381] on div "completed" at bounding box center [419, 378] width 244 height 18
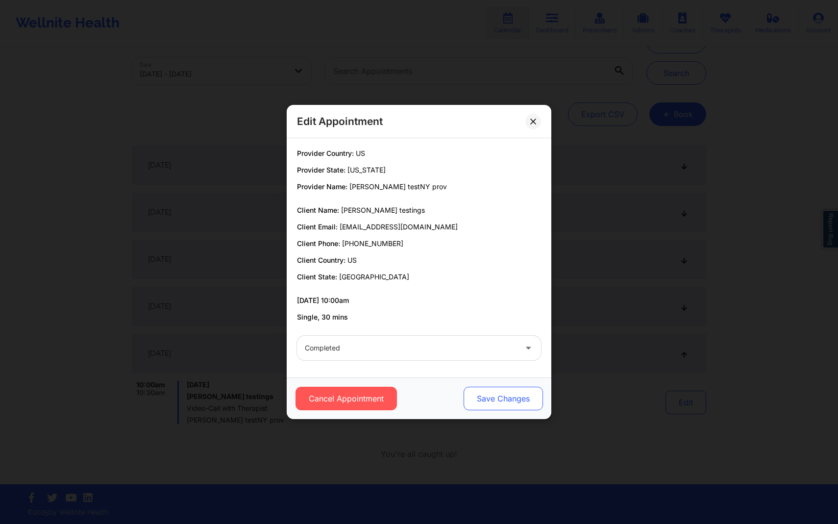
click at [502, 404] on button "Save Changes" at bounding box center [502, 398] width 79 height 24
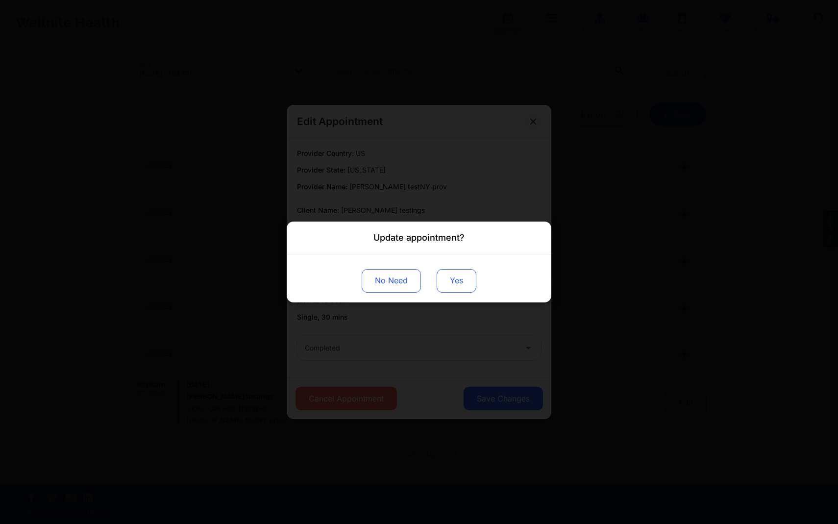
click at [465, 280] on button "Yes" at bounding box center [456, 281] width 40 height 24
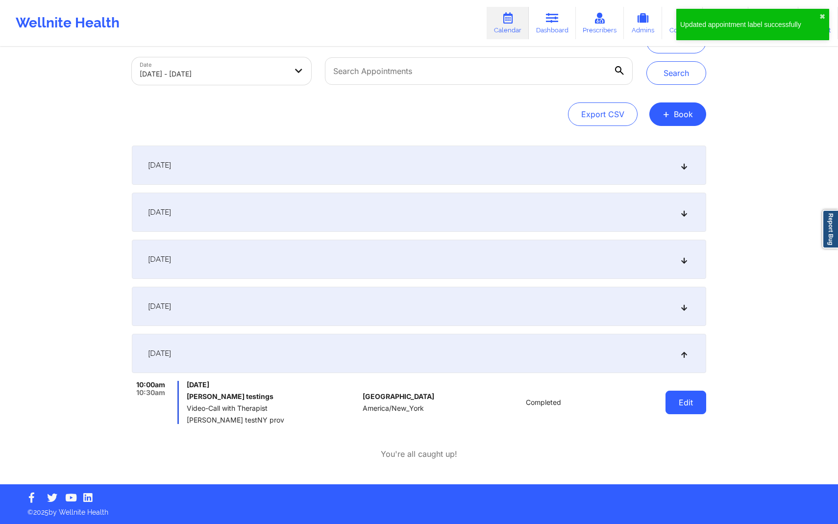
click at [674, 404] on button "Edit" at bounding box center [685, 402] width 41 height 24
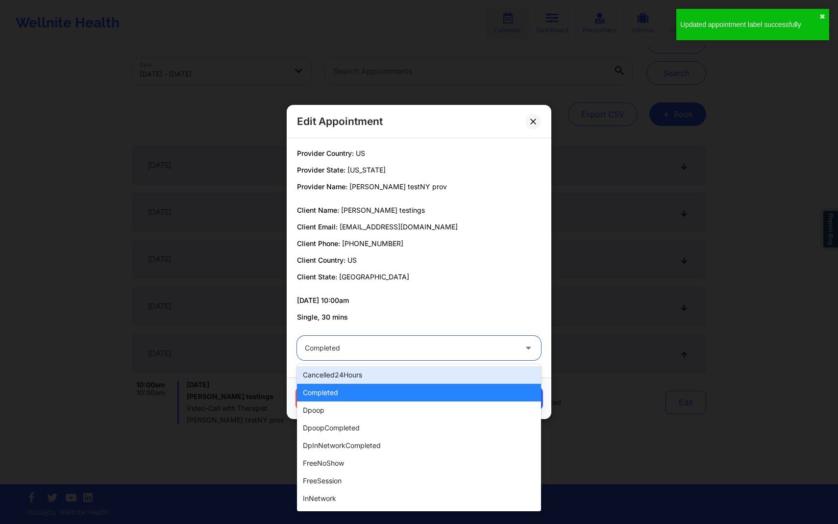
click at [454, 342] on div at bounding box center [411, 348] width 212 height 12
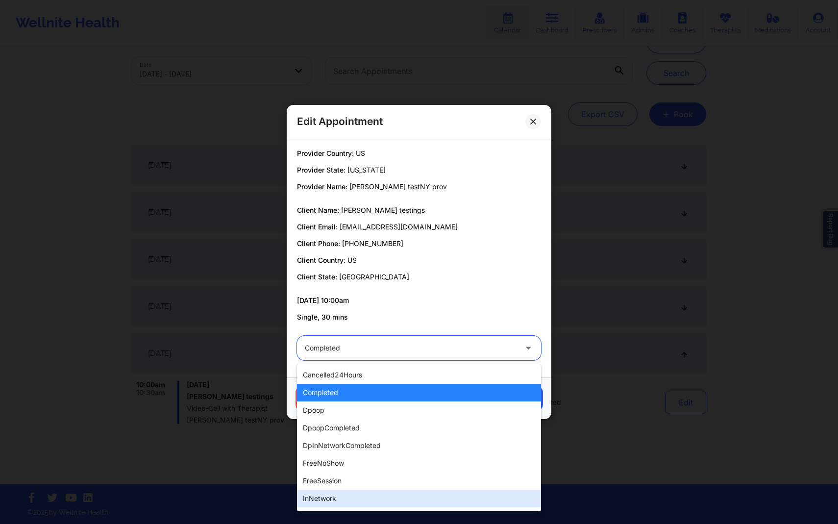
click at [374, 496] on div "inNetwork" at bounding box center [419, 498] width 244 height 18
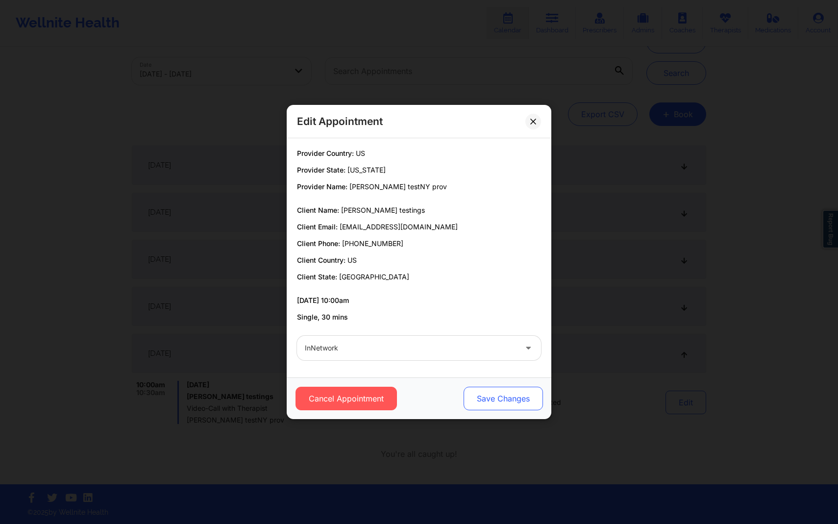
click at [514, 403] on button "Save Changes" at bounding box center [502, 398] width 79 height 24
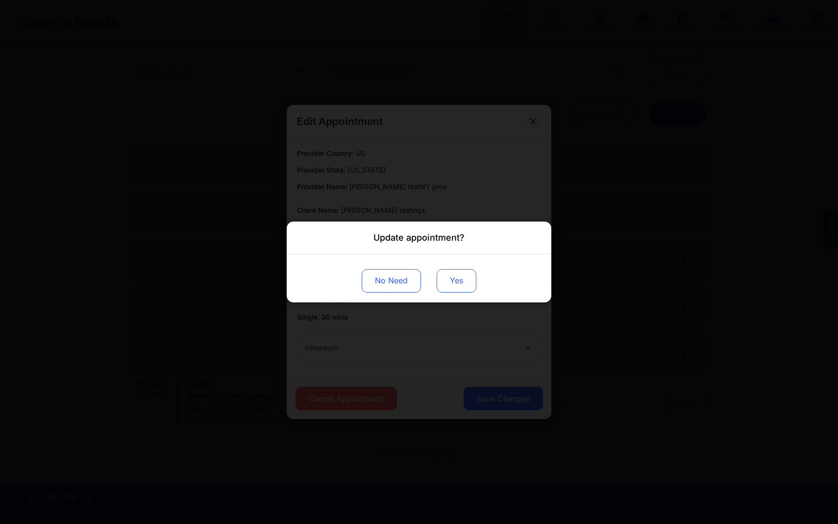
click at [468, 276] on button "Yes" at bounding box center [456, 281] width 40 height 24
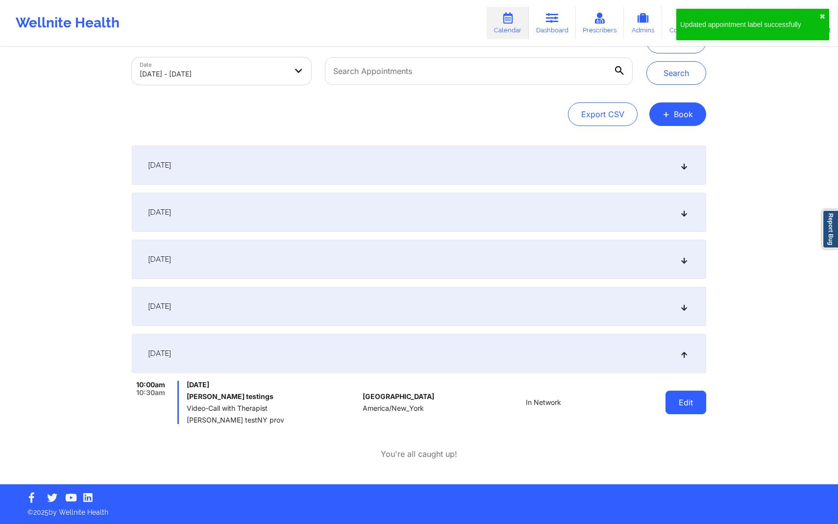
click at [687, 406] on button "Edit" at bounding box center [685, 402] width 41 height 24
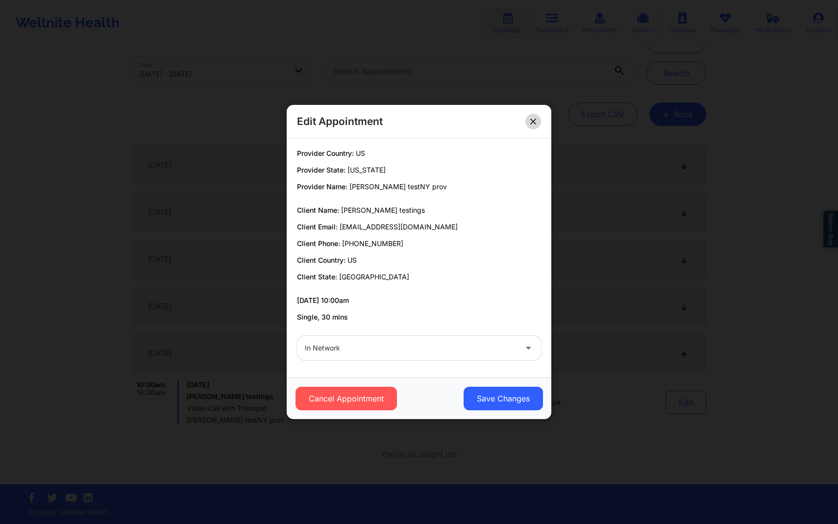
click at [536, 115] on button at bounding box center [533, 122] width 16 height 16
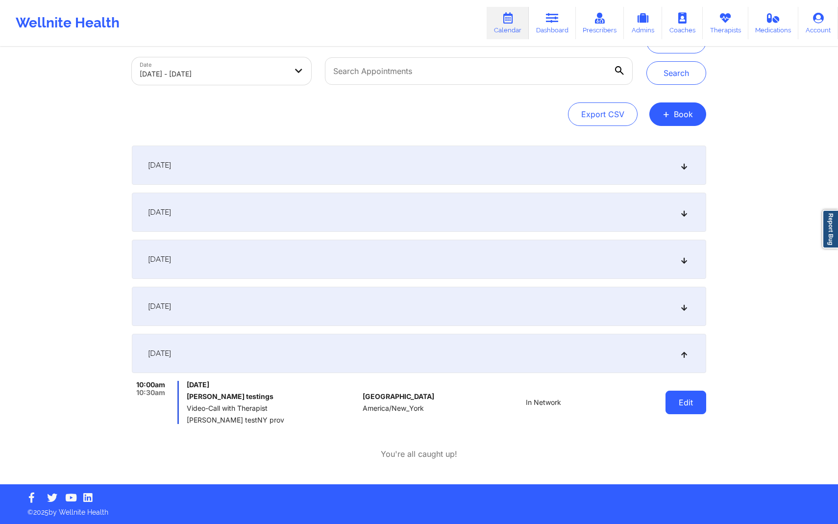
click at [687, 405] on button "Edit" at bounding box center [685, 402] width 41 height 24
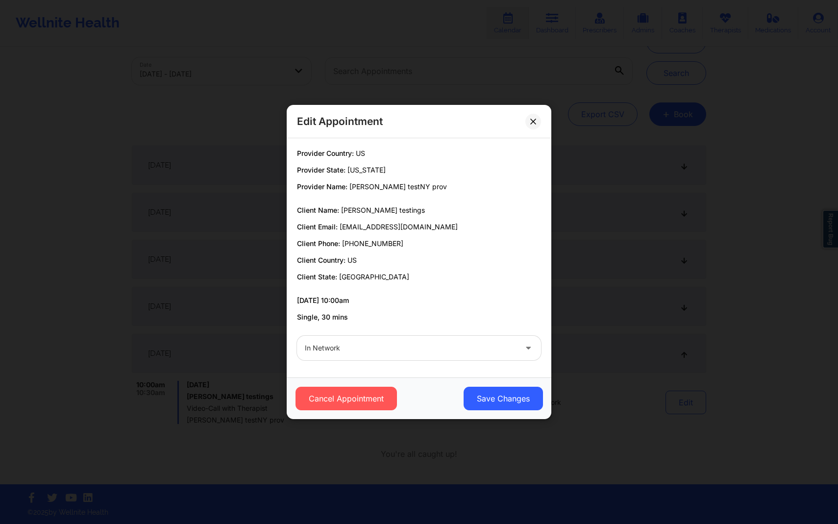
scroll to position [0, 0]
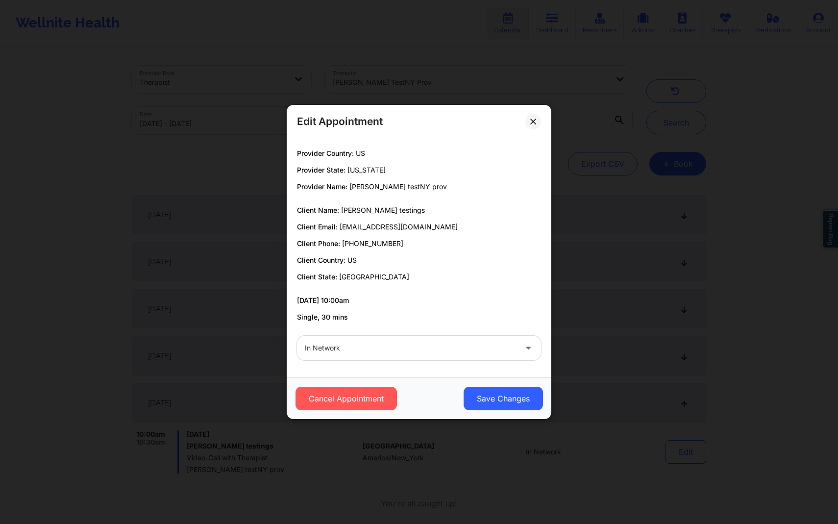
click at [405, 340] on div "In Network" at bounding box center [411, 348] width 212 height 24
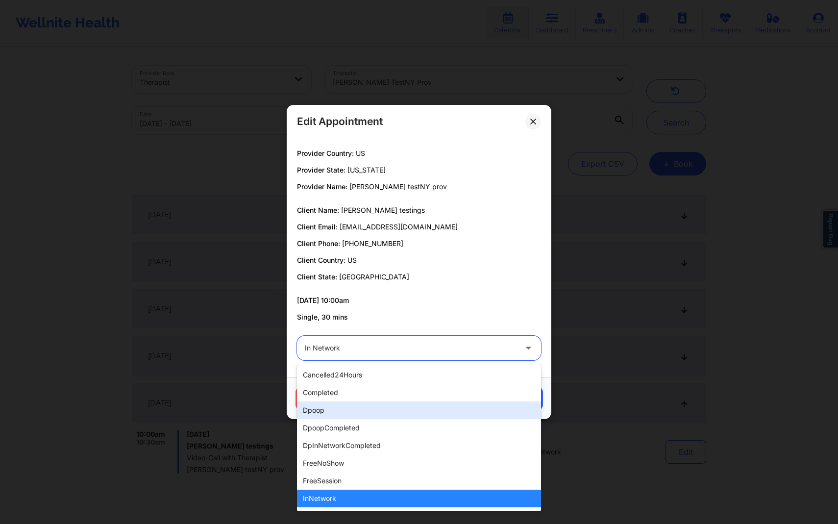
click at [376, 417] on div "dpoop" at bounding box center [419, 410] width 244 height 18
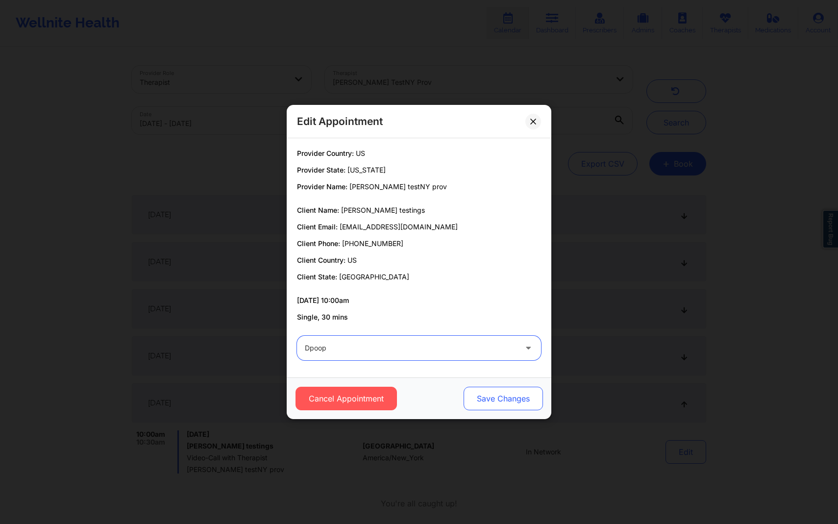
click at [492, 404] on button "Save Changes" at bounding box center [502, 398] width 79 height 24
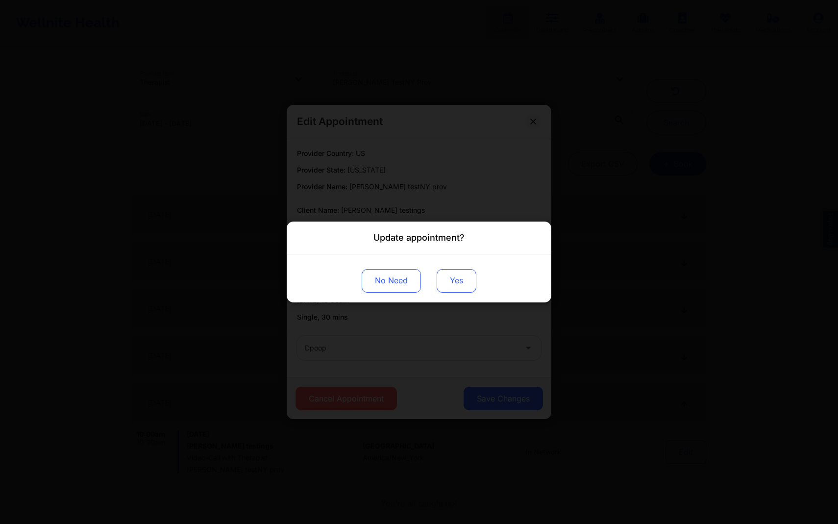
click at [473, 282] on button "Yes" at bounding box center [456, 281] width 40 height 24
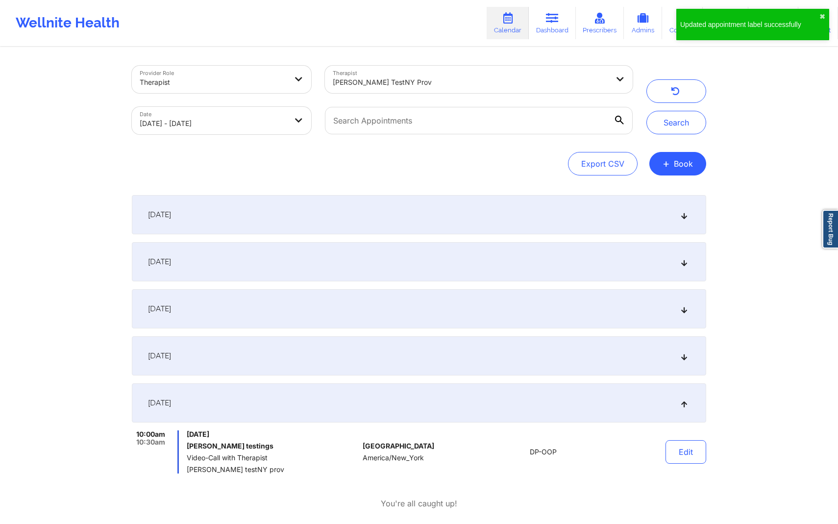
click at [757, 168] on div "Provider Role Therapist Therapist khushbu testNY prov Date 09/30/2025 - 10/06/2…" at bounding box center [419, 266] width 838 height 533
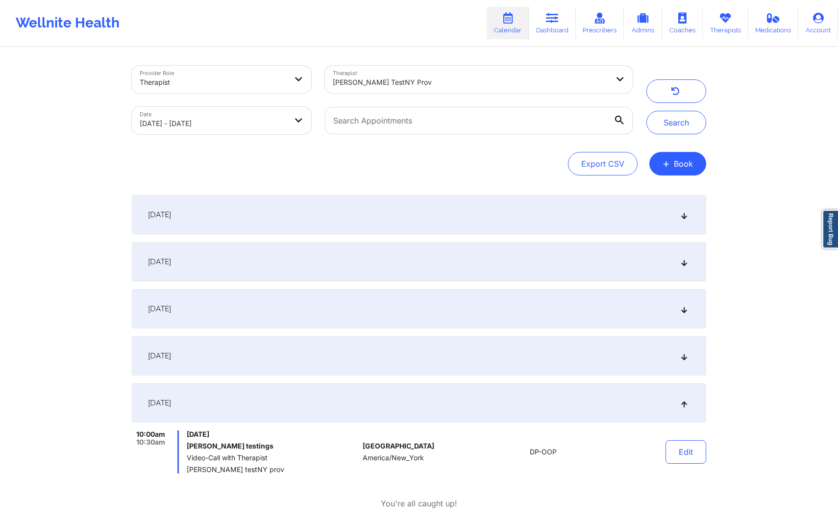
click at [701, 153] on div "Export CSV + Book" at bounding box center [419, 164] width 574 height 24
click at [686, 163] on button "+ Book" at bounding box center [677, 164] width 57 height 24
click at [648, 192] on button "Therapy Session" at bounding box center [661, 195] width 75 height 16
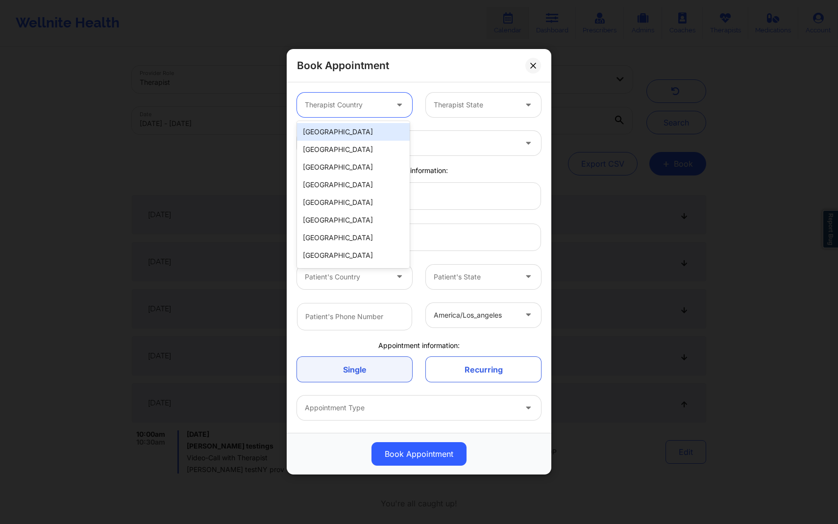
click at [402, 107] on icon at bounding box center [399, 103] width 10 height 8
click at [377, 133] on div "[GEOGRAPHIC_DATA]" at bounding box center [353, 132] width 113 height 18
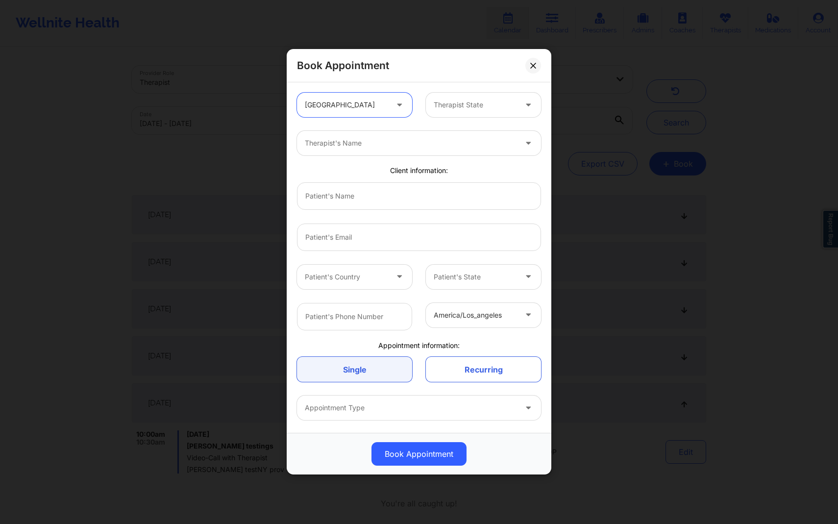
click at [502, 106] on div at bounding box center [475, 105] width 83 height 12
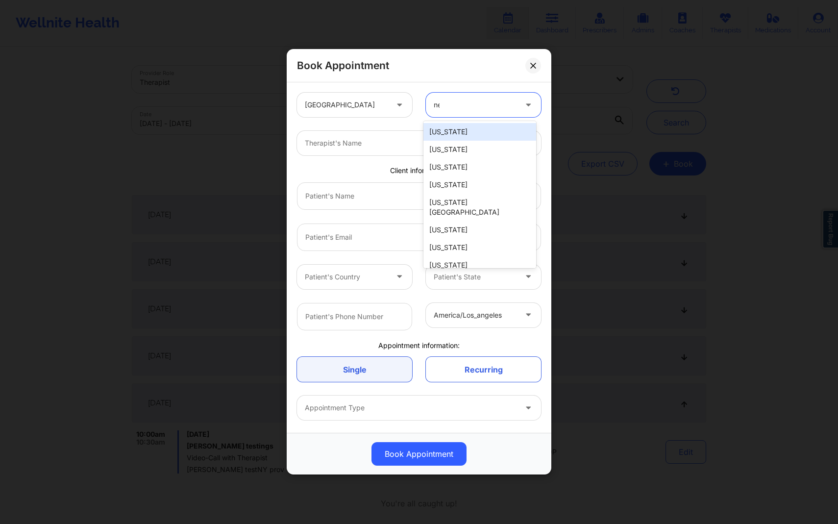
type input "new"
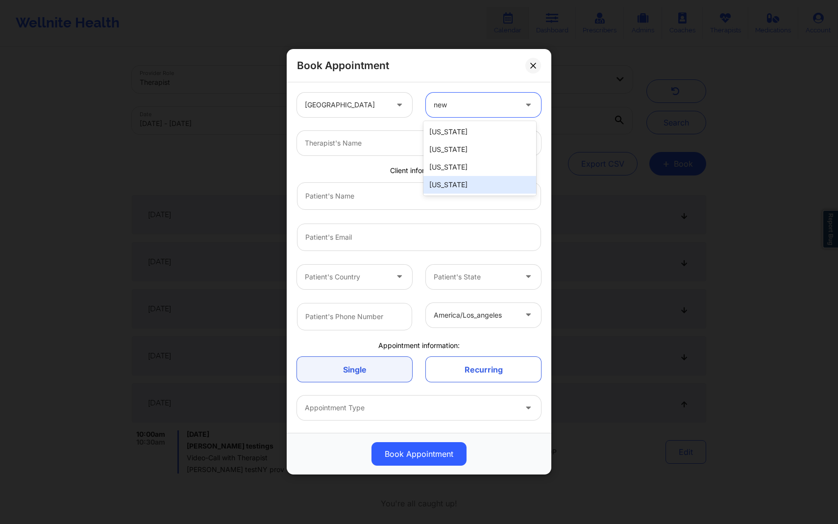
click at [474, 185] on div "[US_STATE]" at bounding box center [479, 185] width 113 height 18
click at [437, 157] on div "Therapist's Name" at bounding box center [419, 143] width 258 height 38
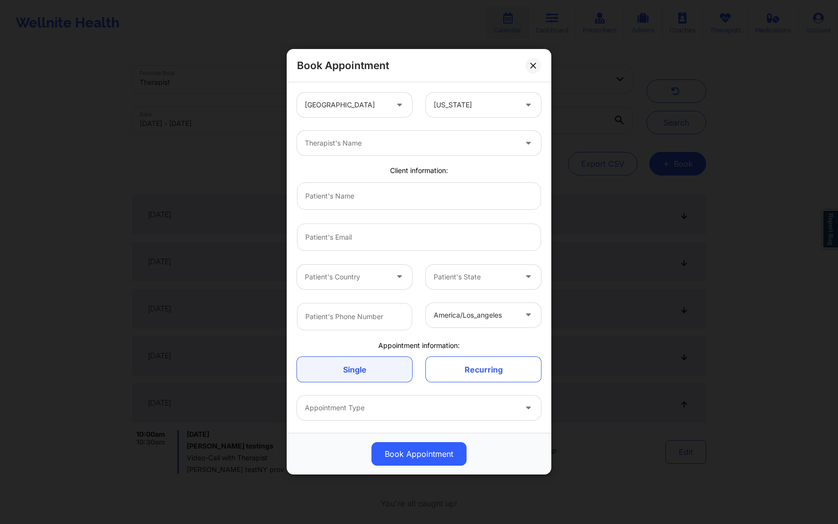
click at [434, 147] on div at bounding box center [411, 144] width 212 height 12
type input "khu"
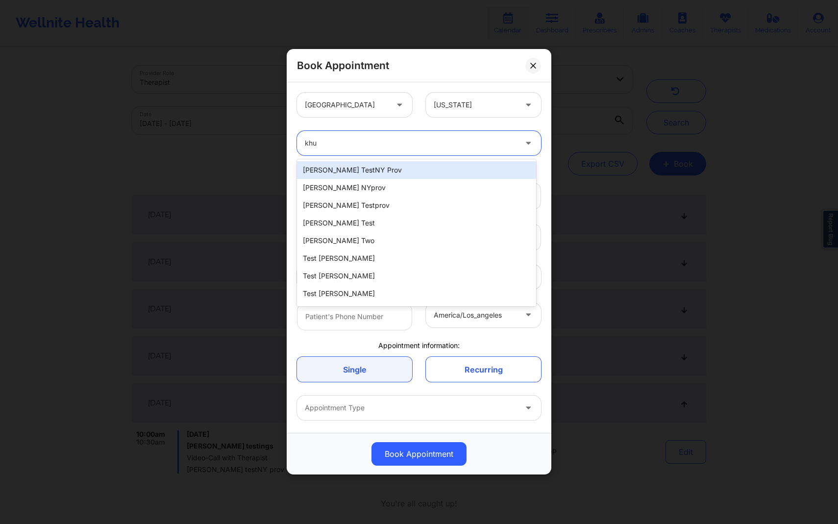
click at [389, 174] on div "[PERSON_NAME] testNY prov" at bounding box center [416, 170] width 239 height 18
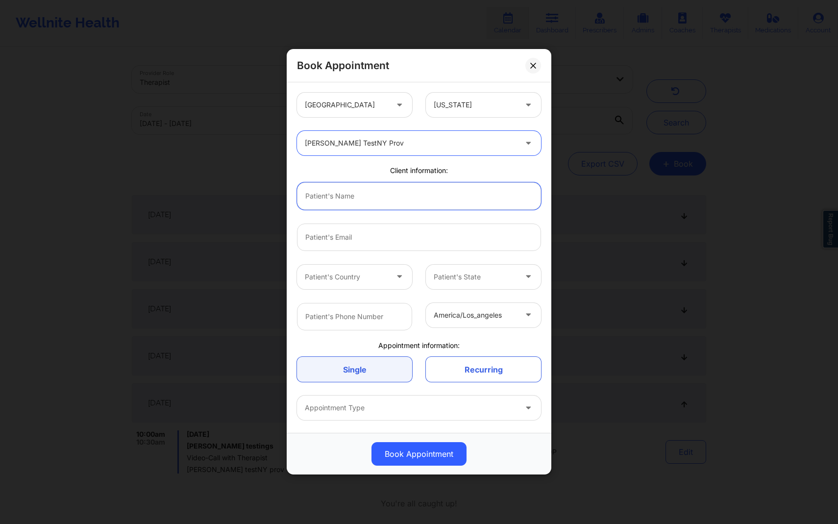
click at [385, 201] on input "text" at bounding box center [419, 195] width 244 height 27
type input "Samantha Testings"
click at [365, 233] on input "email" at bounding box center [419, 236] width 244 height 27
type input "[EMAIL_ADDRESS][DOMAIN_NAME]"
click at [311, 282] on div at bounding box center [346, 277] width 83 height 12
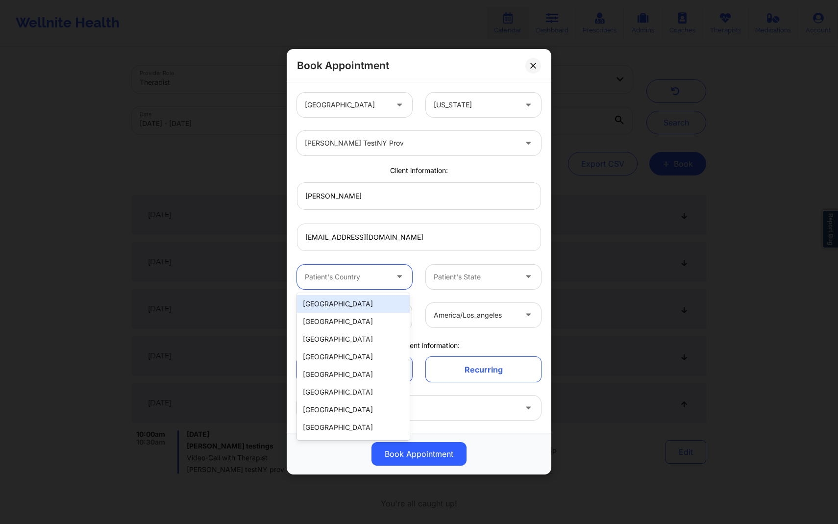
type input "n"
click at [395, 307] on div "[GEOGRAPHIC_DATA]" at bounding box center [353, 304] width 113 height 18
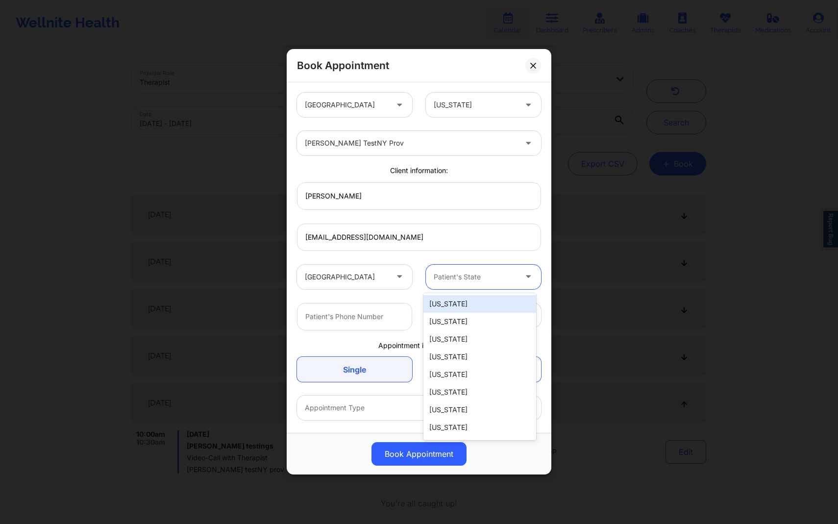
click at [439, 274] on div at bounding box center [475, 277] width 83 height 12
type input "new"
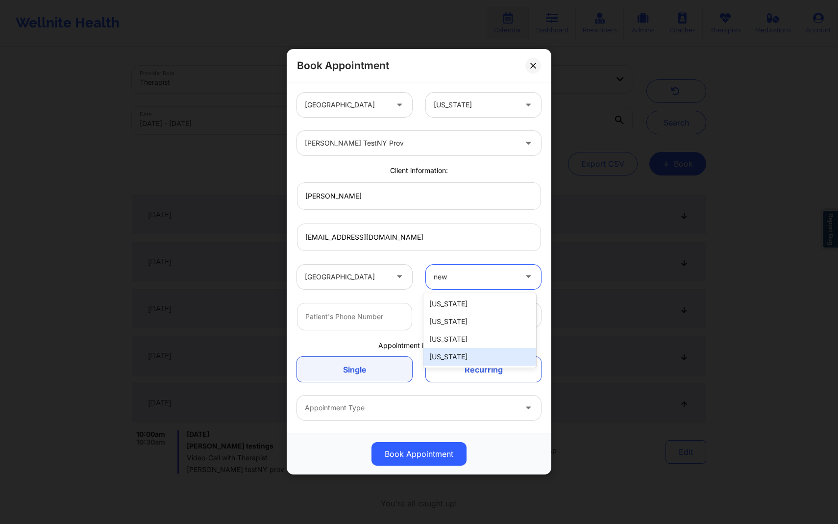
click at [447, 361] on div "[US_STATE]" at bounding box center [479, 357] width 113 height 18
click at [387, 323] on input "text" at bounding box center [354, 316] width 115 height 27
type input "3418887637"
click at [449, 312] on div at bounding box center [475, 315] width 83 height 12
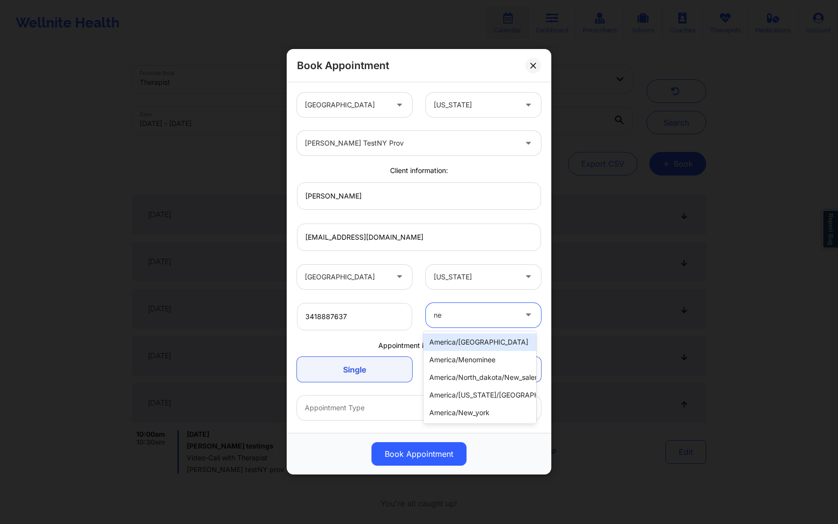
type input "new"
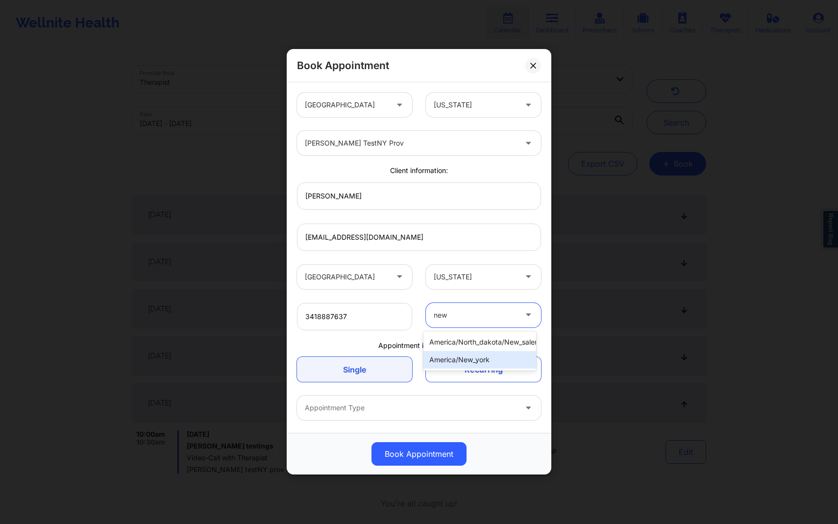
click at [444, 357] on div "america/new_york" at bounding box center [479, 360] width 113 height 18
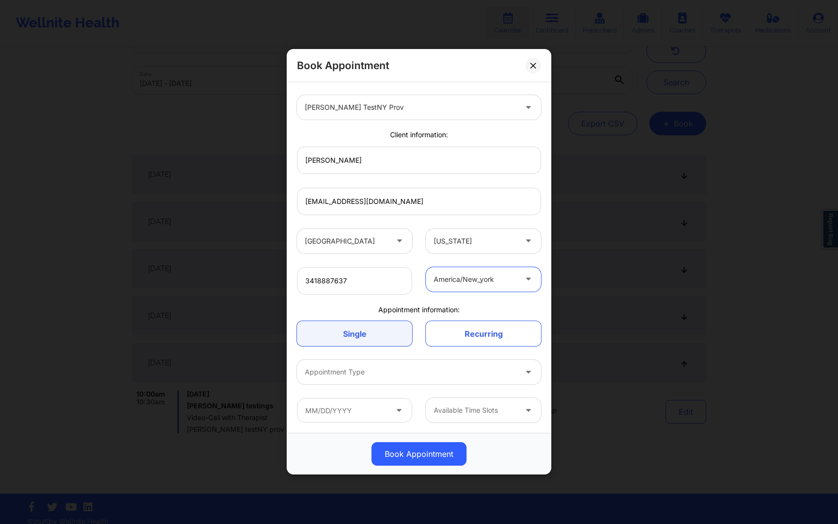
scroll to position [49, 0]
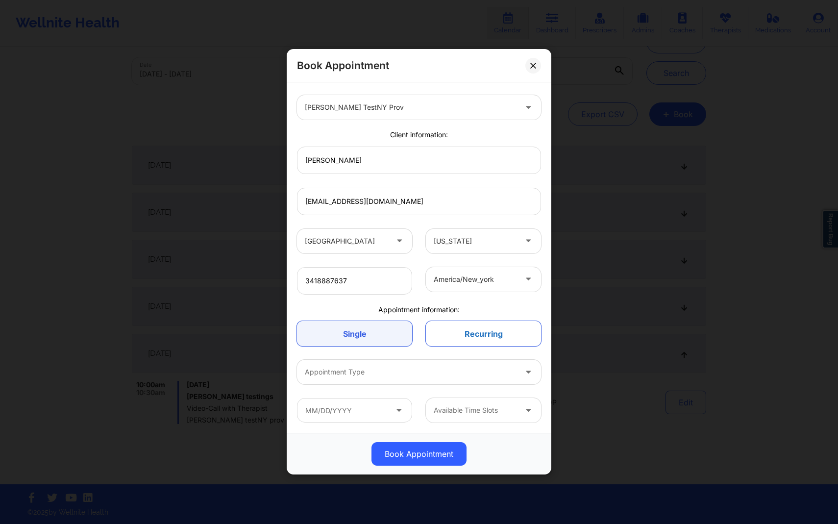
click at [462, 336] on link "Recurring" at bounding box center [483, 333] width 115 height 25
click at [450, 340] on link "Recurring" at bounding box center [483, 333] width 115 height 25
click at [391, 333] on link "Single" at bounding box center [354, 333] width 115 height 25
click at [454, 343] on link "Recurring" at bounding box center [483, 333] width 115 height 25
click at [389, 329] on link "Single" at bounding box center [354, 333] width 115 height 25
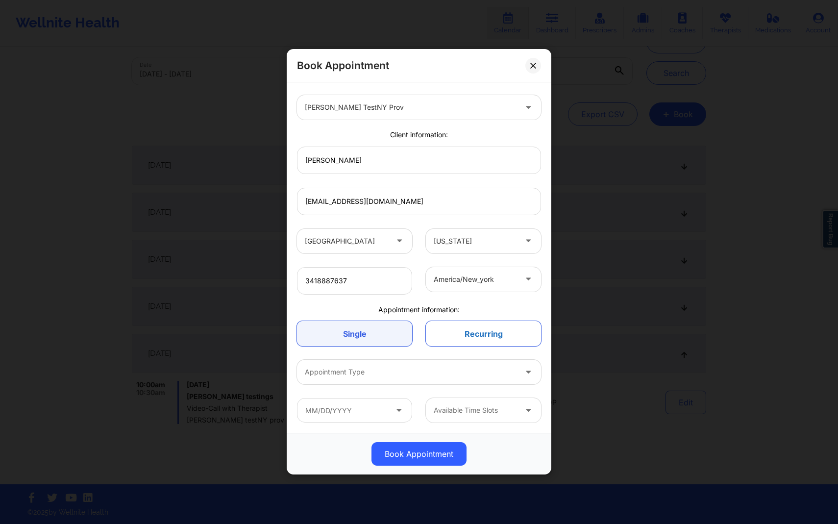
click at [491, 336] on link "Recurring" at bounding box center [483, 333] width 115 height 25
click at [408, 339] on link "Single" at bounding box center [354, 333] width 115 height 25
click at [465, 338] on link "Recurring" at bounding box center [483, 333] width 115 height 25
click at [379, 337] on link "Single" at bounding box center [354, 333] width 115 height 25
click at [461, 342] on link "Recurring" at bounding box center [483, 333] width 115 height 25
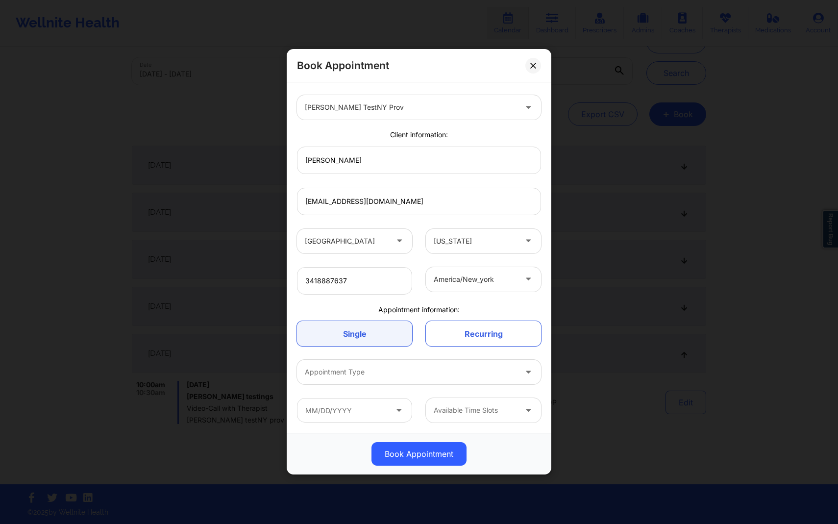
click at [407, 376] on div at bounding box center [411, 372] width 212 height 12
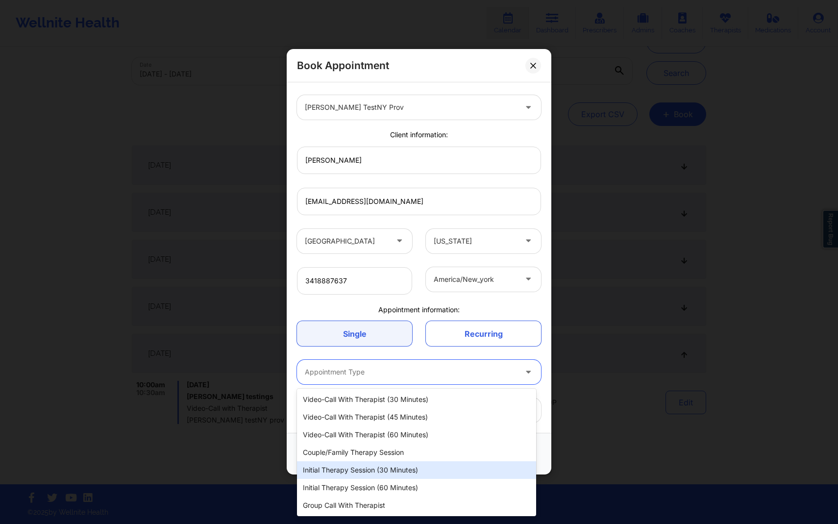
click at [443, 463] on div "Initial Therapy Session (30 minutes)" at bounding box center [416, 470] width 239 height 18
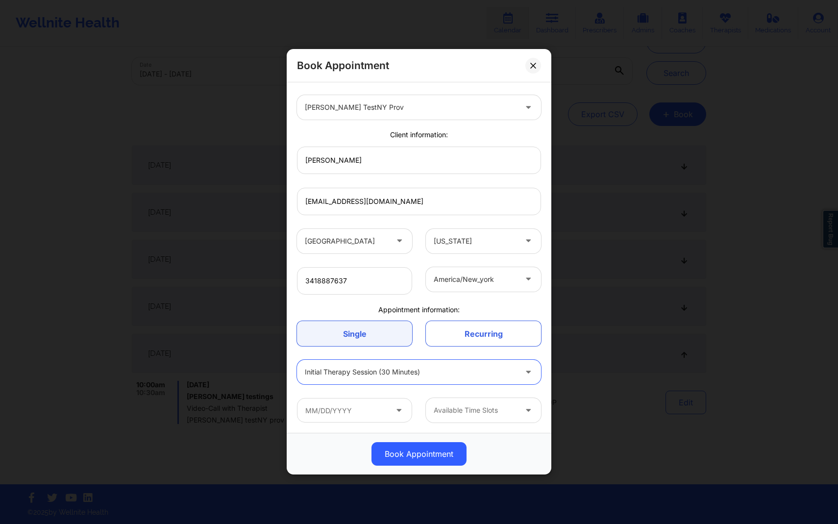
click at [474, 346] on div "Single Recurring" at bounding box center [419, 333] width 258 height 39
click at [474, 337] on link "Recurring" at bounding box center [483, 333] width 115 height 25
click at [381, 328] on link "Single" at bounding box center [354, 333] width 115 height 25
click at [403, 378] on div at bounding box center [411, 372] width 212 height 12
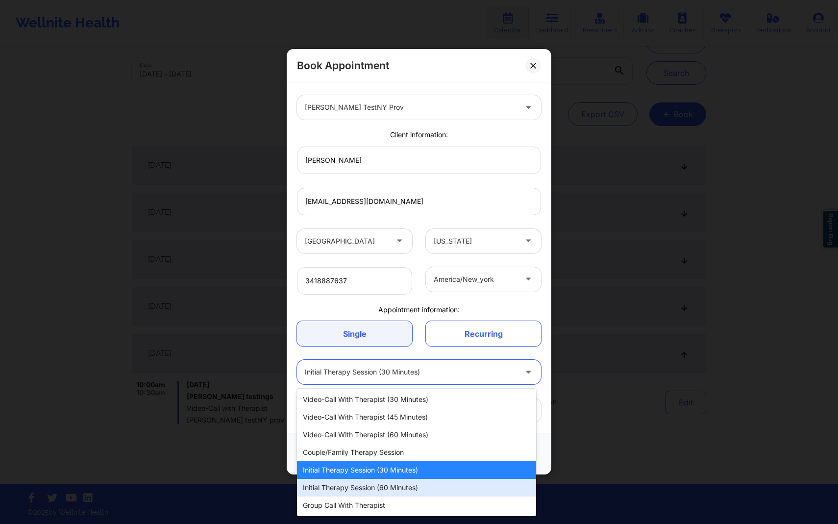
click at [400, 484] on div "Initial Therapy Session (60 minutes)" at bounding box center [416, 488] width 239 height 18
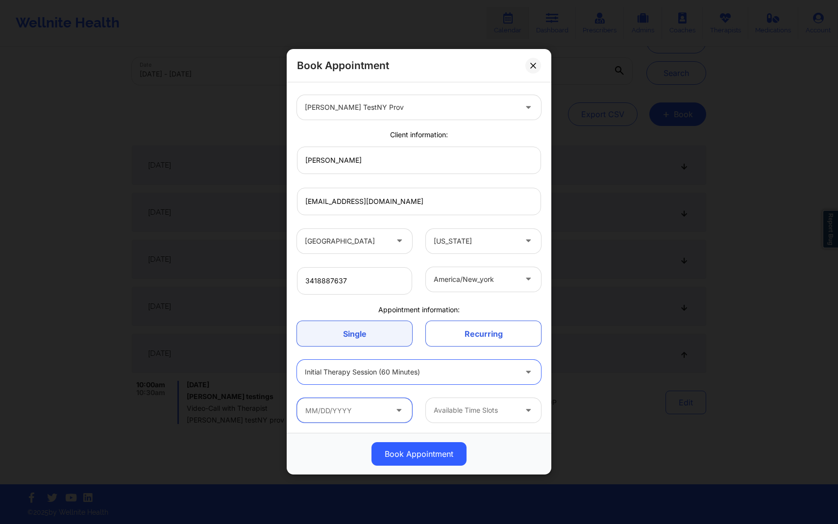
click at [375, 408] on input "text" at bounding box center [354, 410] width 115 height 24
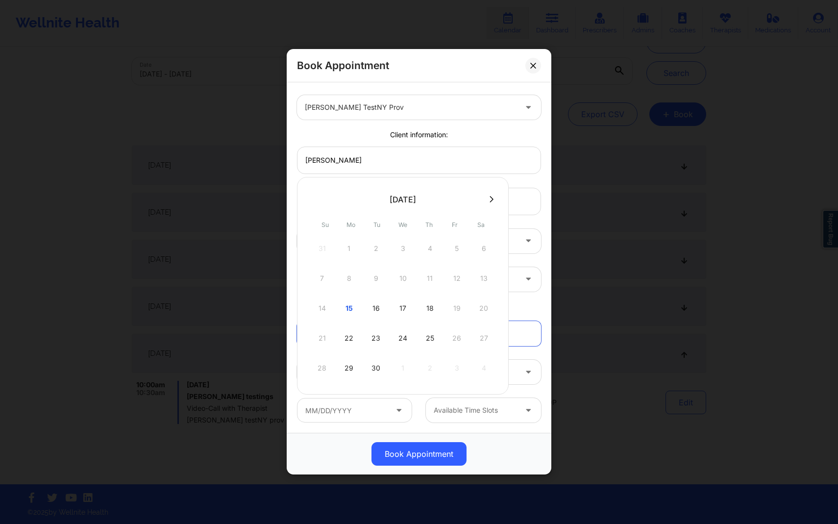
click at [486, 191] on div "September 2025 Su Mo Tu We Th Fr Sa 31 1 2 3 4 5 6 7 8 9 10 11 12 13 14 15 16 1…" at bounding box center [403, 285] width 212 height 217
click at [487, 193] on div at bounding box center [403, 199] width 212 height 15
click at [487, 201] on button at bounding box center [491, 199] width 10 height 8
click at [402, 243] on div "1" at bounding box center [402, 248] width 24 height 27
type input "10/01/2025"
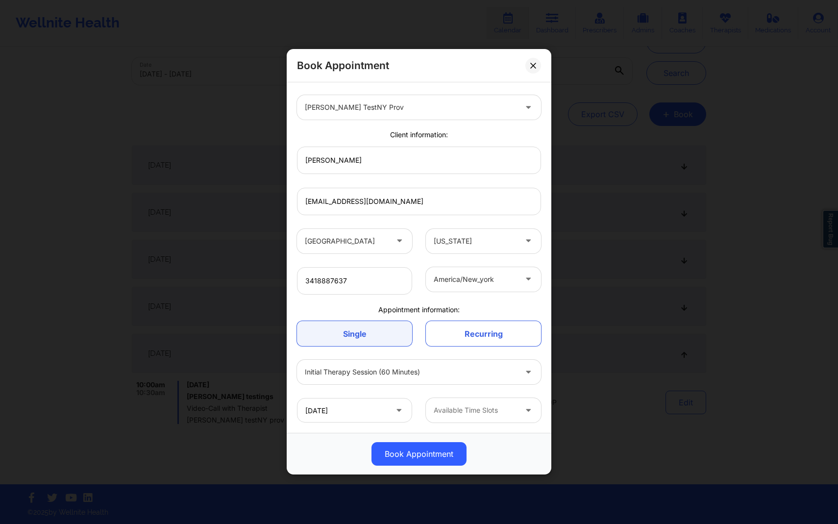
click at [478, 411] on div at bounding box center [475, 411] width 83 height 12
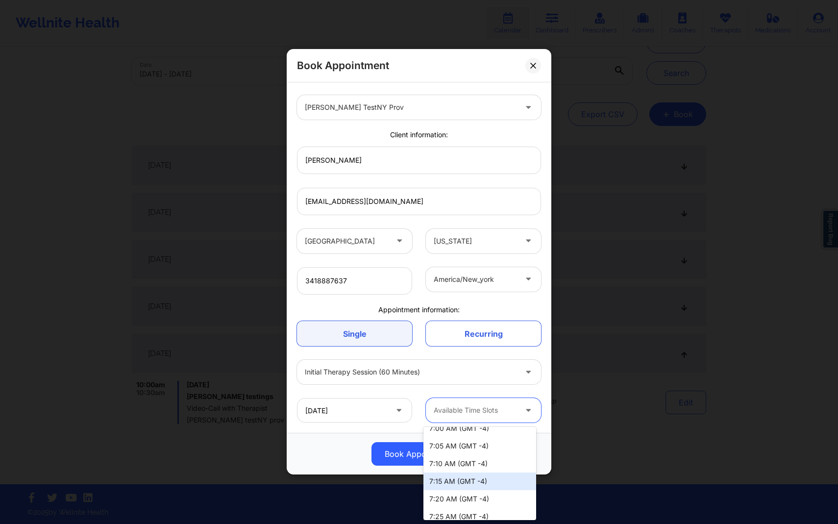
scroll to position [0, 0]
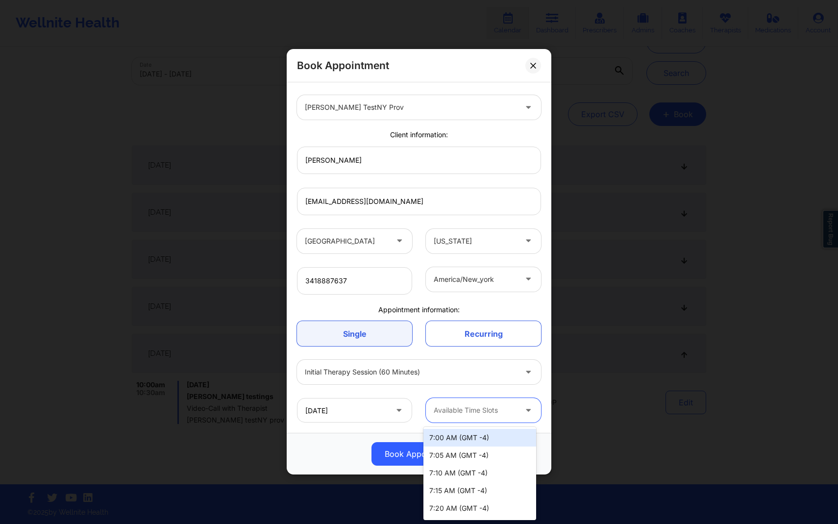
click at [483, 410] on div at bounding box center [475, 411] width 83 height 12
click at [491, 489] on div "8:00 AM (GMT -4)" at bounding box center [479, 492] width 113 height 18
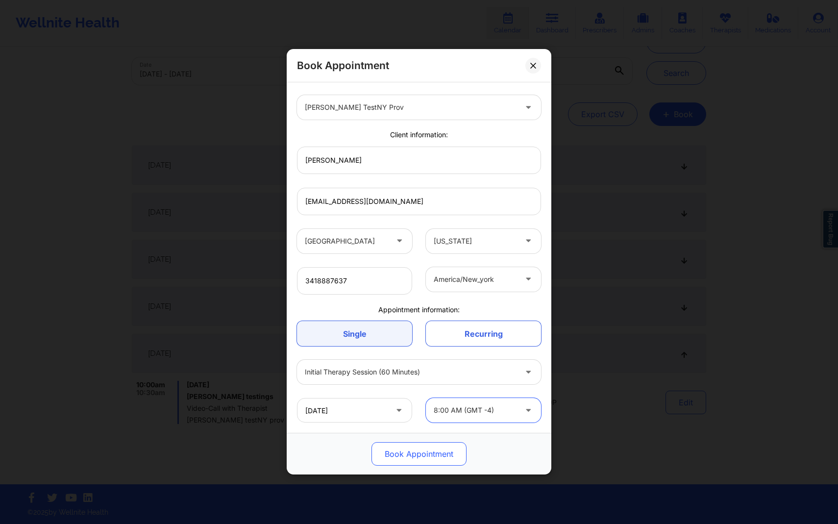
click at [443, 445] on button "Book Appointment" at bounding box center [418, 454] width 95 height 24
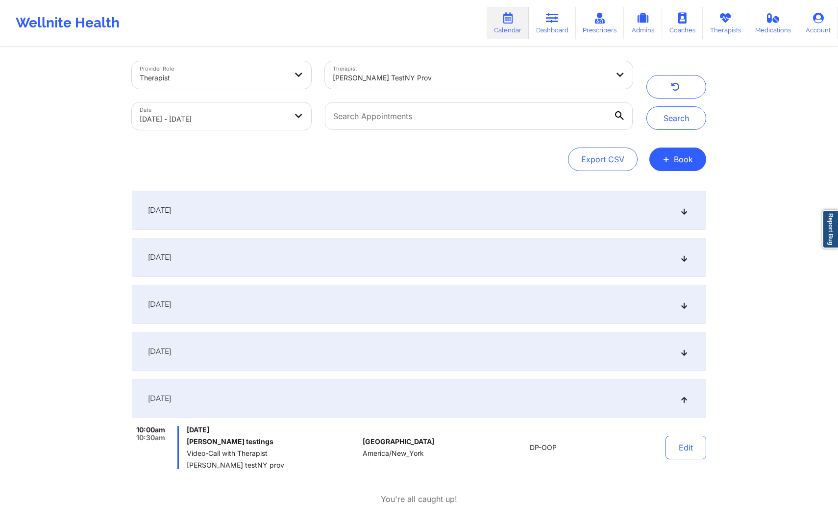
scroll to position [0, 0]
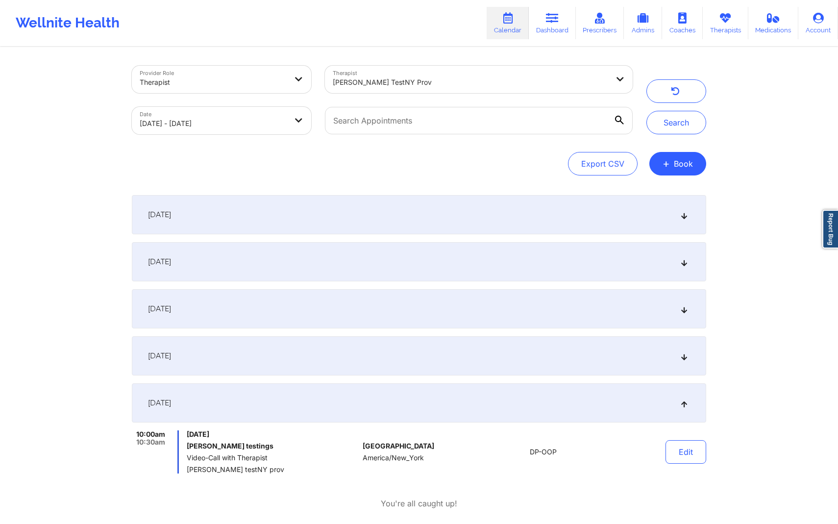
click at [238, 122] on body "Wellnite Health Calendar Dashboard Prescribers Admins Coaches Therapists Medica…" at bounding box center [419, 262] width 838 height 524
select select "2025-8"
select select "2025-9"
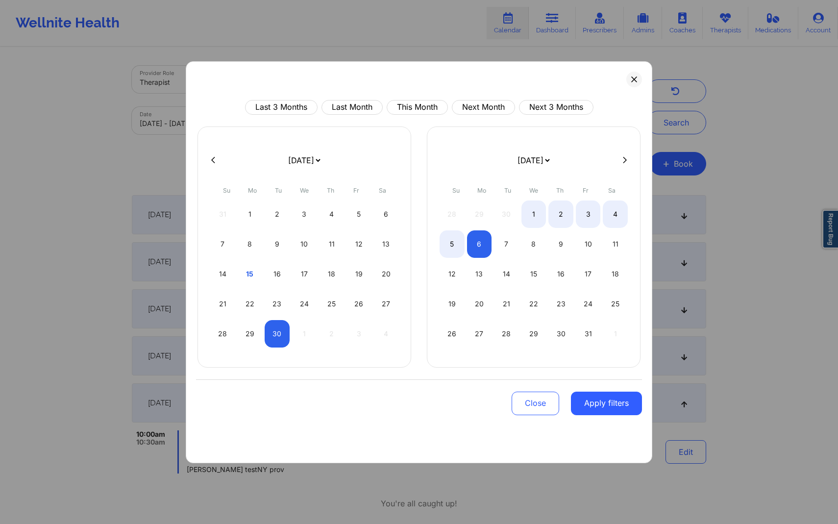
click at [546, 208] on div "28 29 30 1 2 3 4" at bounding box center [533, 213] width 188 height 27
click at [538, 210] on div "1" at bounding box center [533, 213] width 25 height 27
select select "2025-9"
select select "2025-10"
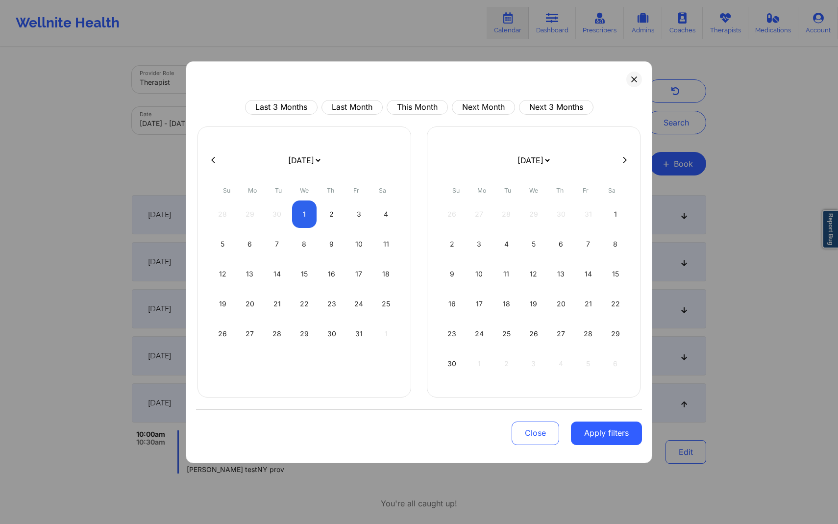
select select "2025-9"
select select "2025-10"
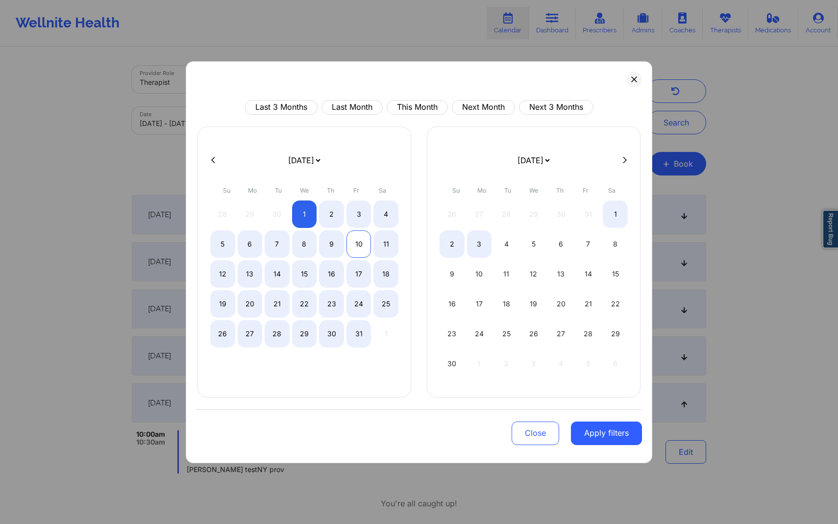
select select "2025-9"
select select "2025-10"
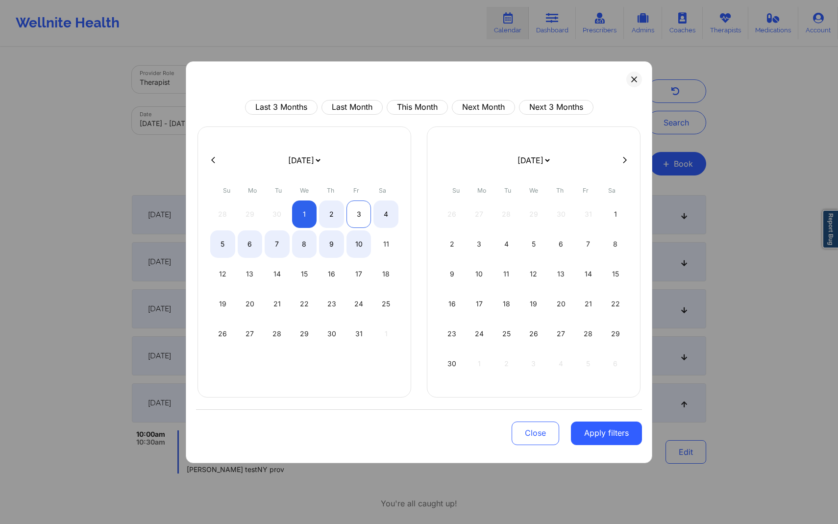
select select "2025-9"
select select "2025-10"
click at [370, 218] on div "3" at bounding box center [358, 213] width 25 height 27
select select "2025-9"
select select "2025-10"
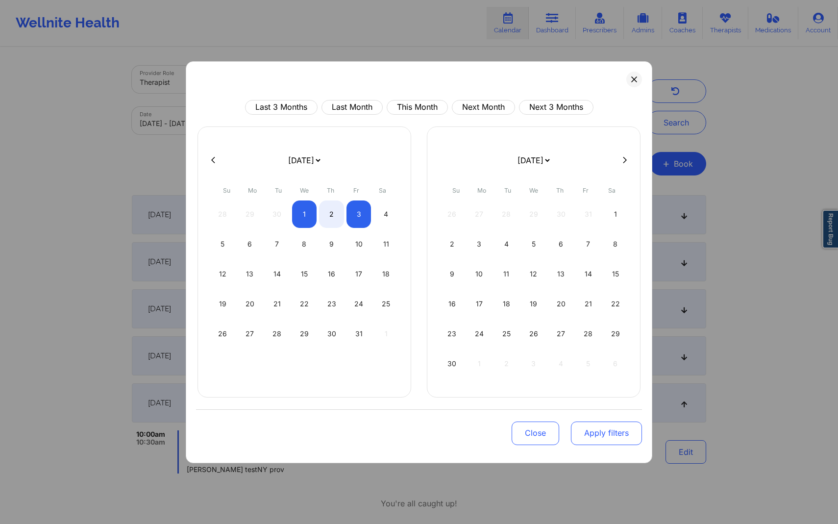
click at [625, 427] on button "Apply filters" at bounding box center [606, 433] width 71 height 24
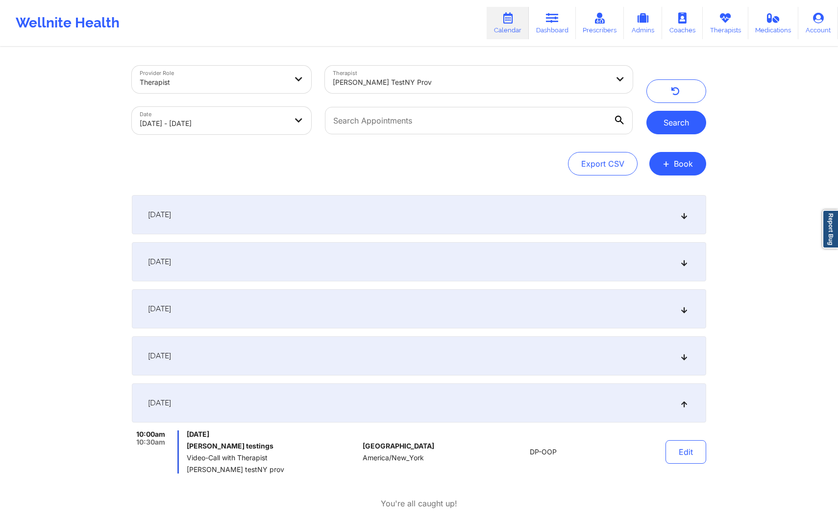
click at [678, 130] on button "Search" at bounding box center [676, 123] width 60 height 24
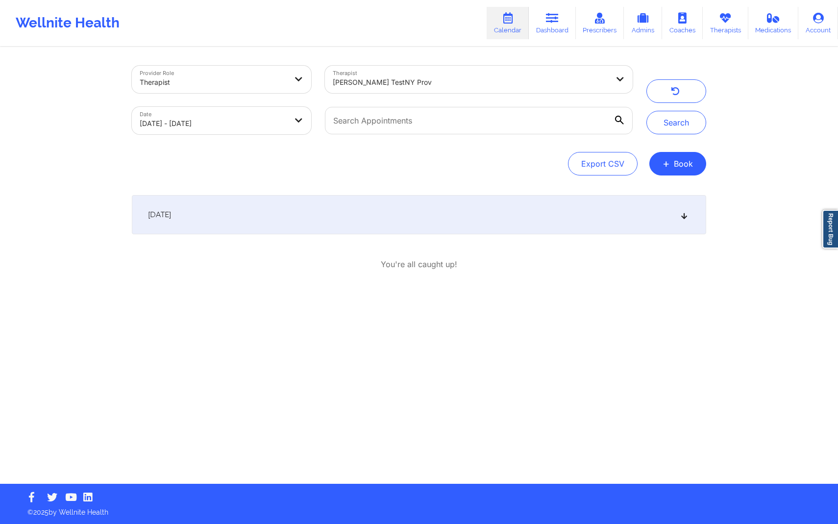
click at [582, 210] on div "October 1, 2025" at bounding box center [419, 214] width 574 height 39
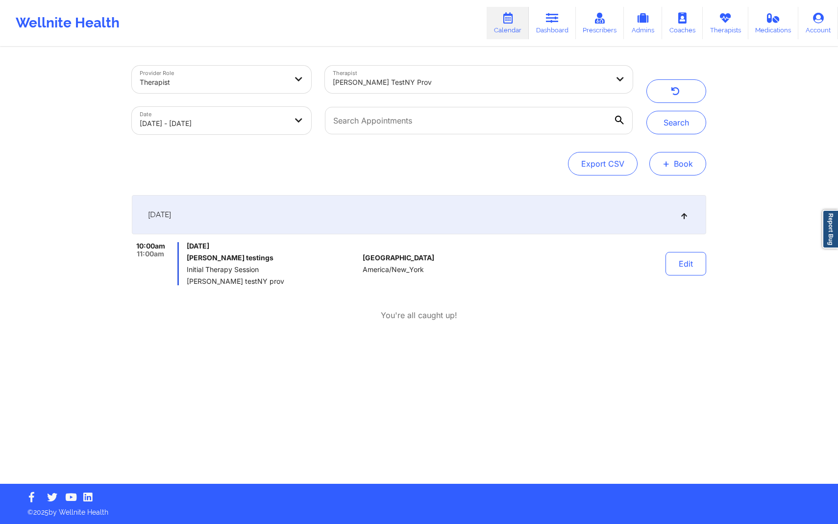
click at [689, 158] on button "+ Book" at bounding box center [677, 164] width 57 height 24
click at [637, 197] on button "Therapy Session" at bounding box center [661, 195] width 75 height 16
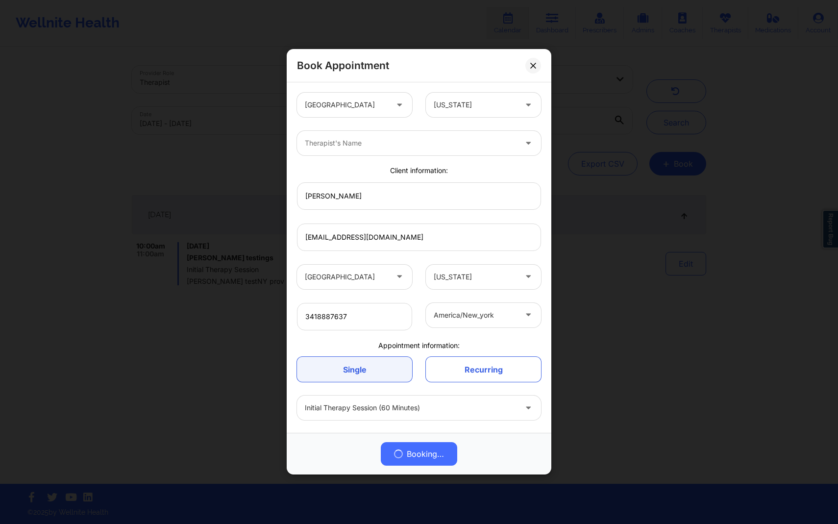
click at [375, 107] on div at bounding box center [346, 105] width 83 height 12
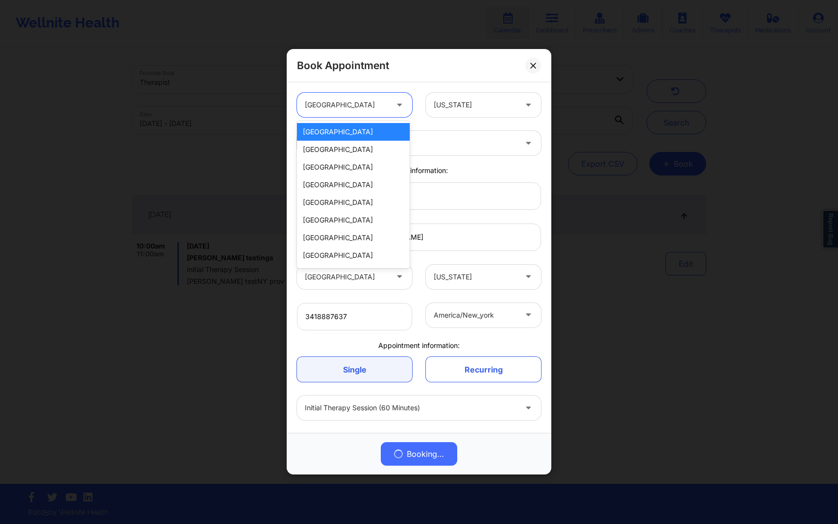
click at [375, 107] on div at bounding box center [346, 105] width 83 height 12
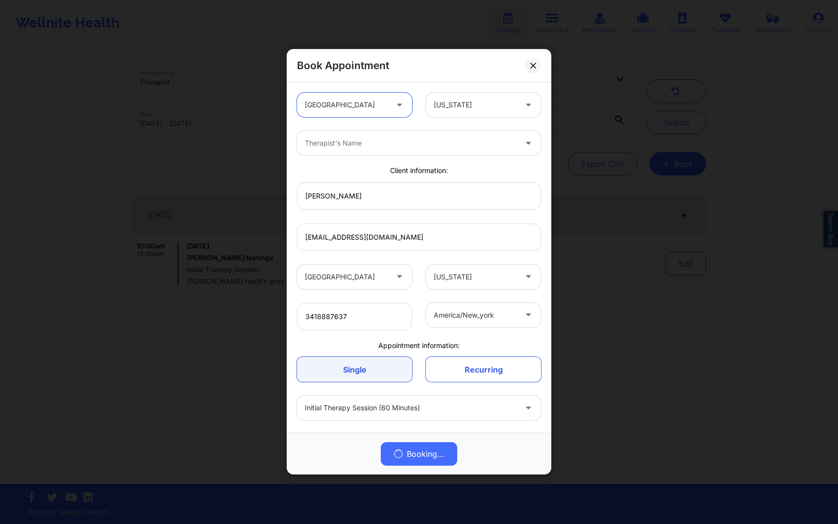
click at [361, 145] on div at bounding box center [411, 144] width 212 height 12
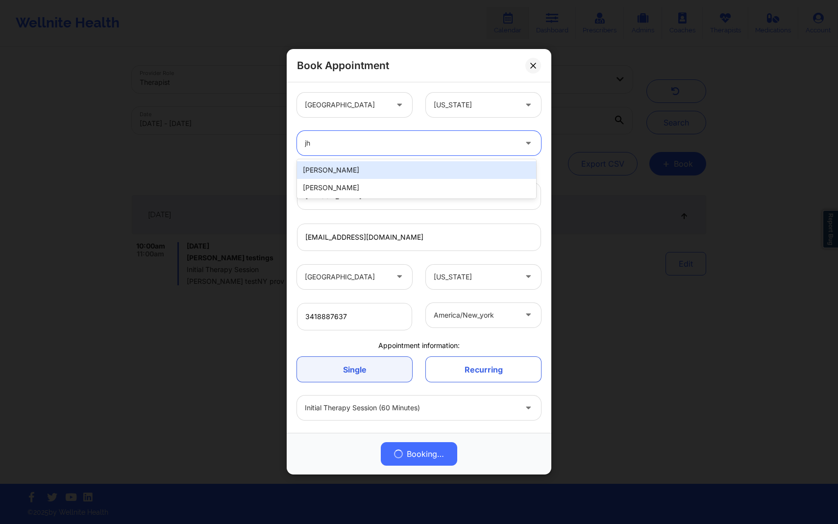
type input "j"
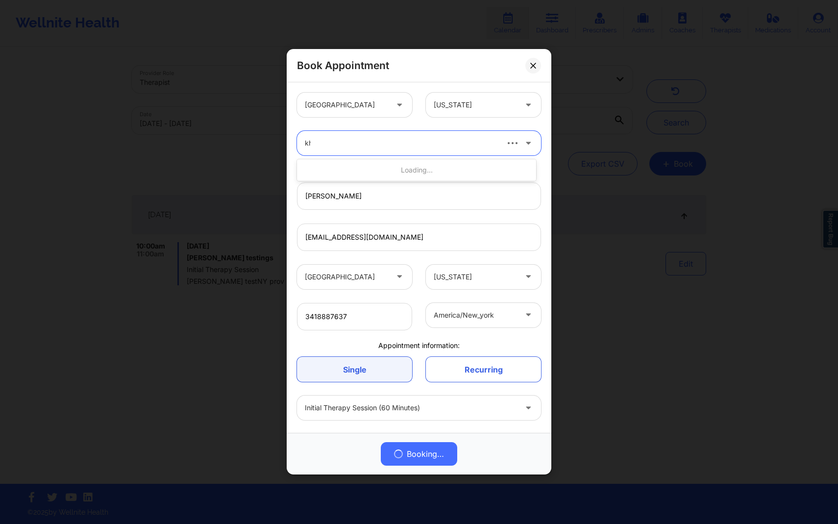
type input "khu"
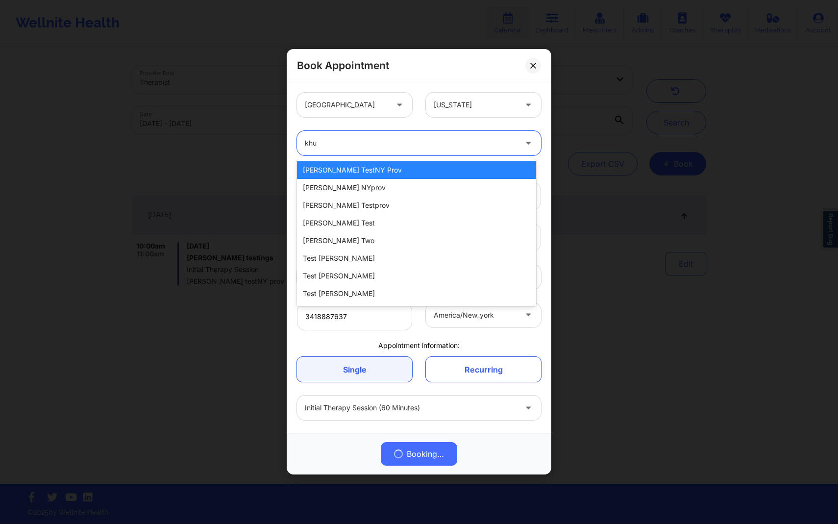
click at [369, 172] on div "[PERSON_NAME] testNY prov" at bounding box center [416, 170] width 239 height 18
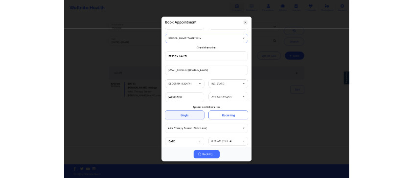
scroll to position [36, 0]
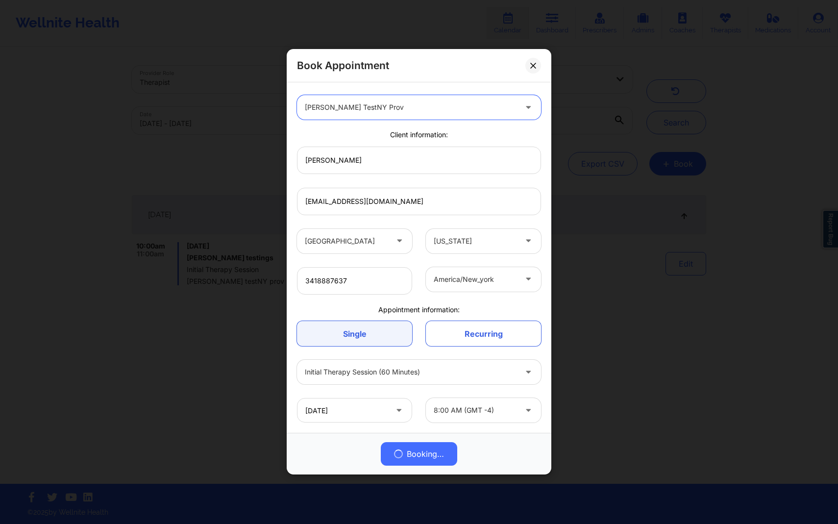
click at [497, 420] on div "8:00 AM (GMT -4)" at bounding box center [475, 410] width 83 height 24
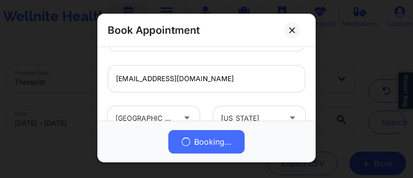
scroll to position [119, 0]
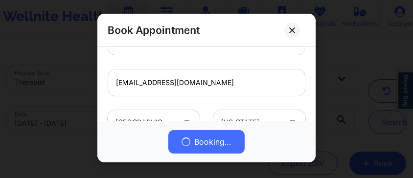
click at [227, 97] on div "[EMAIL_ADDRESS][DOMAIN_NAME]" at bounding box center [207, 82] width 212 height 41
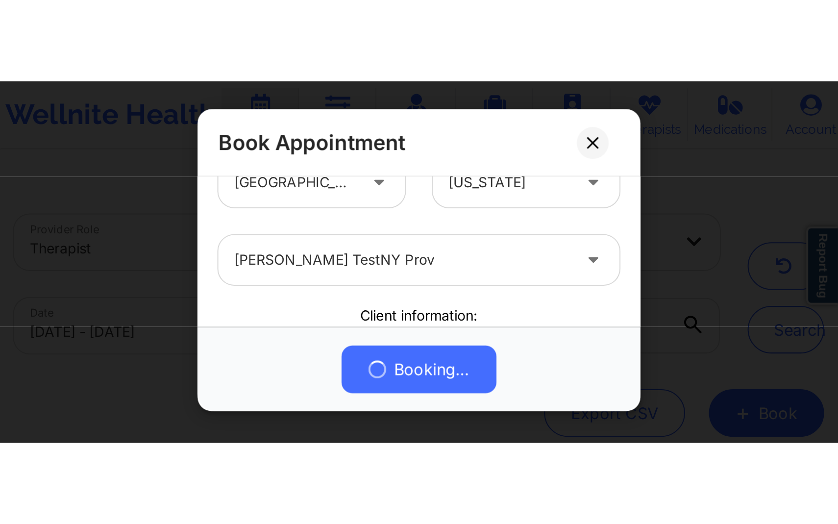
scroll to position [0, 0]
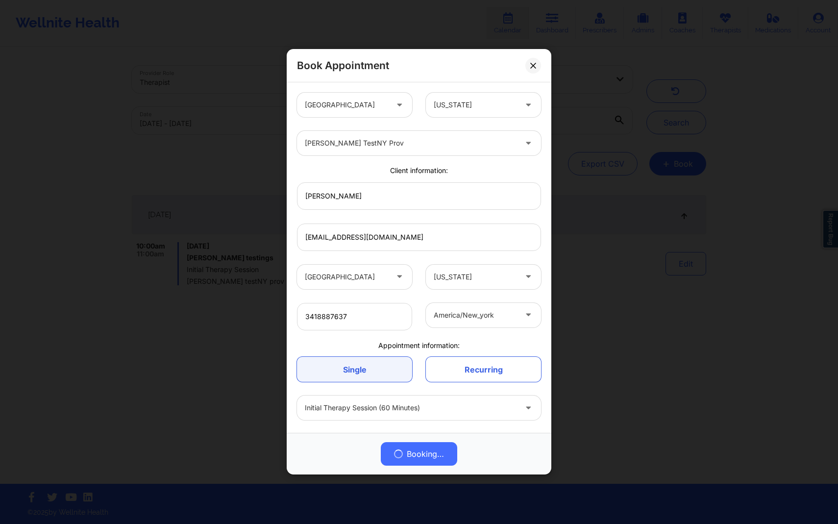
click at [533, 57] on div "Book Appointment" at bounding box center [419, 65] width 265 height 33
click at [533, 65] on icon at bounding box center [532, 65] width 5 height 5
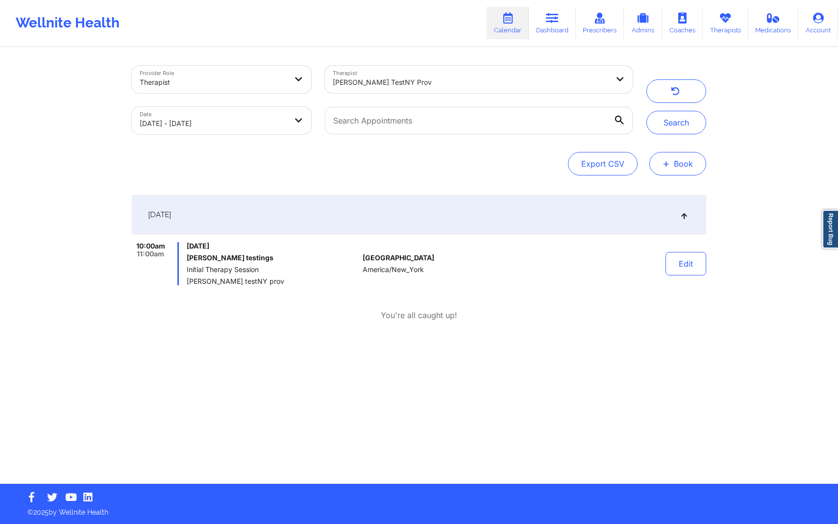
click at [679, 166] on button "+ Book" at bounding box center [677, 164] width 57 height 24
click at [643, 193] on button "Therapy Session" at bounding box center [661, 195] width 75 height 16
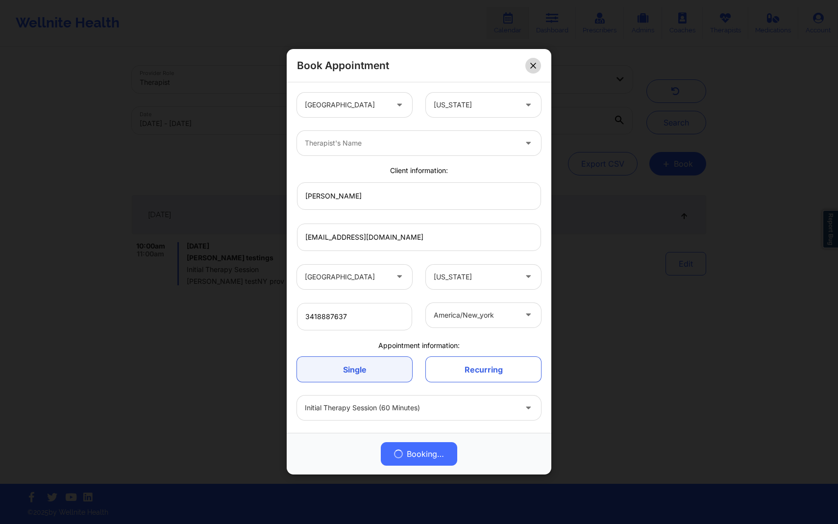
click at [532, 63] on icon at bounding box center [533, 66] width 6 height 6
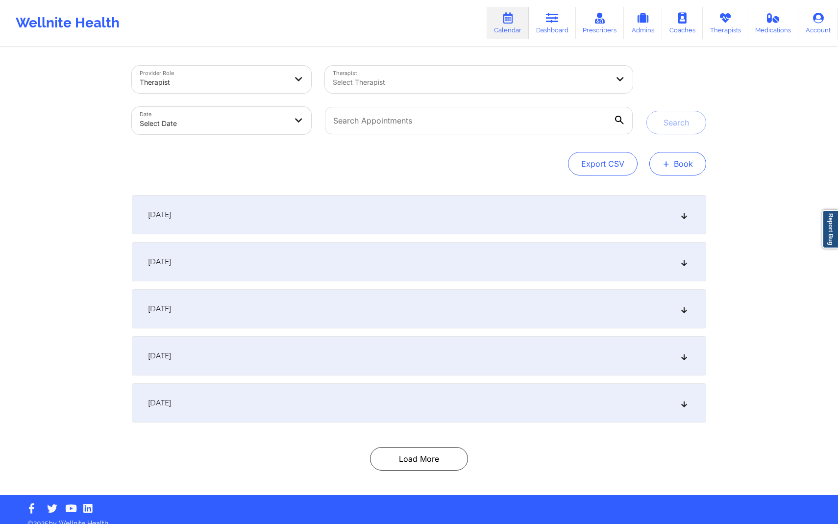
click at [698, 166] on button "+ Book" at bounding box center [677, 164] width 57 height 24
click at [665, 187] on button "Therapy Session" at bounding box center [661, 195] width 75 height 16
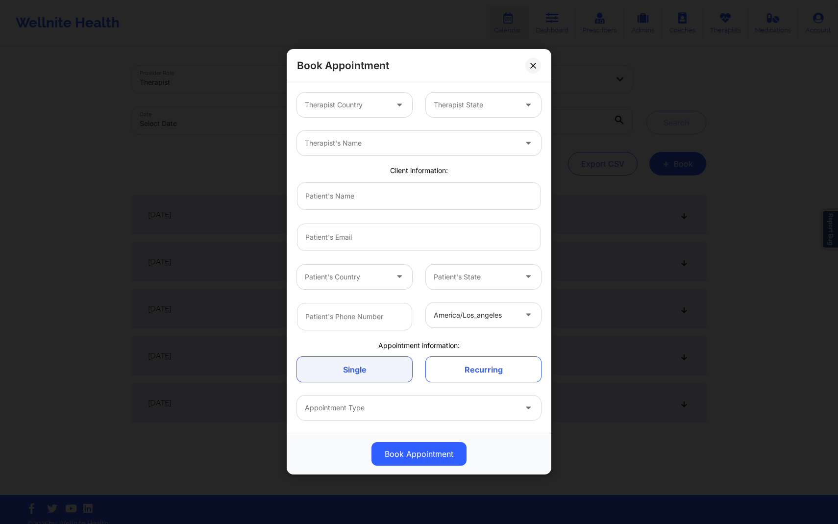
click at [377, 102] on div at bounding box center [346, 105] width 83 height 12
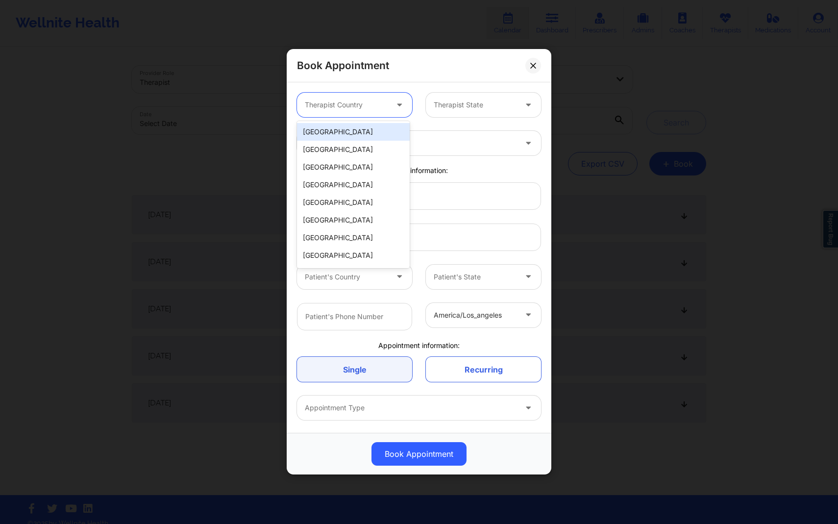
click at [348, 120] on div "United States, 1 of 9. 9 results available. Use Up and Down to choose options, …" at bounding box center [419, 105] width 258 height 38
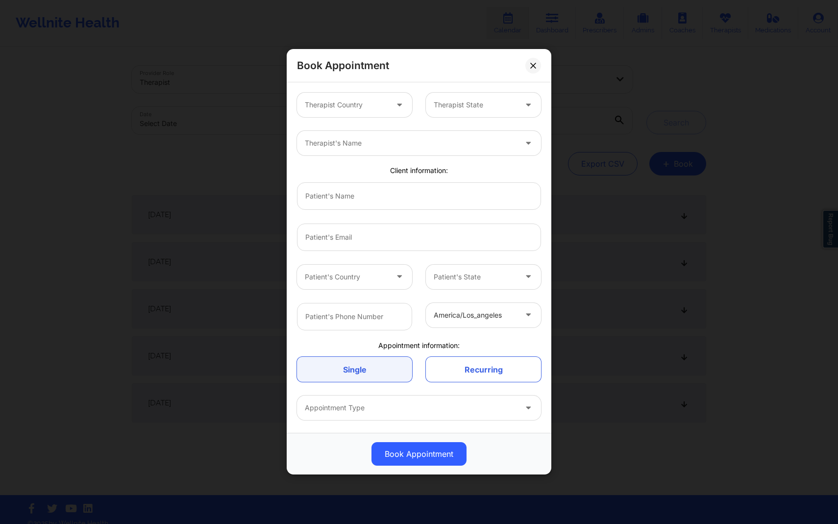
click at [348, 107] on div at bounding box center [346, 105] width 83 height 12
click at [718, 97] on div "Book Appointment Therapist Country Therapist State Therapist's Name Client info…" at bounding box center [419, 262] width 838 height 524
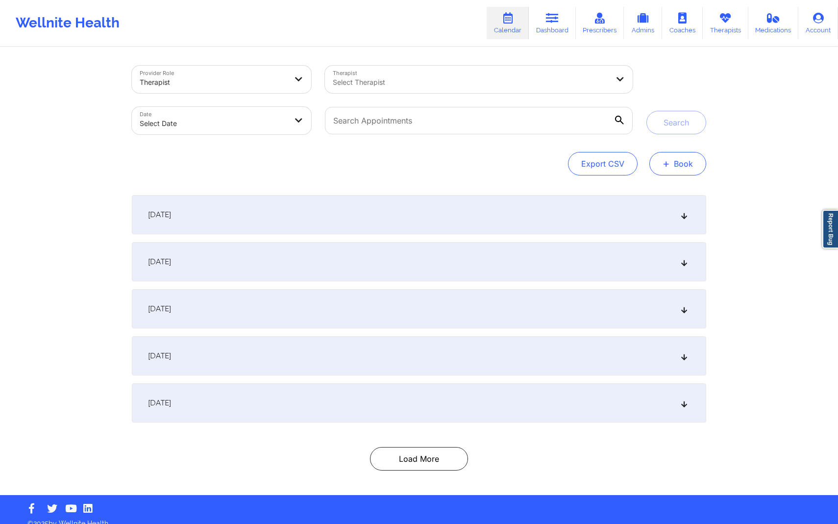
click at [666, 161] on span "+" at bounding box center [665, 163] width 7 height 5
click at [635, 211] on button "Doctor Consultation" at bounding box center [661, 211] width 75 height 16
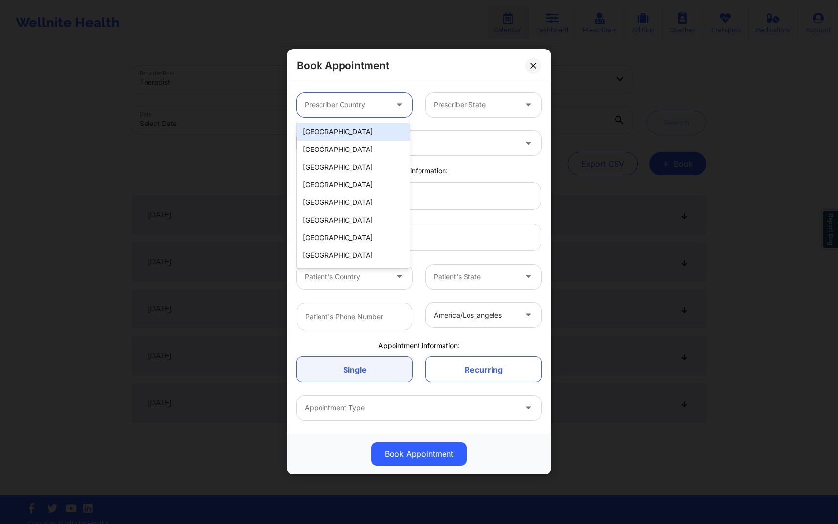
click at [388, 103] on div at bounding box center [400, 105] width 24 height 24
click at [371, 125] on div "[GEOGRAPHIC_DATA]" at bounding box center [353, 132] width 113 height 18
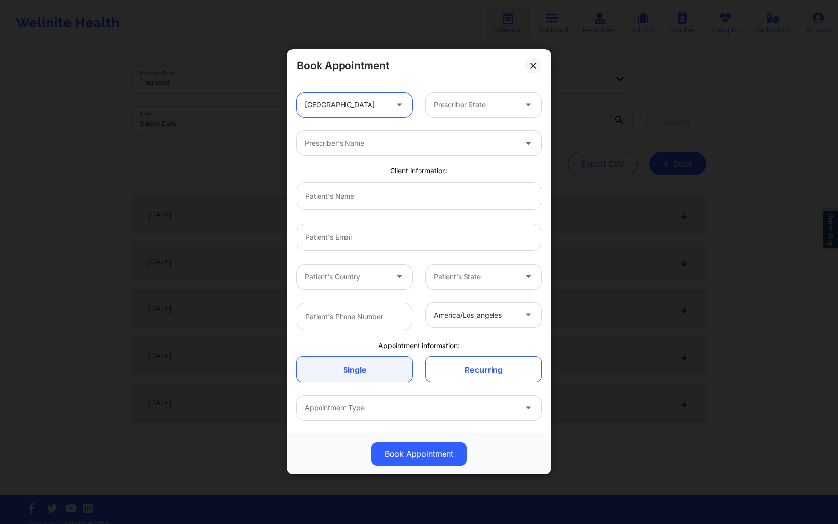
click at [487, 104] on div at bounding box center [475, 105] width 83 height 12
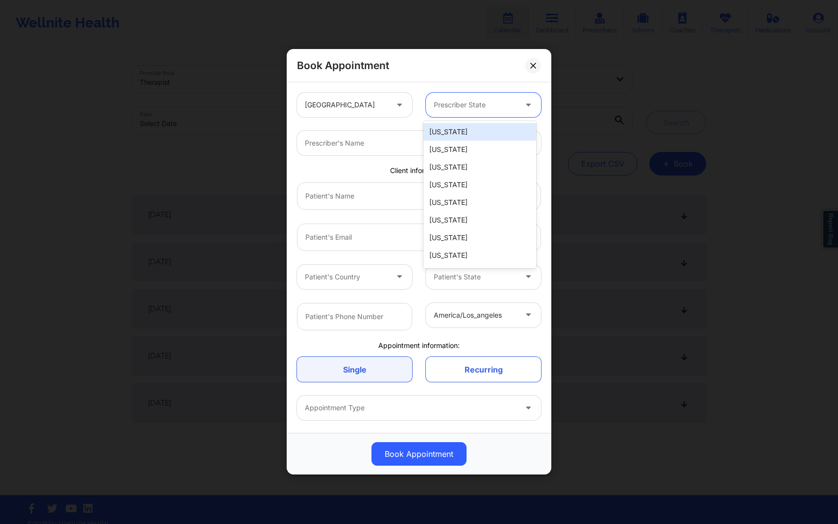
click at [487, 104] on div at bounding box center [475, 105] width 83 height 12
type input "new"
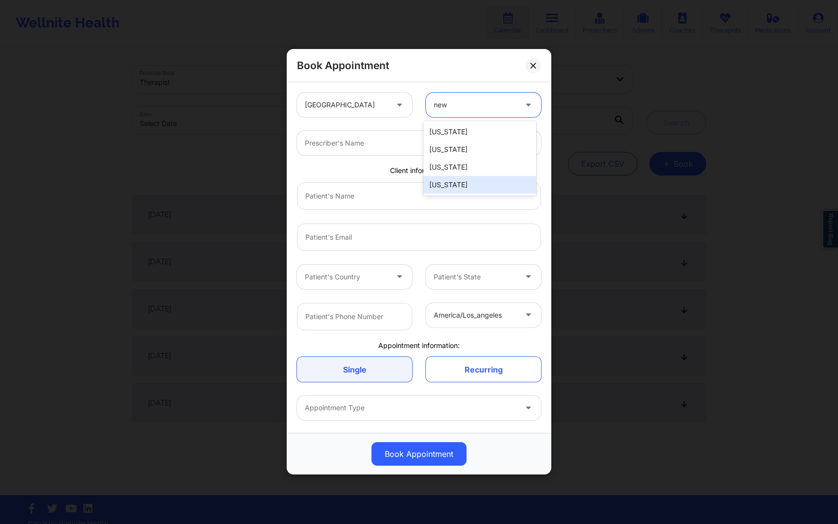
click at [492, 181] on div "[US_STATE]" at bounding box center [479, 185] width 113 height 18
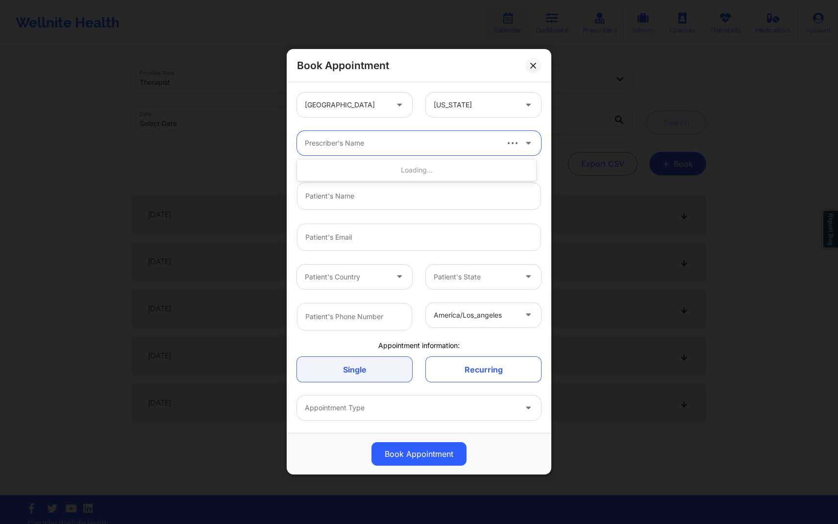
click at [454, 151] on div "Prescriber's Name" at bounding box center [397, 143] width 201 height 24
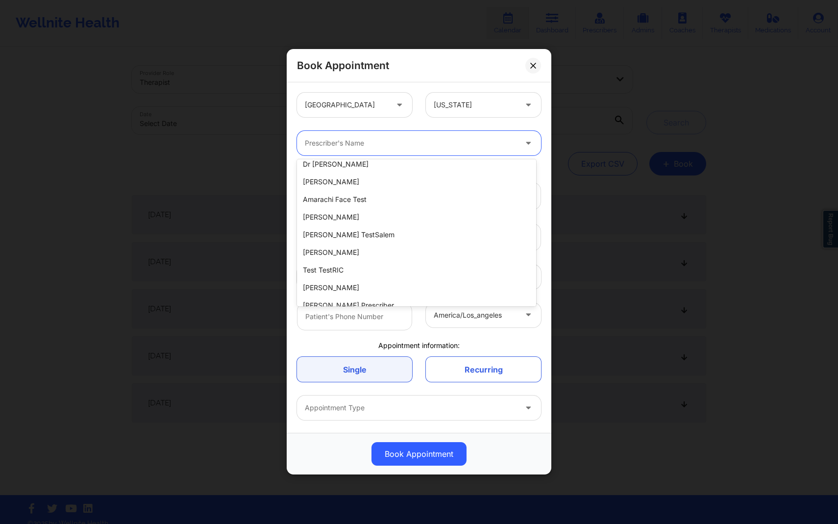
scroll to position [331, 0]
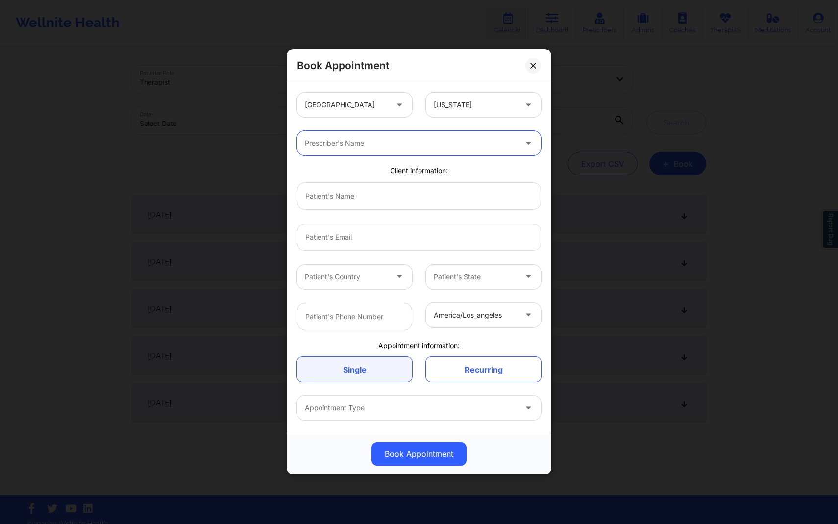
click at [398, 143] on div at bounding box center [411, 144] width 212 height 12
type input "khu"
drag, startPoint x: 389, startPoint y: 141, endPoint x: 313, endPoint y: 141, distance: 75.4
click at [313, 141] on div at bounding box center [411, 144] width 212 height 12
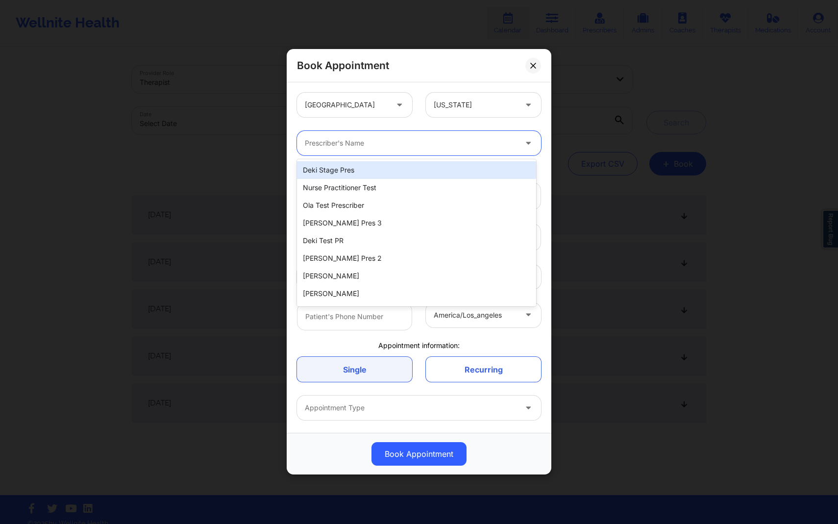
click at [359, 170] on div "Deki Stage Pres" at bounding box center [416, 170] width 239 height 18
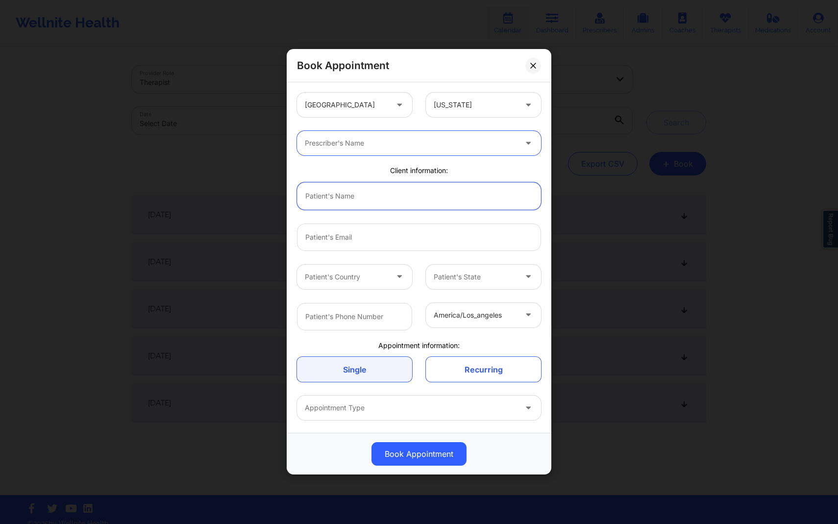
click at [428, 195] on input "text" at bounding box center [419, 195] width 244 height 27
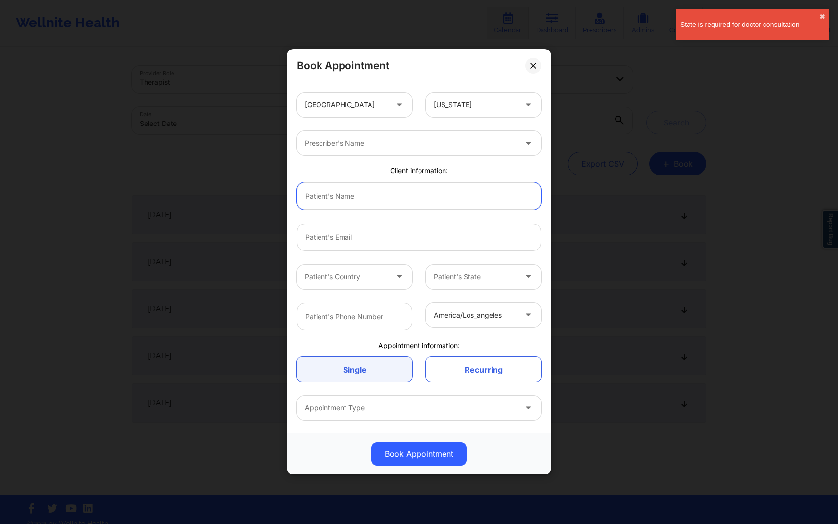
type input "Samantha Testings"
click at [384, 140] on div at bounding box center [411, 144] width 212 height 12
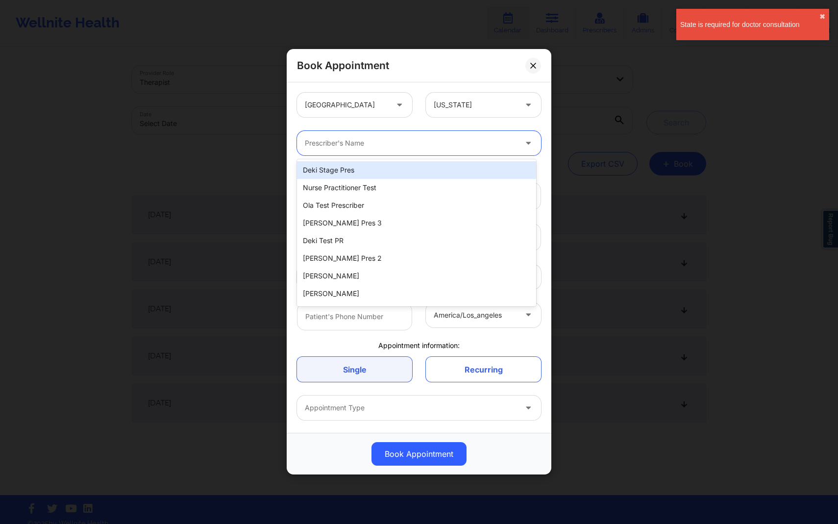
click at [369, 169] on div "Deki Stage Pres" at bounding box center [416, 170] width 239 height 18
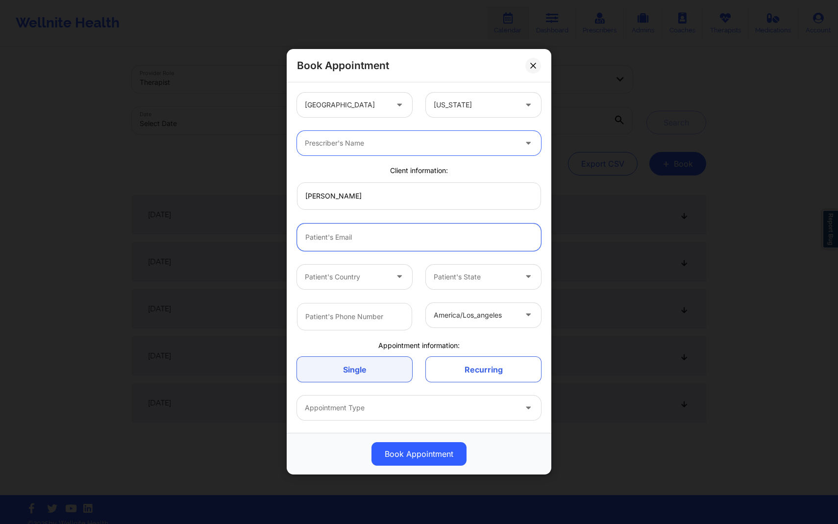
click at [374, 227] on input "email" at bounding box center [419, 236] width 244 height 27
type input "[EMAIL_ADDRESS][DOMAIN_NAME]"
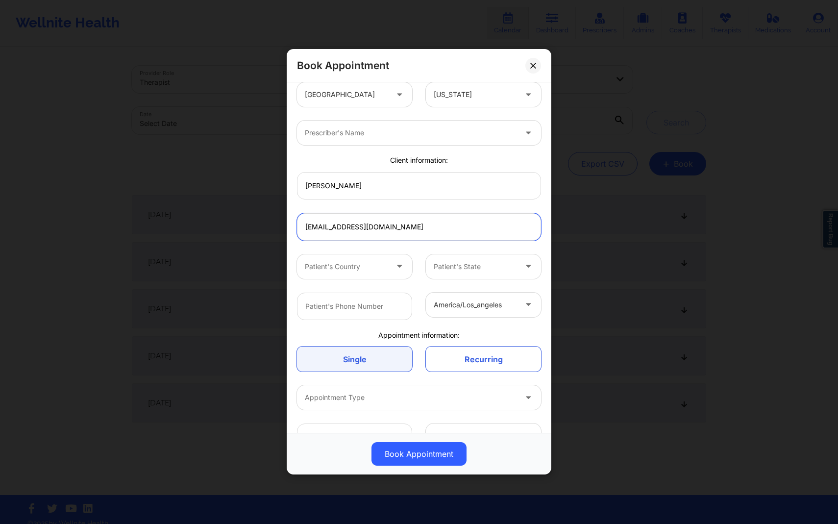
scroll to position [14, 0]
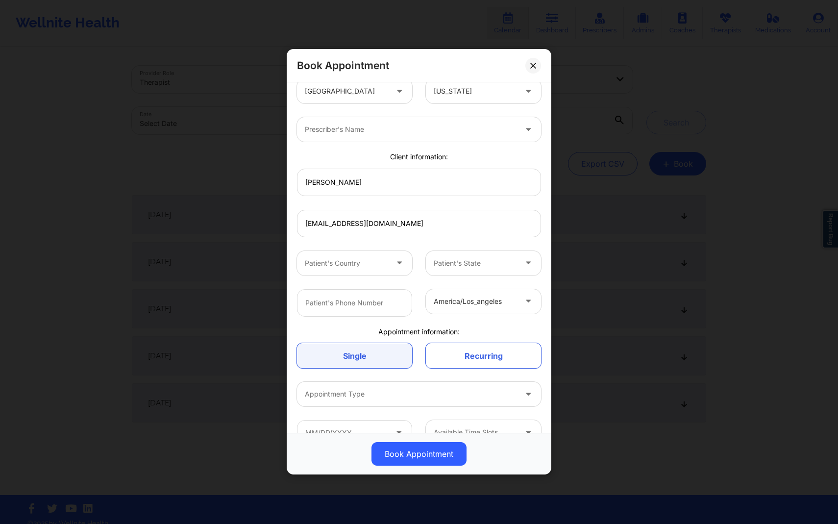
click at [382, 135] on div at bounding box center [411, 130] width 212 height 12
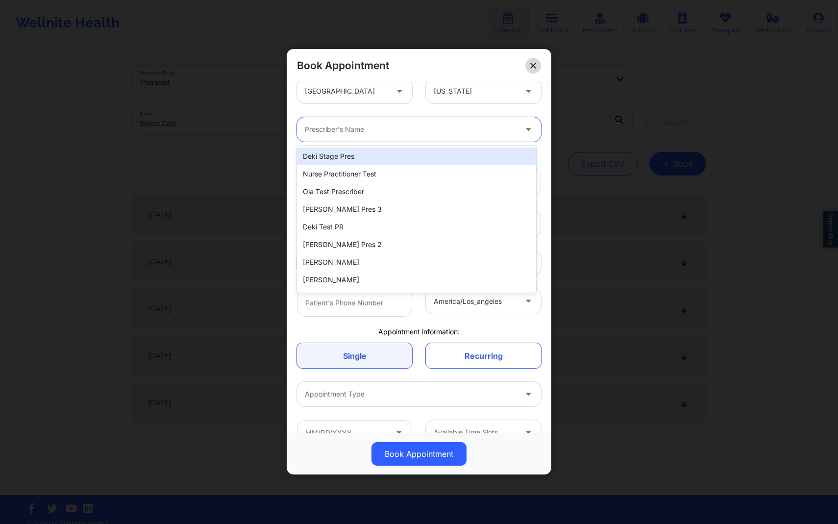
click at [533, 68] on icon at bounding box center [533, 66] width 6 height 6
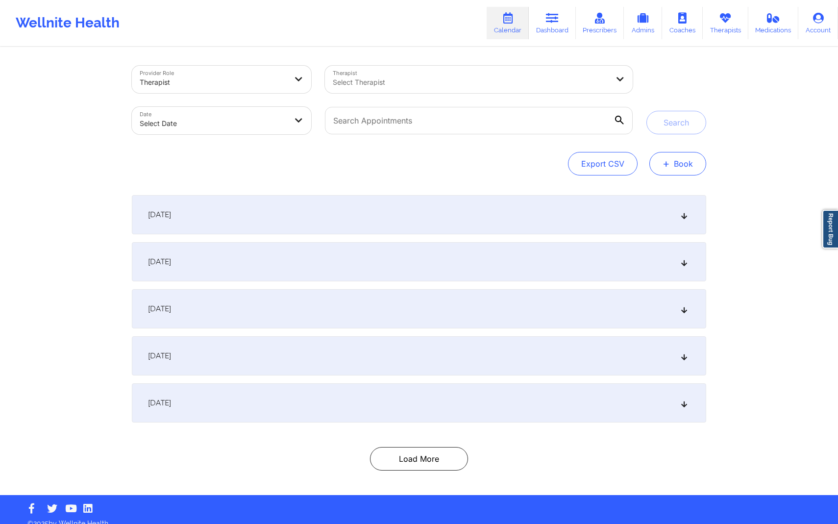
click at [676, 164] on button "+ Book" at bounding box center [677, 164] width 57 height 24
click at [654, 197] on button "Therapy Session" at bounding box center [661, 195] width 75 height 16
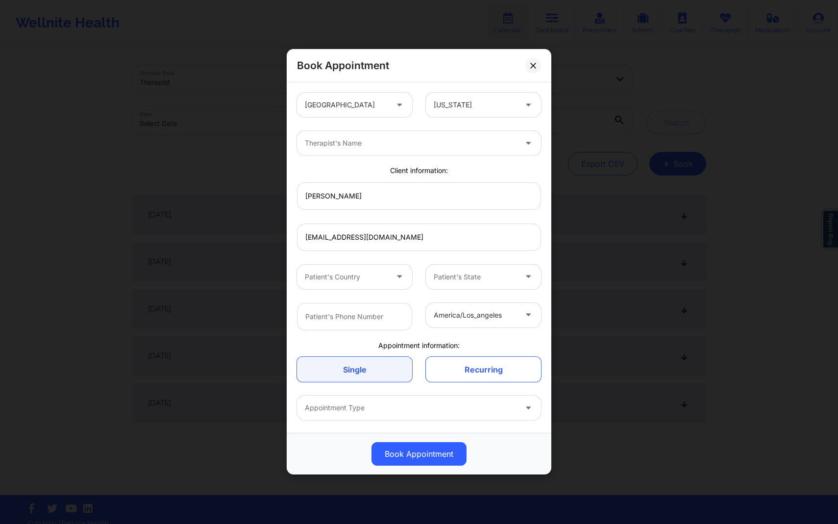
click at [378, 109] on div at bounding box center [346, 105] width 83 height 12
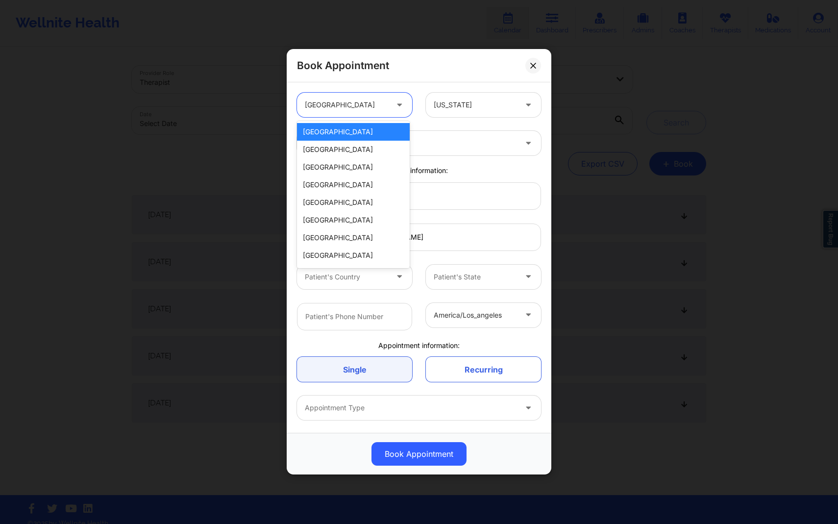
click at [378, 109] on div at bounding box center [346, 105] width 83 height 12
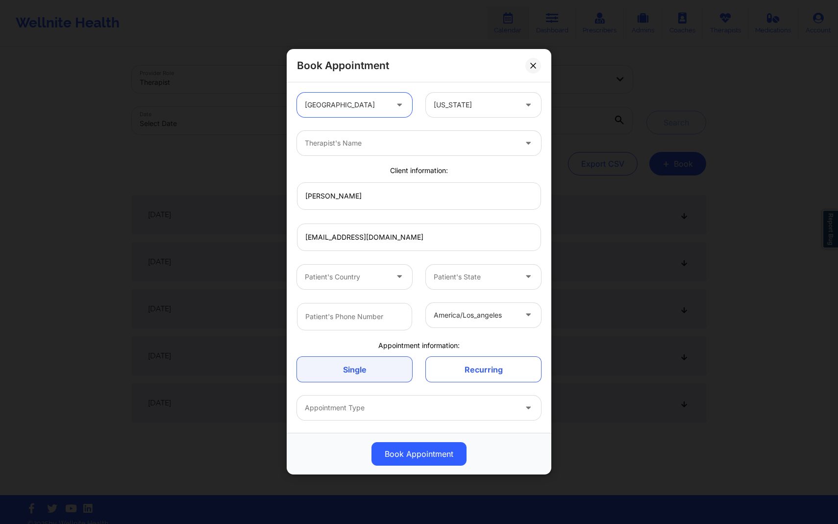
click at [369, 149] on div "Therapist's Name" at bounding box center [407, 143] width 220 height 24
click at [369, 149] on div "Therapist's Name" at bounding box center [397, 143] width 201 height 24
type input "khu"
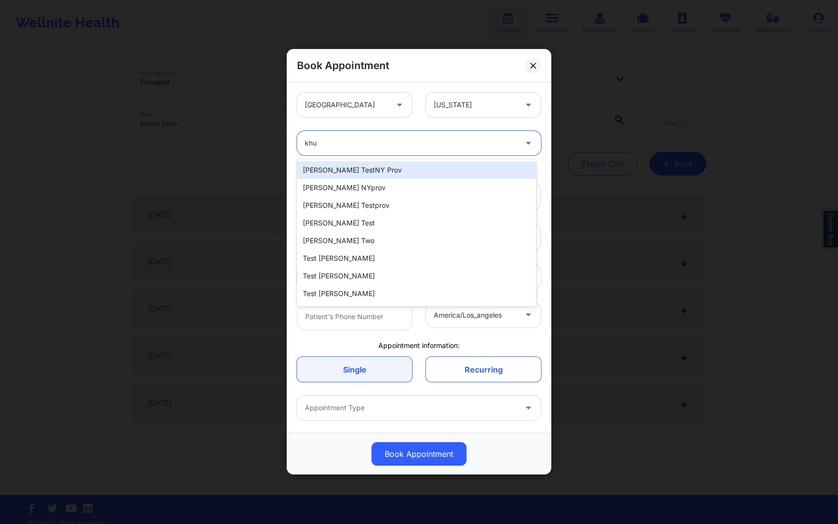
click at [369, 175] on div "[PERSON_NAME] testNY prov" at bounding box center [416, 170] width 239 height 18
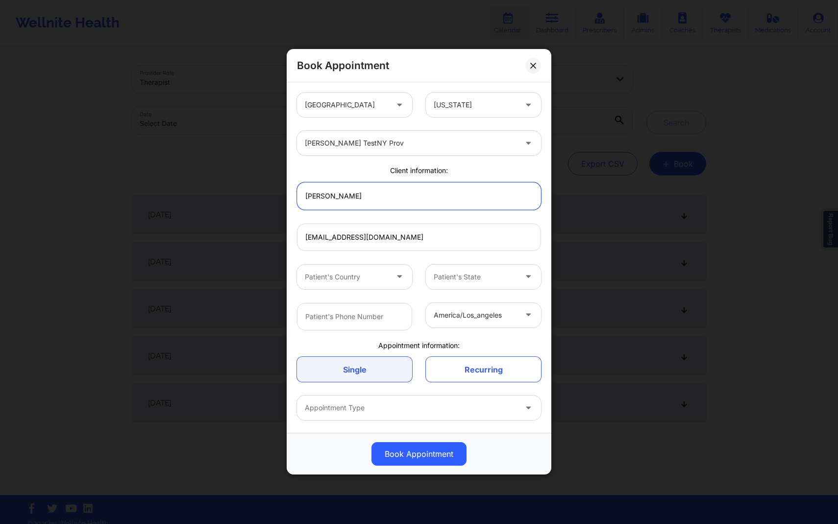
click at [371, 199] on input "Samantha Testings" at bounding box center [419, 195] width 244 height 27
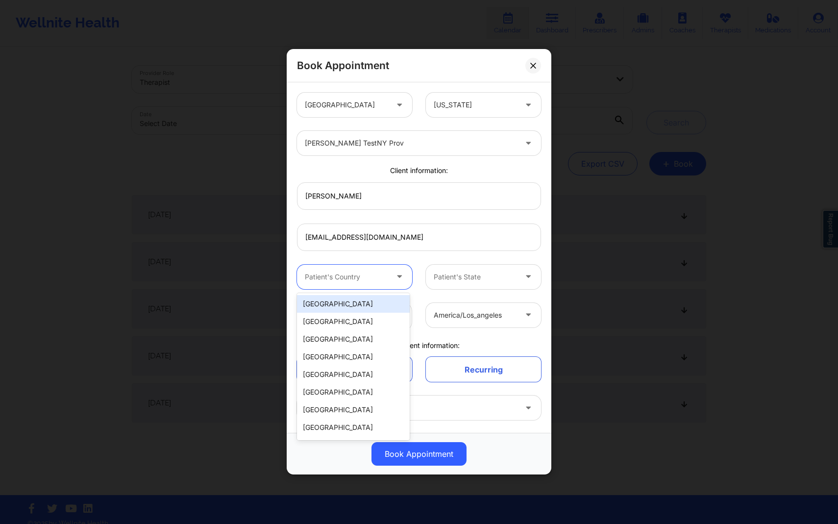
click at [389, 289] on div at bounding box center [400, 277] width 24 height 24
click at [378, 301] on div "[GEOGRAPHIC_DATA]" at bounding box center [353, 304] width 113 height 18
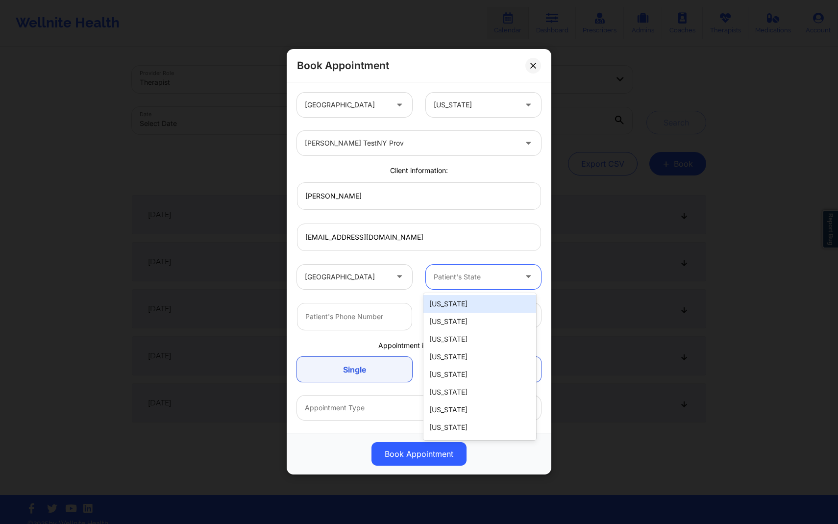
click at [509, 269] on div "Patient's State" at bounding box center [472, 277] width 92 height 24
type input "new"
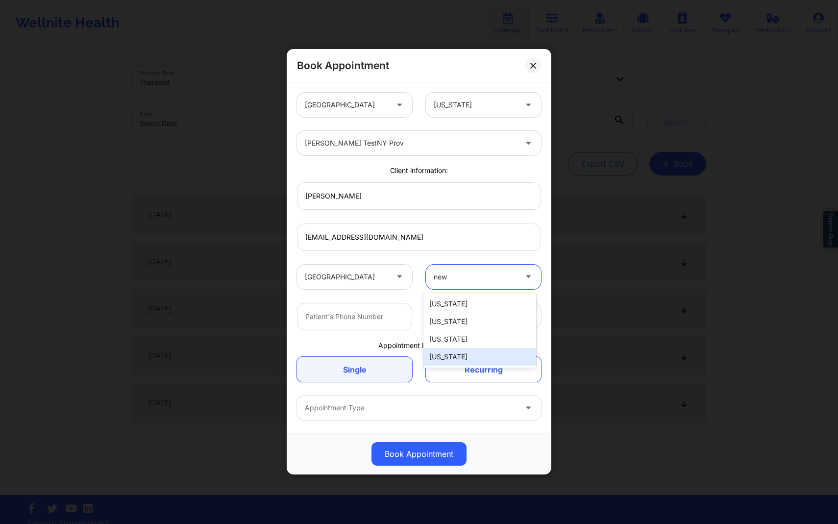
click at [478, 362] on div "[US_STATE]" at bounding box center [479, 357] width 113 height 18
click at [382, 317] on input "text" at bounding box center [354, 316] width 115 height 27
type input "3418887637"
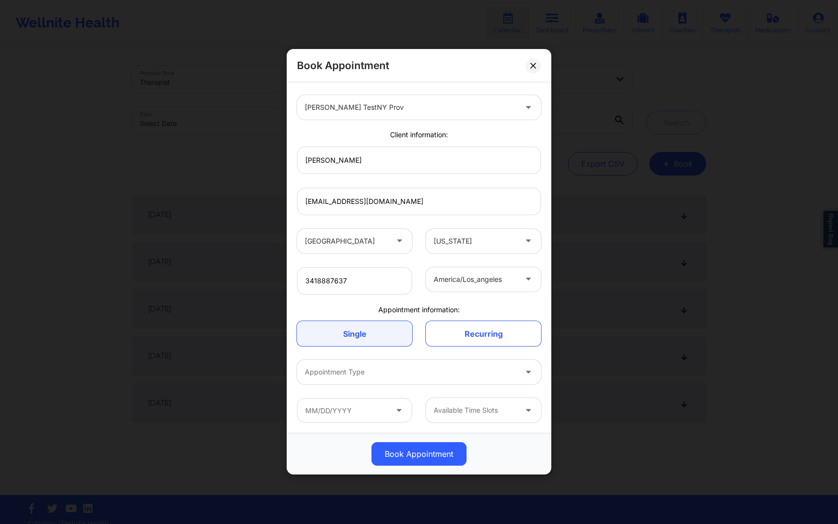
click at [445, 369] on div at bounding box center [411, 372] width 212 height 12
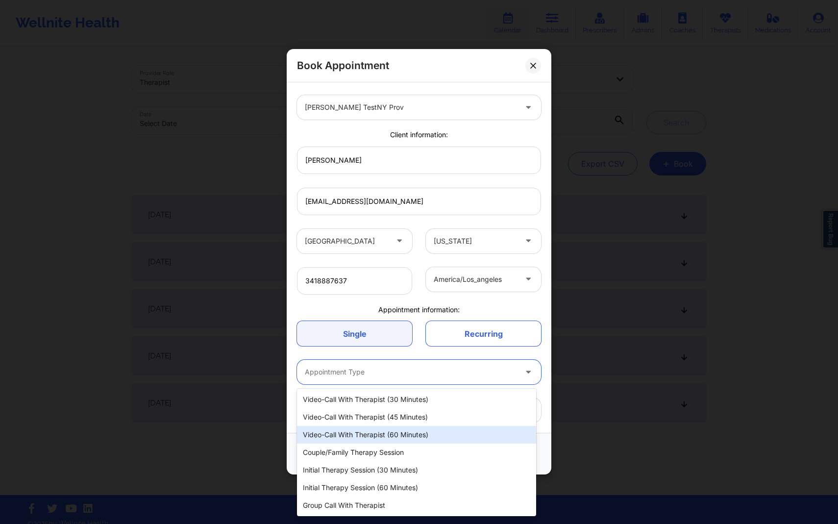
click at [408, 435] on div "Video-Call with Therapist (60 minutes)" at bounding box center [416, 435] width 239 height 18
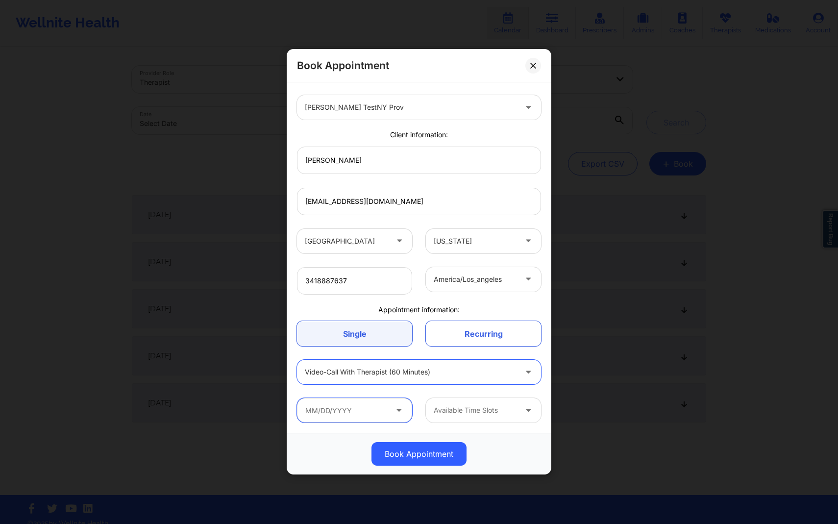
click at [386, 416] on input "text" at bounding box center [354, 410] width 115 height 24
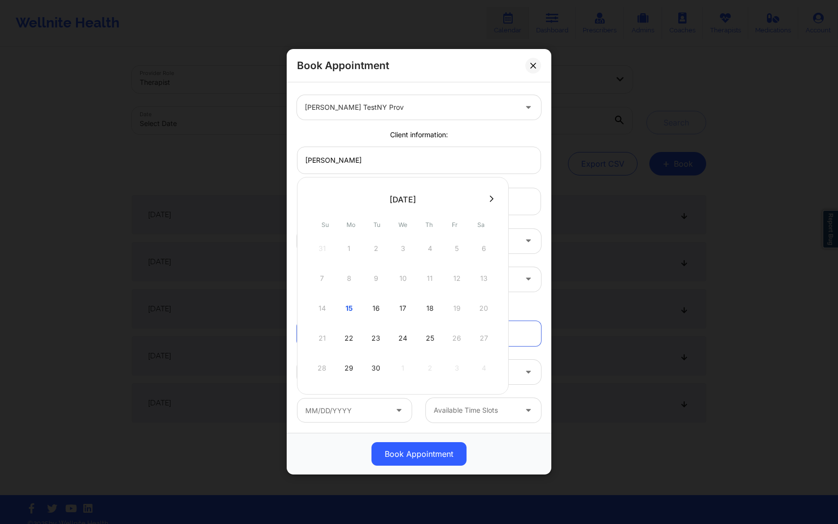
click at [489, 197] on icon at bounding box center [491, 198] width 4 height 6
click at [350, 276] on div "6" at bounding box center [349, 278] width 24 height 27
type input "10/06/2025"
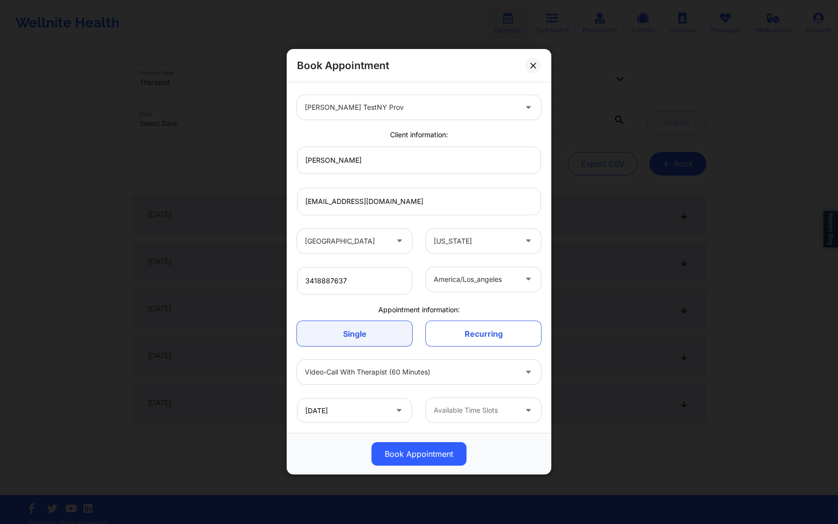
click at [443, 412] on div at bounding box center [475, 411] width 83 height 12
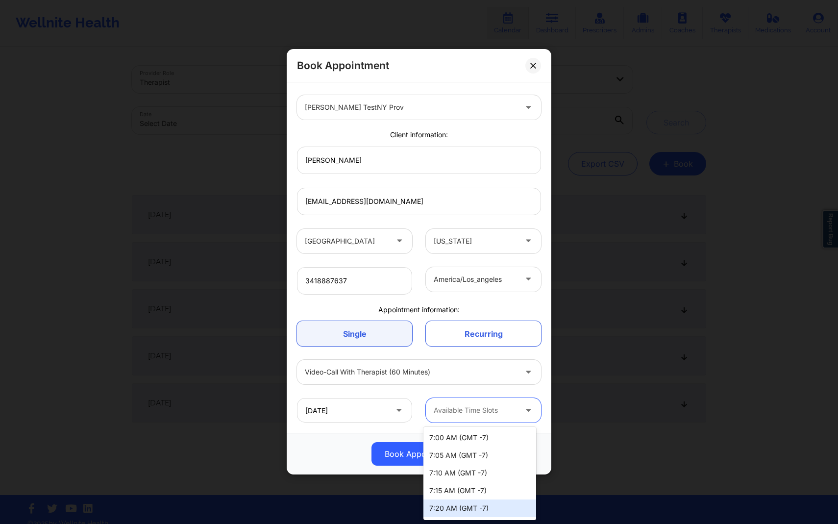
click at [450, 504] on div "7:20 AM (GMT -7)" at bounding box center [479, 508] width 113 height 18
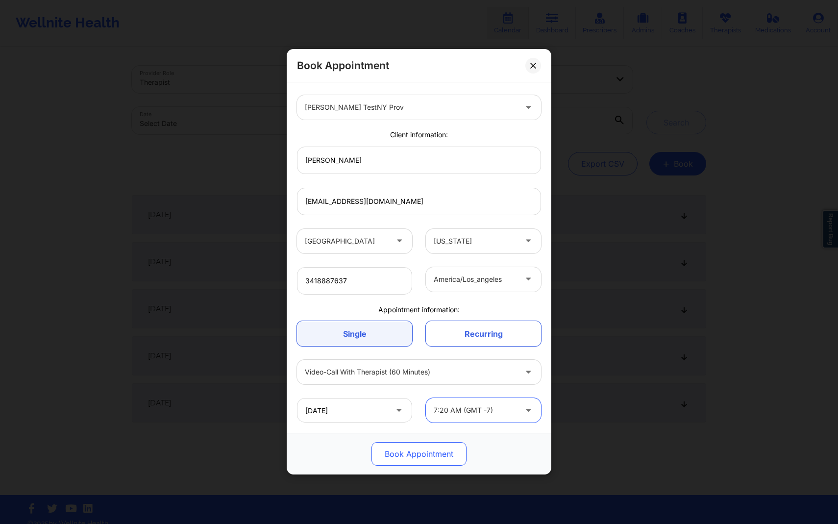
click at [421, 450] on button "Book Appointment" at bounding box center [418, 454] width 95 height 24
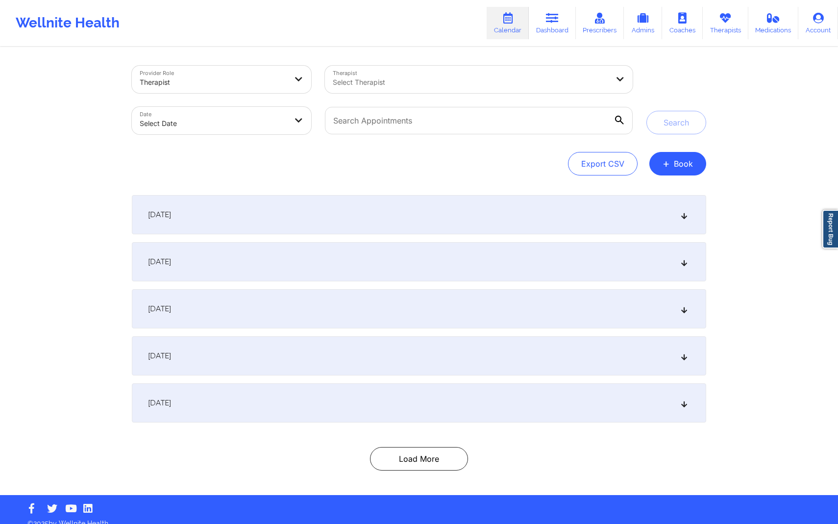
click at [520, 29] on link "Calendar" at bounding box center [507, 23] width 42 height 32
click at [442, 96] on div "Therapist Select Therapist" at bounding box center [478, 79] width 321 height 41
click at [419, 87] on div at bounding box center [461, 82] width 256 height 12
type input "khu"
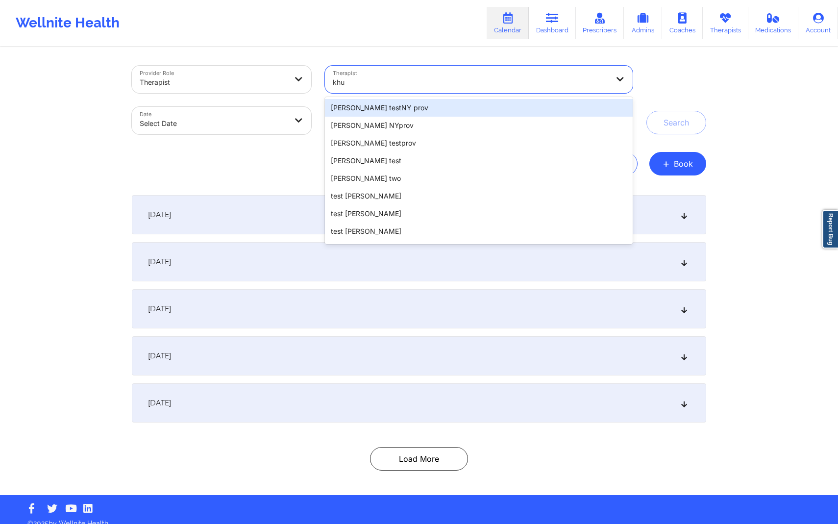
click at [416, 108] on div "[PERSON_NAME] testNY prov" at bounding box center [479, 108] width 308 height 18
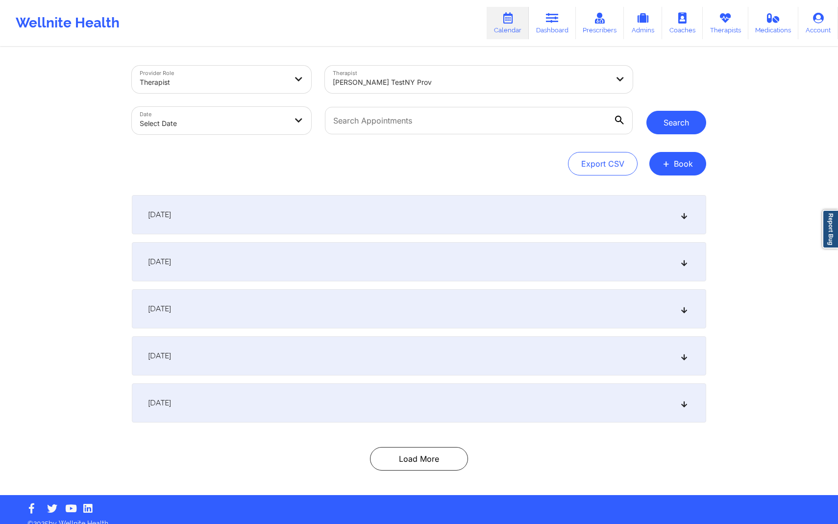
click at [654, 130] on button "Search" at bounding box center [676, 123] width 60 height 24
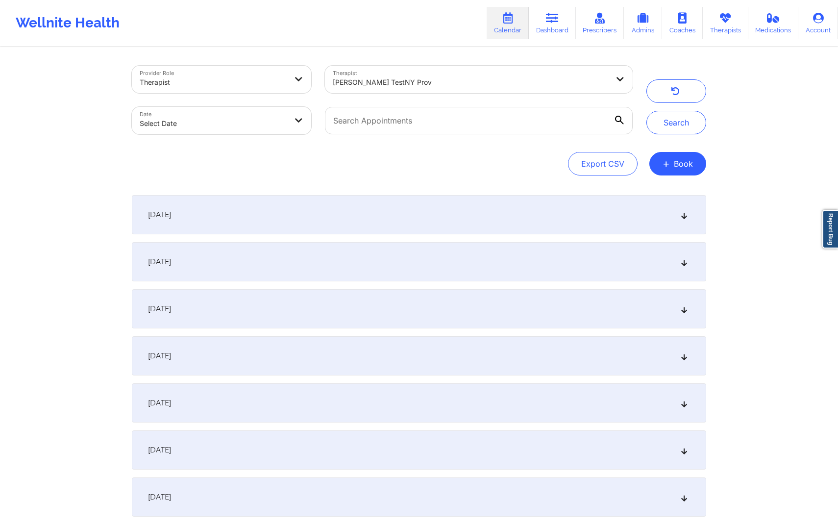
click at [276, 134] on body "Wellnite Health Calendar Dashboard Prescribers Admins Coaches Therapists Medica…" at bounding box center [419, 262] width 838 height 524
select select "2025-8"
select select "2025-9"
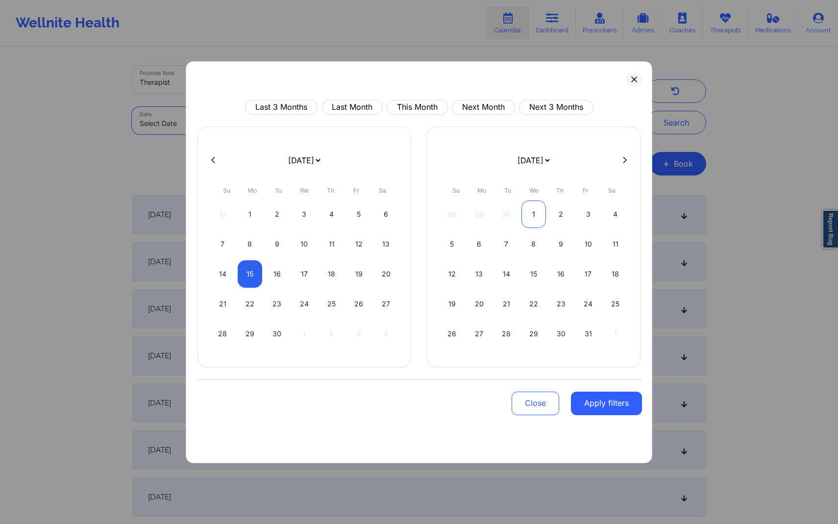
click at [526, 209] on div "1" at bounding box center [533, 213] width 25 height 27
select select "2025-9"
select select "2025-10"
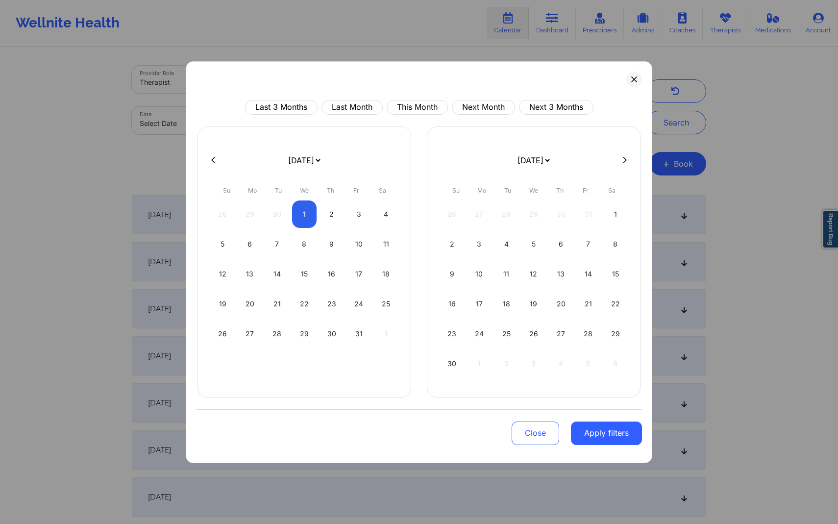
select select "2025-9"
select select "2025-10"
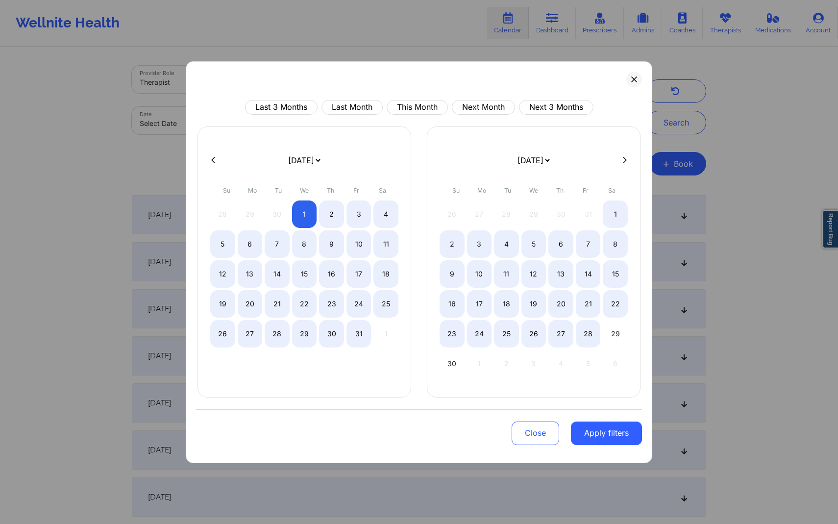
select select "2025-9"
select select "2025-10"
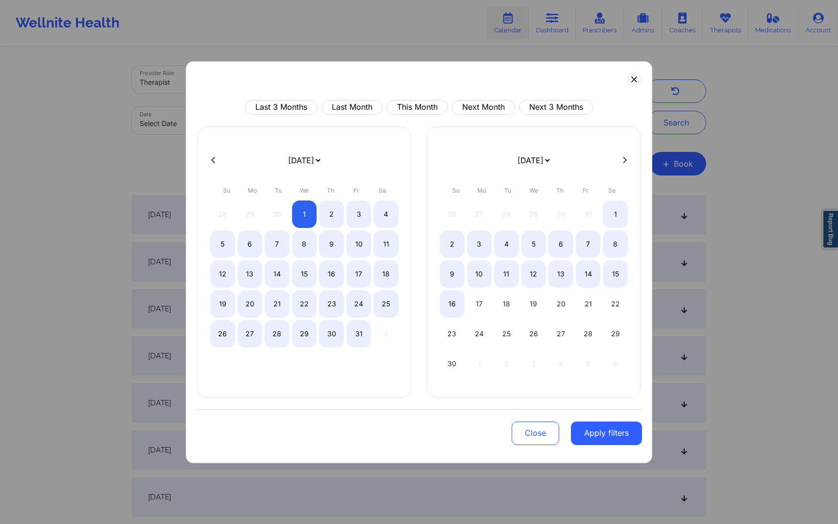
select select "2025-9"
select select "2025-10"
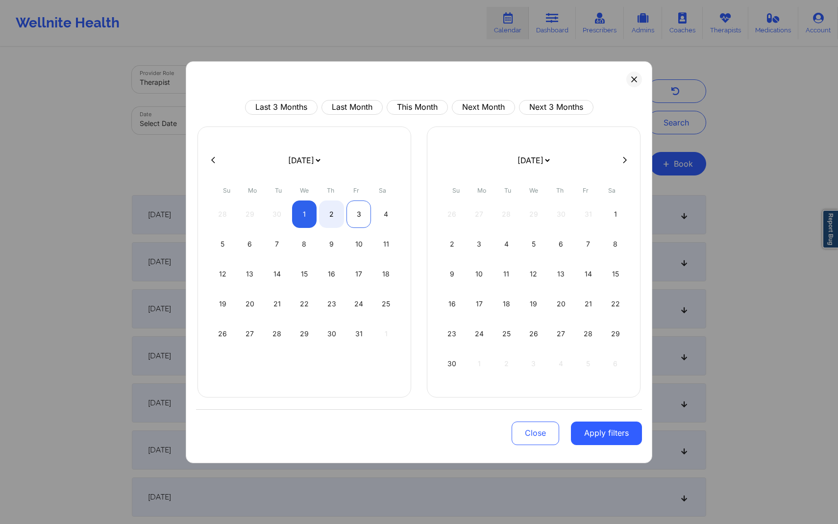
click at [363, 215] on div "3" at bounding box center [358, 213] width 25 height 27
select select "2025-9"
select select "2025-10"
click at [601, 433] on button "Apply filters" at bounding box center [606, 433] width 71 height 24
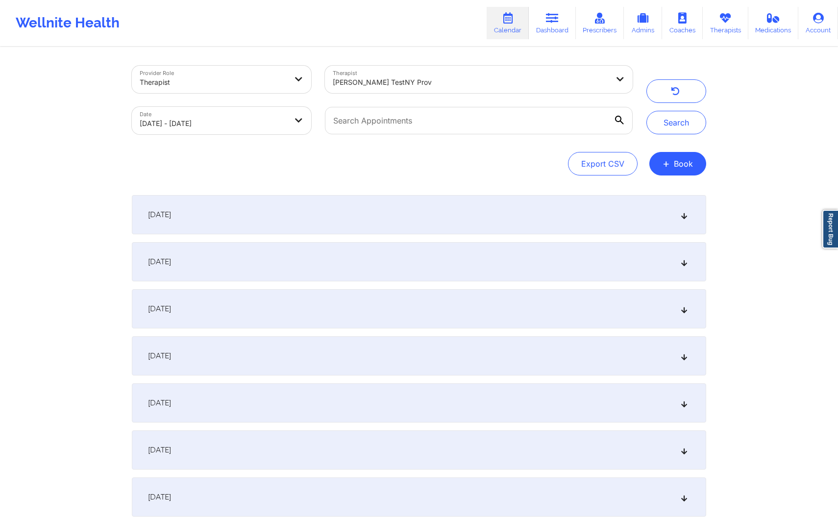
click at [680, 105] on div "Search" at bounding box center [676, 100] width 60 height 69
click at [678, 117] on button "Search" at bounding box center [676, 123] width 60 height 24
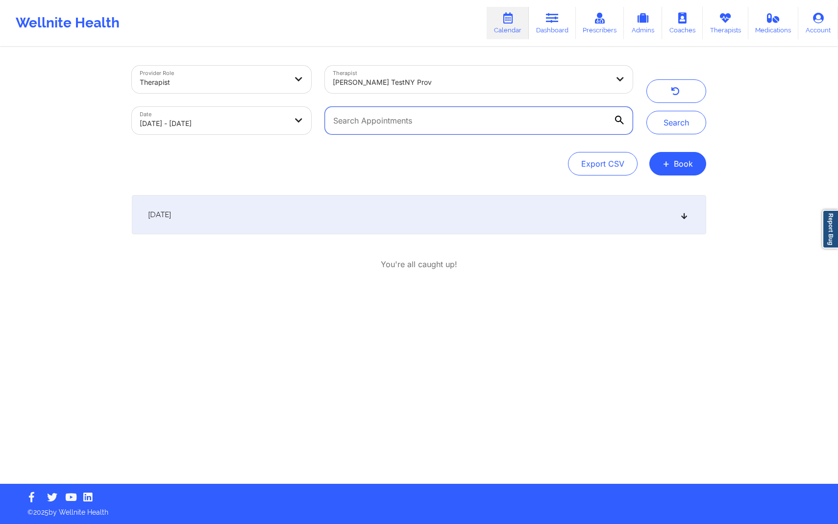
click at [535, 115] on input "text" at bounding box center [479, 120] width 308 height 27
click at [482, 207] on div "October 1, 2025" at bounding box center [419, 214] width 574 height 39
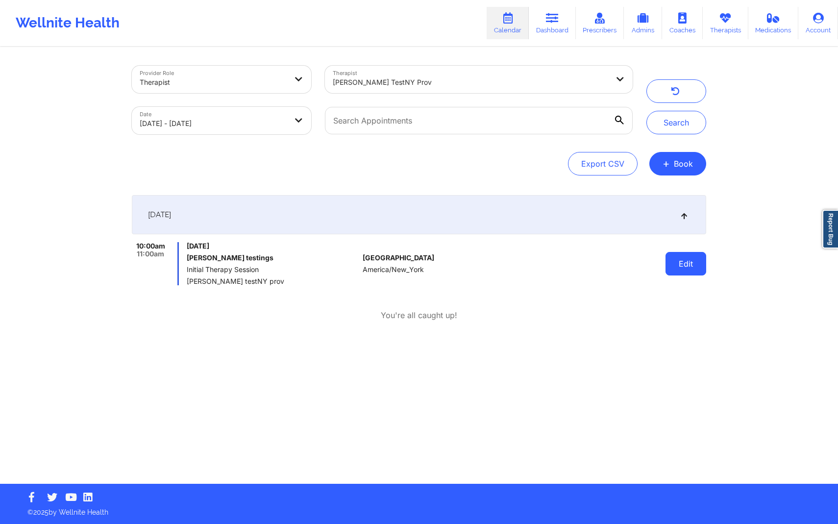
click at [697, 261] on button "Edit" at bounding box center [685, 264] width 41 height 24
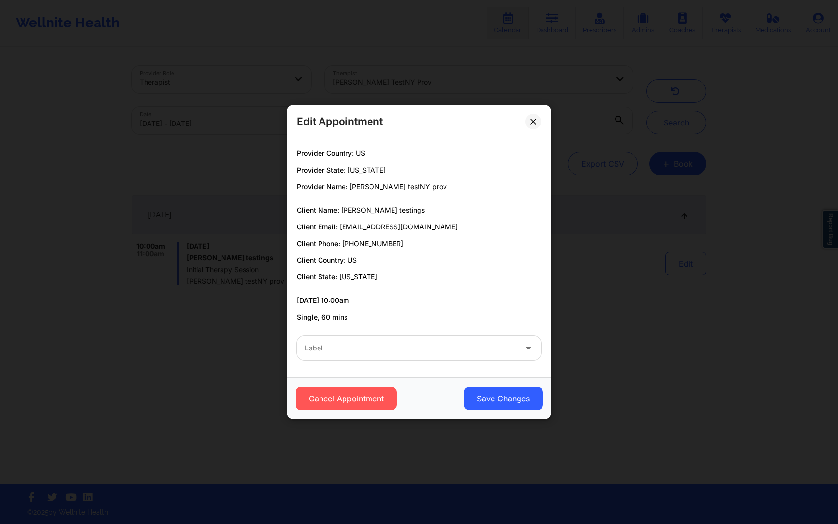
click at [490, 367] on div "Provider Country: US Provider State: New York Provider Name: khushbu testNY pro…" at bounding box center [419, 257] width 265 height 239
click at [490, 359] on div "Label" at bounding box center [407, 348] width 220 height 24
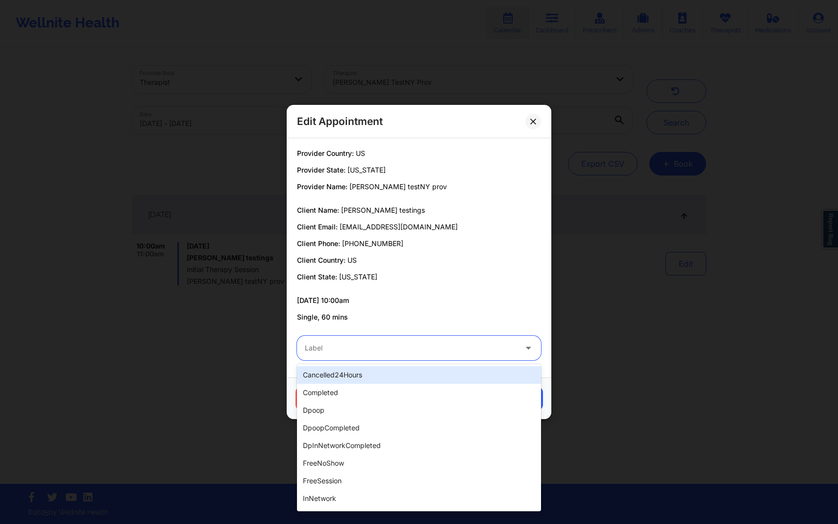
click at [641, 359] on div "Edit Appointment Provider Country: US Provider State: New York Provider Name: k…" at bounding box center [419, 262] width 838 height 524
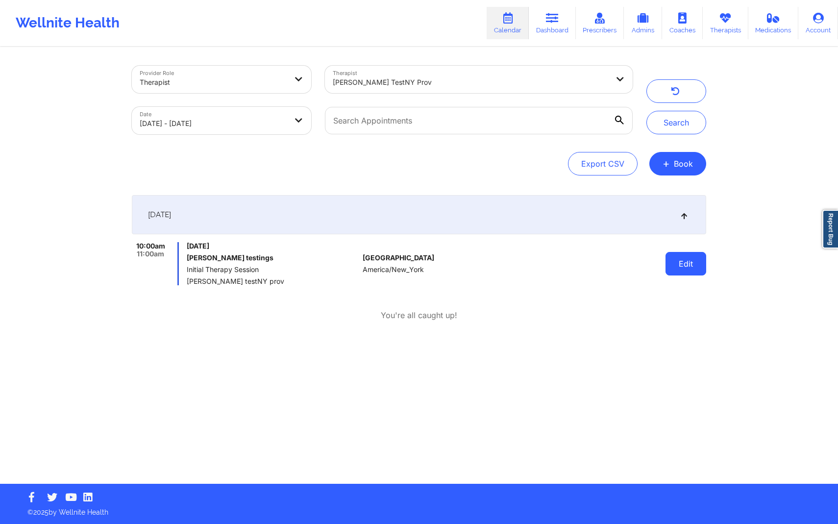
click at [702, 263] on button "Edit" at bounding box center [685, 264] width 41 height 24
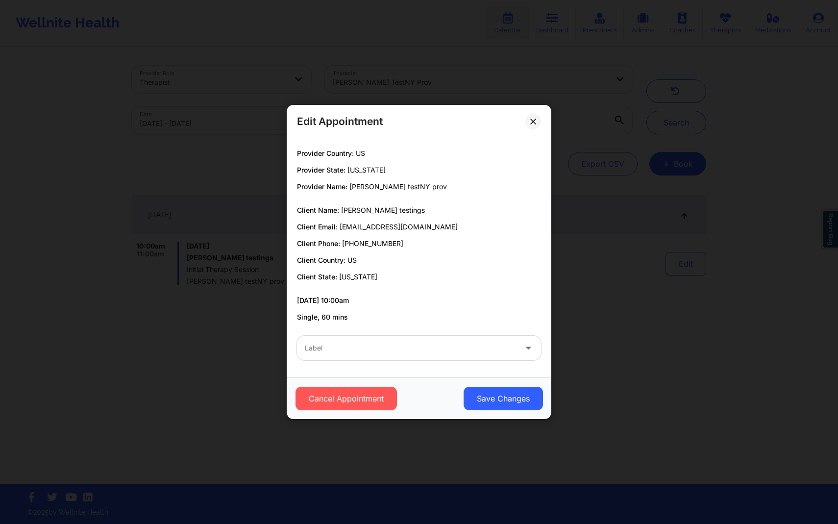
click at [603, 245] on div "Edit Appointment Provider Country: US Provider State: New York Provider Name: k…" at bounding box center [419, 262] width 838 height 524
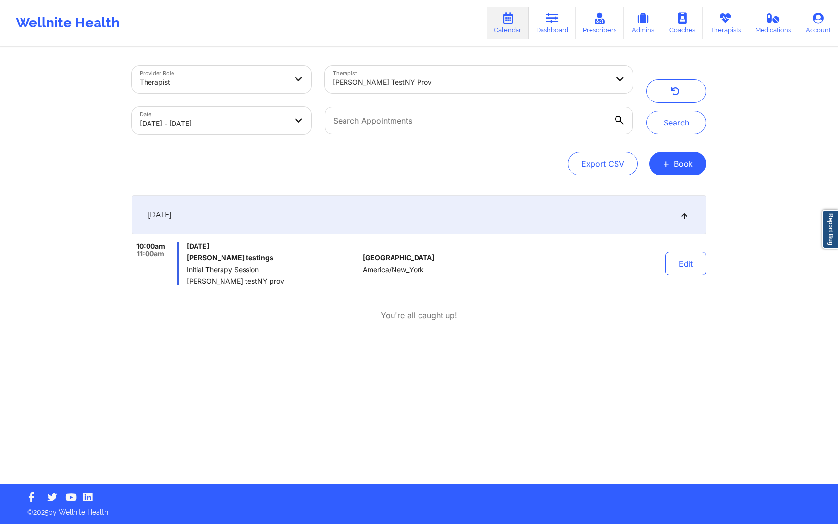
click at [241, 253] on div "Wednesday, October 1, 2025 samantha testings Initial Therapy Session khushbu te…" at bounding box center [273, 263] width 172 height 43
click at [449, 269] on div "United States America/New_York" at bounding box center [416, 263] width 109 height 43
click at [471, 125] on input "text" at bounding box center [479, 120] width 308 height 27
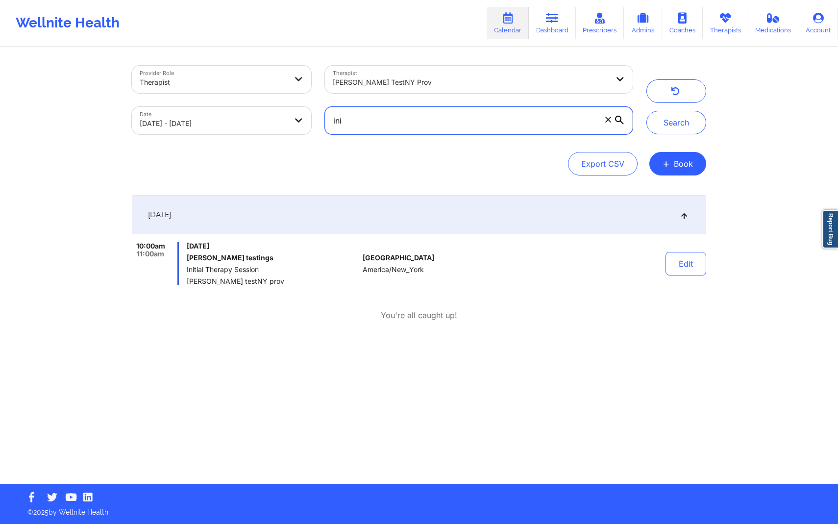
type input "ini"
click at [480, 201] on div "October 1, 2025" at bounding box center [419, 214] width 574 height 39
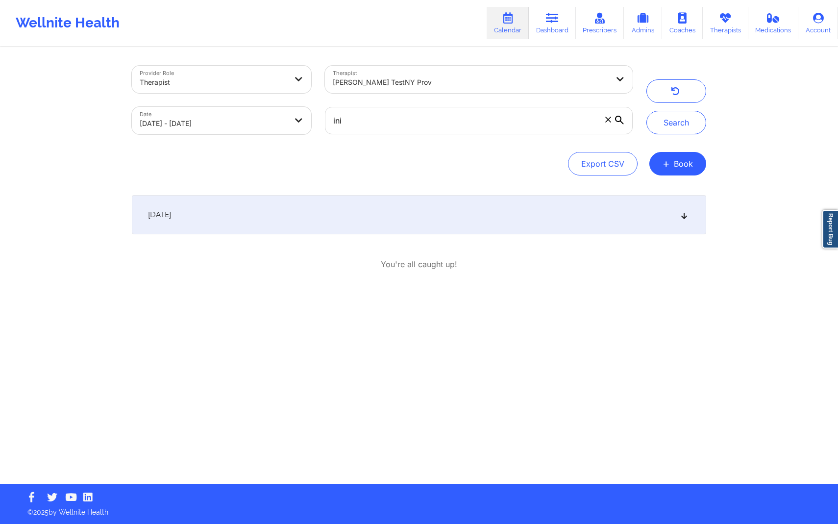
click at [278, 77] on div at bounding box center [213, 82] width 147 height 12
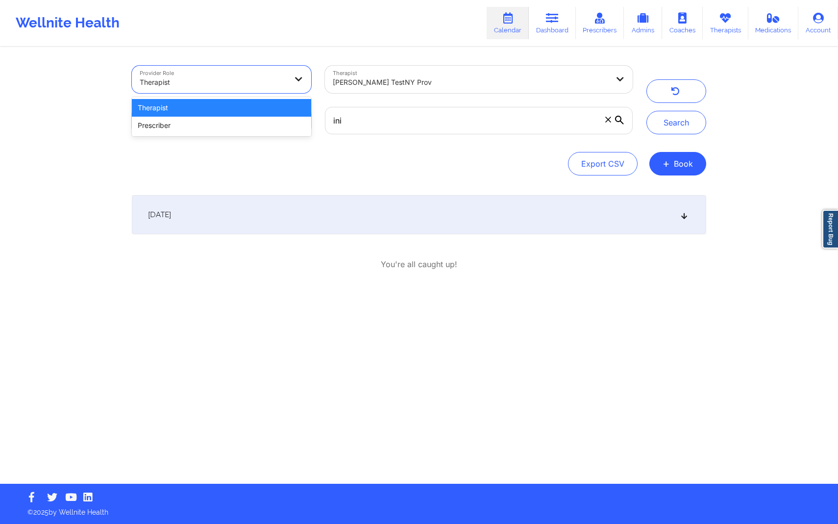
click at [278, 77] on div at bounding box center [213, 82] width 147 height 12
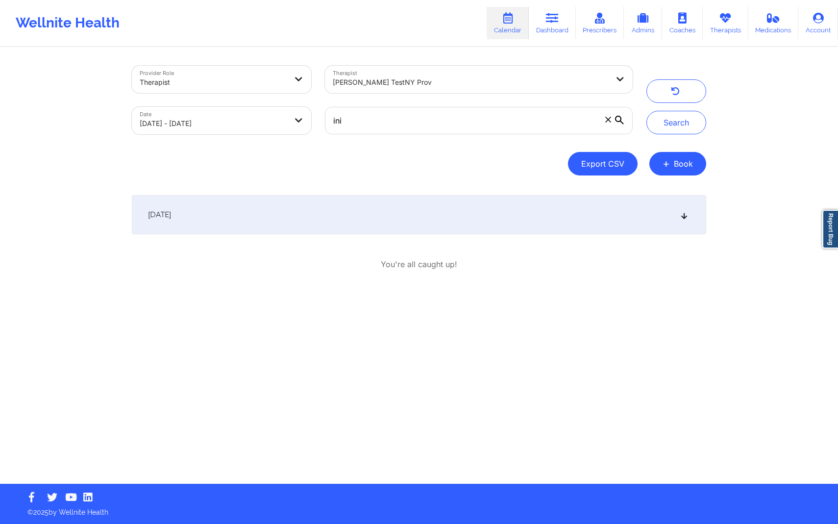
click at [624, 156] on button "Export CSV" at bounding box center [603, 164] width 70 height 24
select select "2025-7"
select select "2025-8"
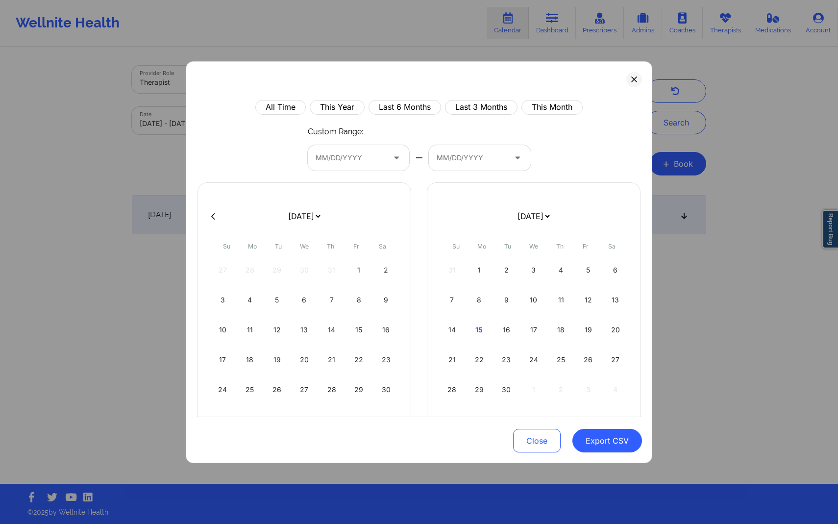
click at [333, 156] on div at bounding box center [350, 158] width 70 height 12
click at [362, 172] on div "All Time This Year Last 6 Months Last 3 Months This Month Custom Range: MM/DD/Y…" at bounding box center [419, 305] width 446 height 411
click at [632, 78] on button at bounding box center [634, 80] width 16 height 16
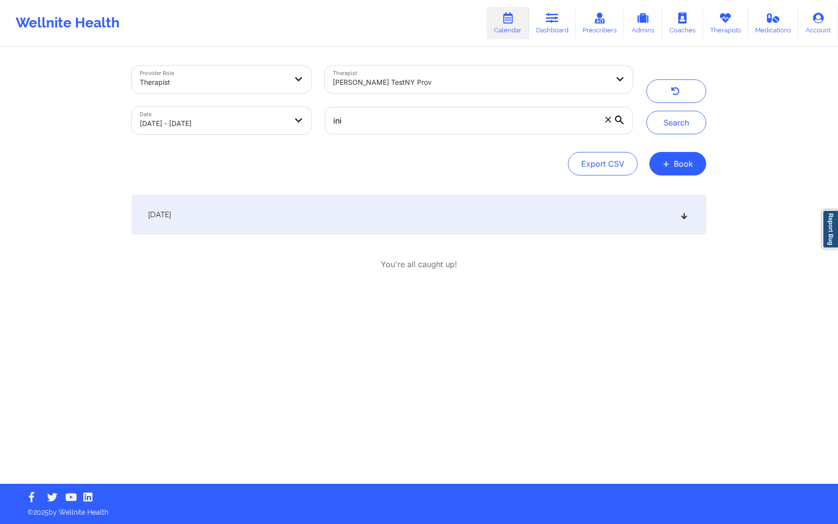
click at [503, 24] on link "Calendar" at bounding box center [507, 23] width 42 height 32
click at [598, 120] on input "ini" at bounding box center [479, 120] width 308 height 27
click at [587, 238] on div "October 1, 2025 10:00am 11:00am Wednesday, October 1, 2025 samantha testings In…" at bounding box center [419, 232] width 574 height 75
click at [583, 211] on div "October 1, 2025" at bounding box center [419, 214] width 574 height 39
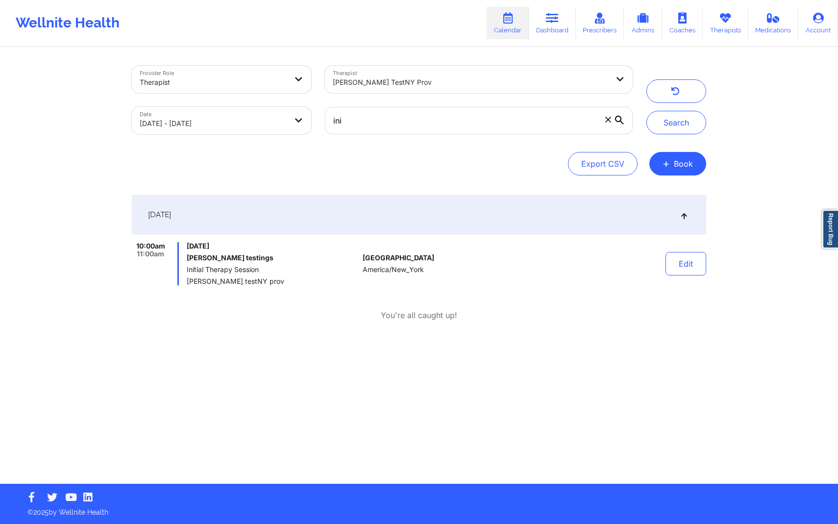
click at [397, 164] on div "Export CSV + Book" at bounding box center [419, 164] width 574 height 24
